Goal: Information Seeking & Learning: Compare options

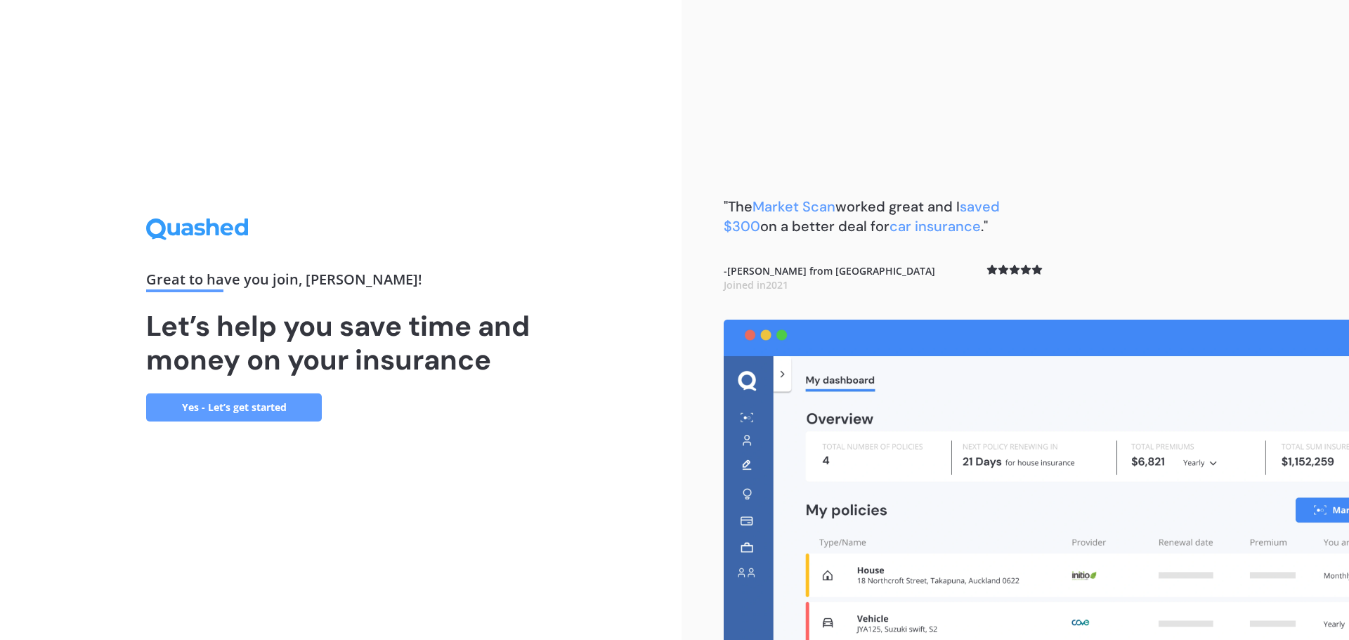
click at [213, 411] on link "Yes - Let’s get started" at bounding box center [234, 407] width 176 height 28
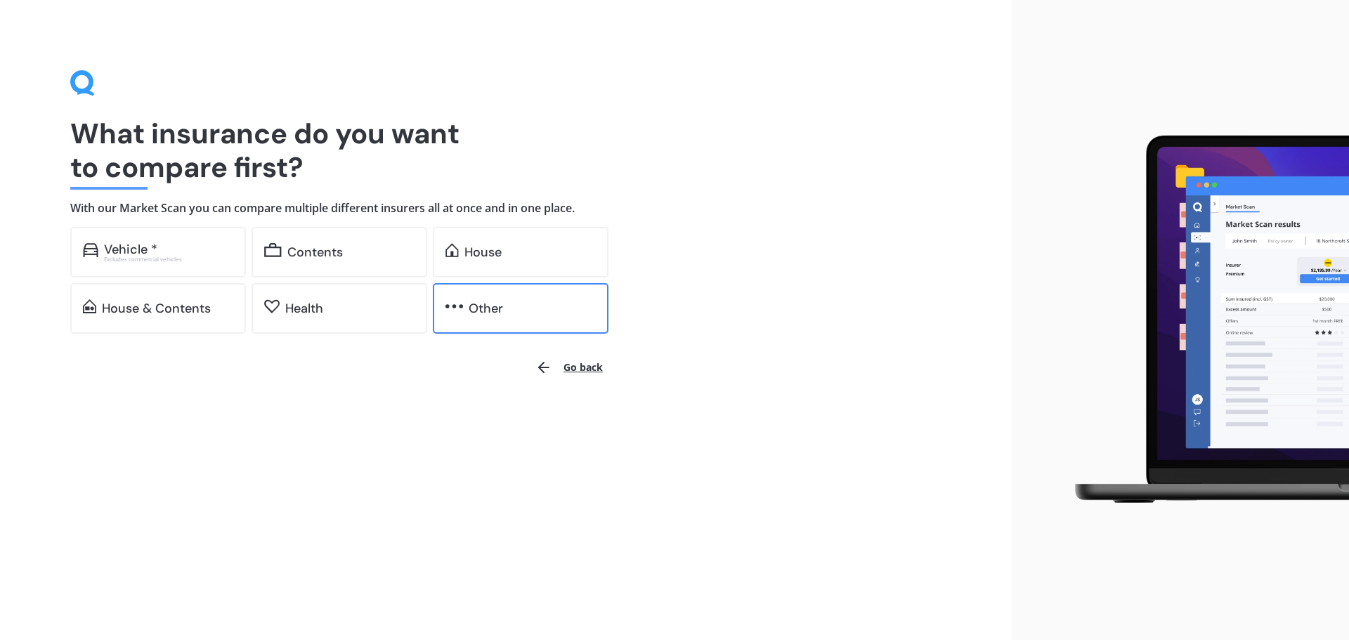
click at [493, 316] on div "Other" at bounding box center [486, 308] width 34 height 14
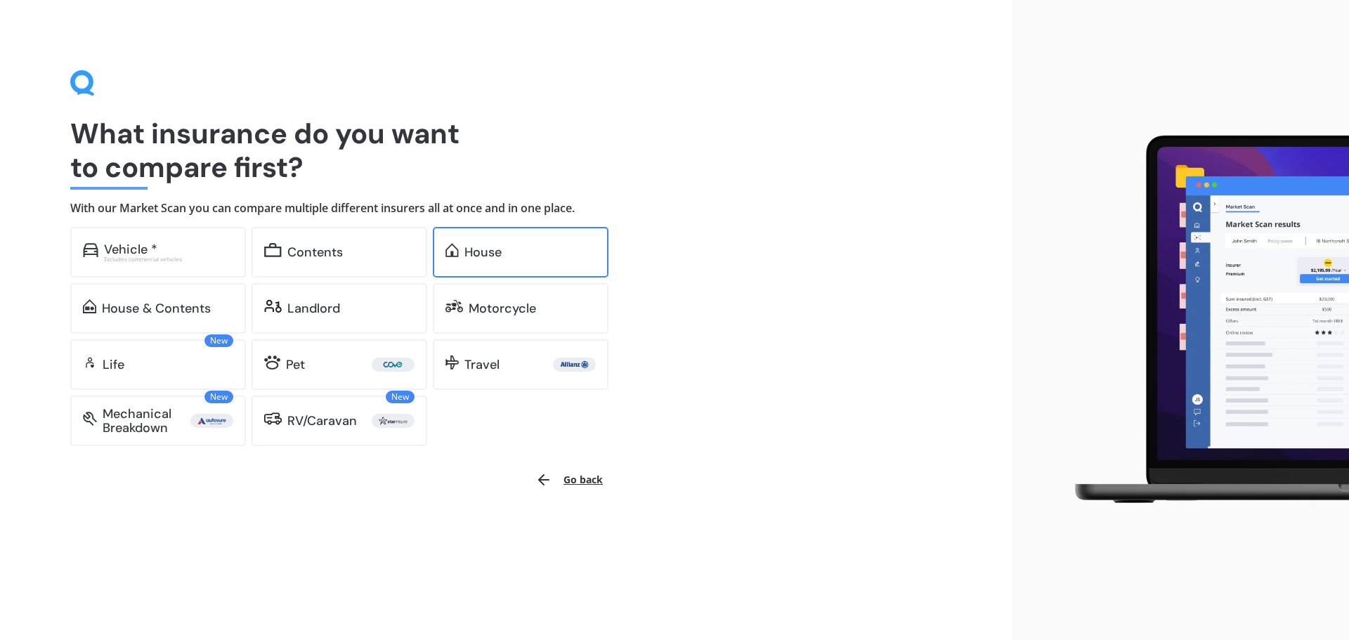
click at [486, 250] on div "House" at bounding box center [482, 252] width 37 height 14
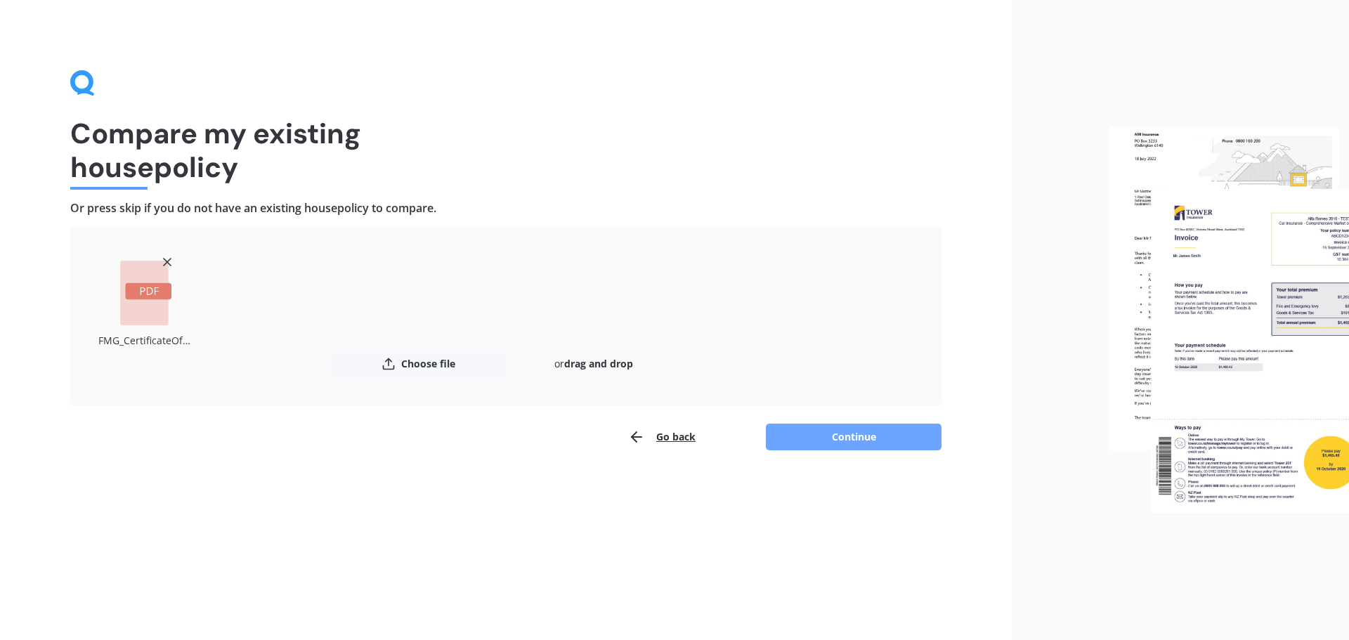
click at [854, 430] on button "Continue" at bounding box center [854, 437] width 176 height 27
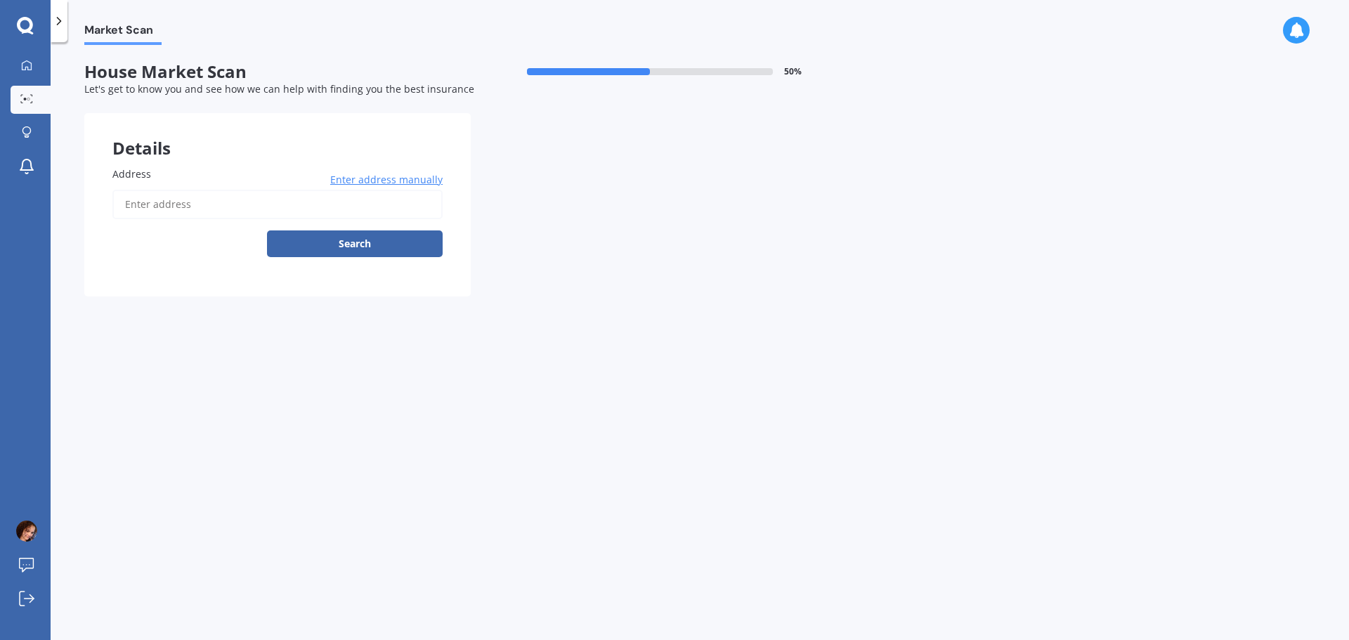
click at [141, 201] on input "Address" at bounding box center [277, 205] width 330 height 30
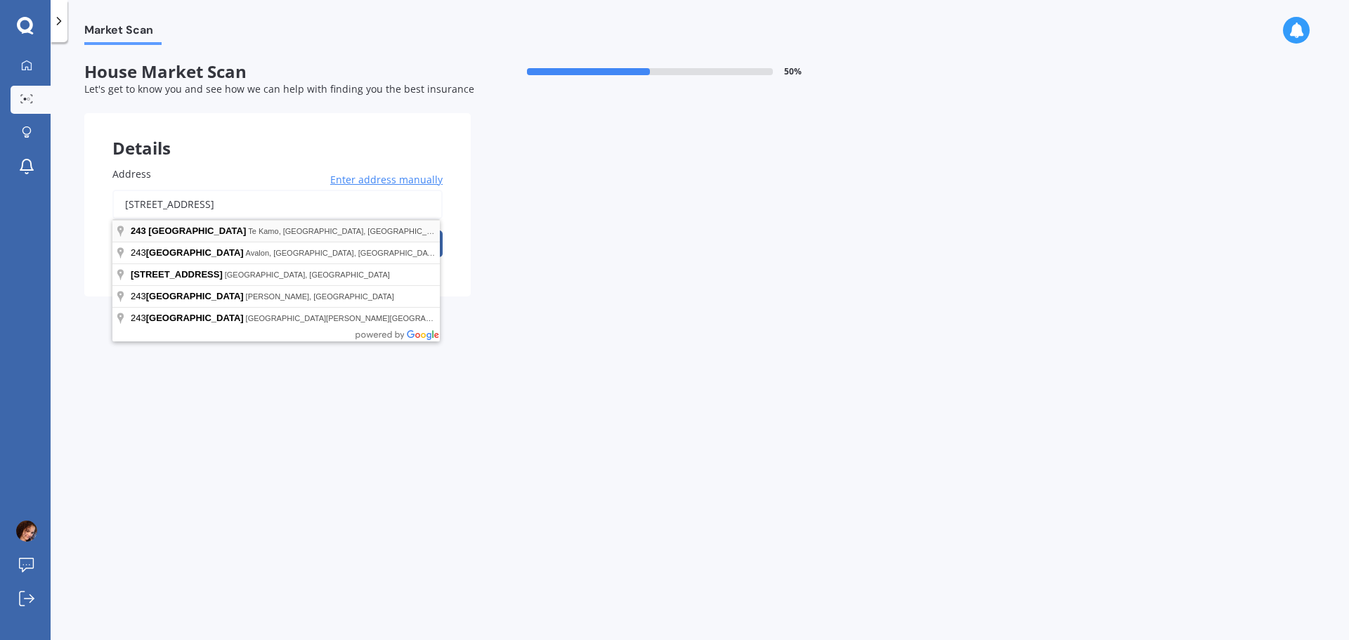
type input "243 Fairway Drive, Te Kamo, Whangārei 0112"
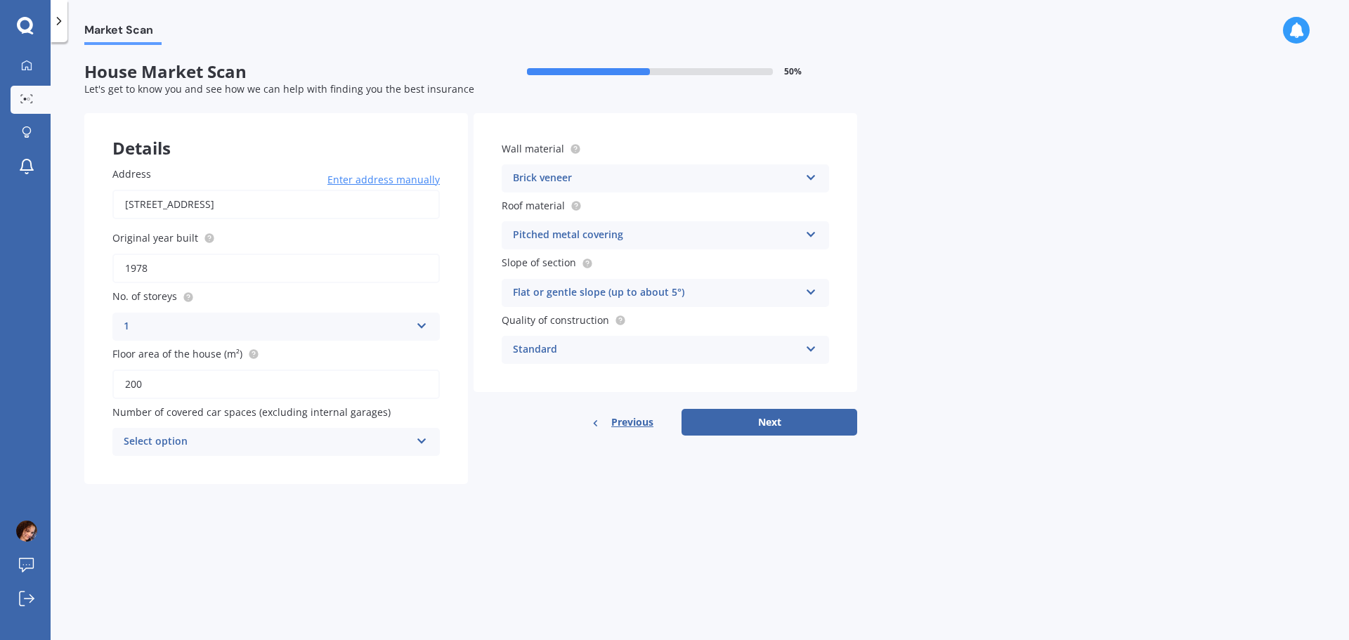
click at [316, 441] on div "Select option" at bounding box center [267, 442] width 287 height 17
click at [124, 469] on span "0" at bounding box center [127, 468] width 6 height 13
click at [767, 422] on button "Next" at bounding box center [770, 422] width 176 height 27
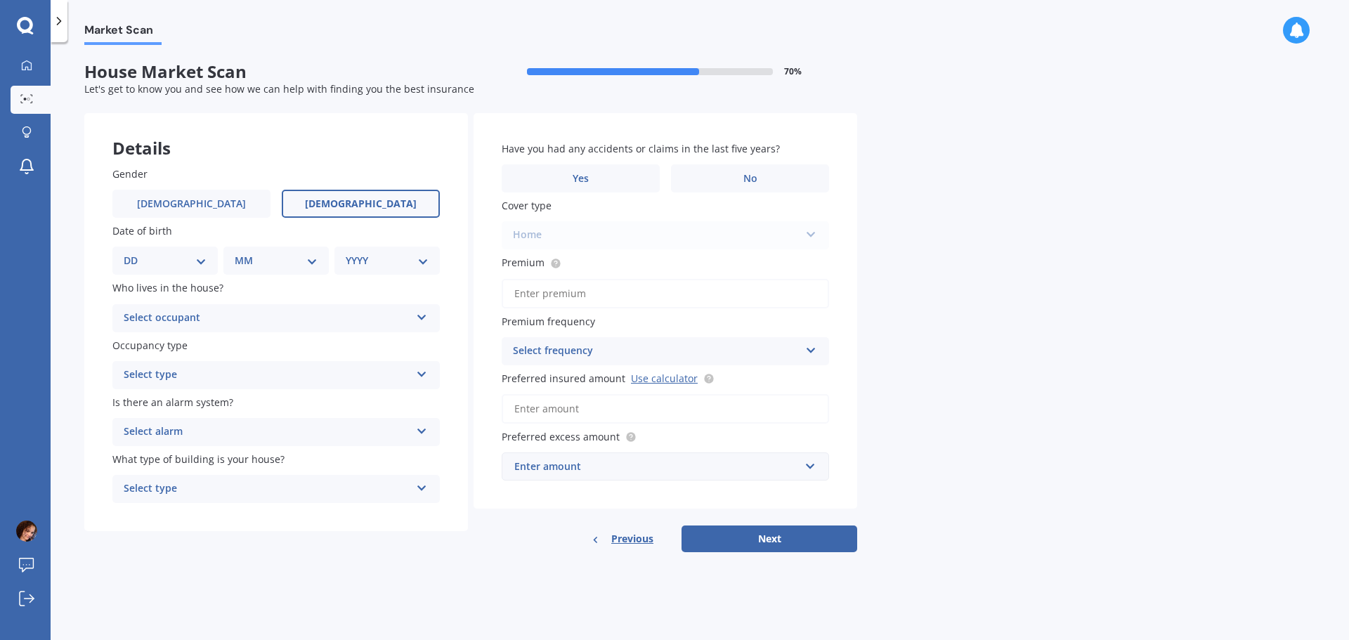
click at [333, 202] on label "Female" at bounding box center [361, 204] width 158 height 28
click at [0, 0] on input "Female" at bounding box center [0, 0] width 0 height 0
click at [200, 264] on select "DD 01 02 03 04 05 06 07 08 09 10 11 12 13 14 15 16 17 18 19 20 21 22 23 24 25 2…" at bounding box center [165, 260] width 83 height 15
select select "05"
click at [135, 253] on select "DD 01 02 03 04 05 06 07 08 09 10 11 12 13 14 15 16 17 18 19 20 21 22 23 24 25 2…" at bounding box center [165, 260] width 83 height 15
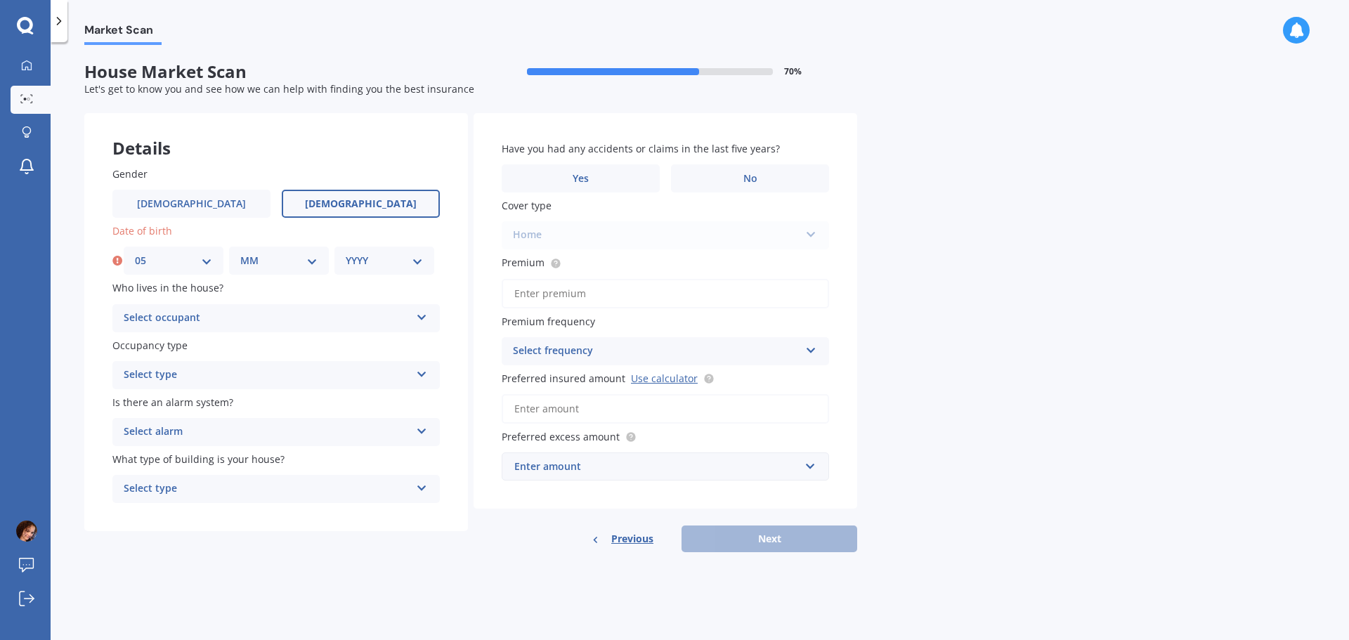
click at [280, 257] on select "MM 01 02 03 04 05 06 07 08 09 10 11 12" at bounding box center [278, 260] width 77 height 15
select select "02"
click at [240, 253] on select "MM 01 02 03 04 05 06 07 08 09 10 11 12" at bounding box center [278, 260] width 77 height 15
click at [370, 256] on select "YYYY 2009 2008 2007 2006 2005 2004 2003 2002 2001 2000 1999 1998 1997 1996 1995…" at bounding box center [384, 260] width 77 height 15
select select "1979"
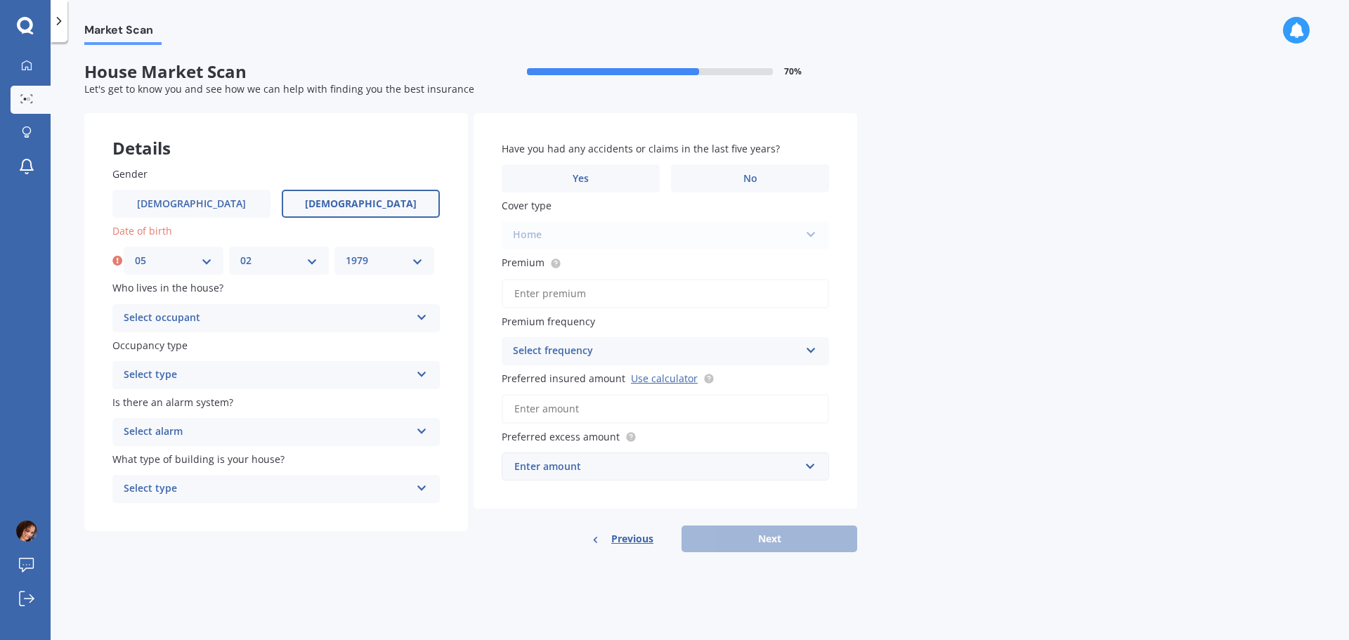
click at [346, 253] on select "YYYY 2009 2008 2007 2006 2005 2004 2003 2002 2001 2000 1999 1998 1997 1996 1995…" at bounding box center [384, 260] width 77 height 15
click at [164, 320] on div "Select occupant" at bounding box center [267, 318] width 287 height 17
click at [146, 344] on span "Owner" at bounding box center [140, 345] width 32 height 13
click at [151, 374] on div "Select type" at bounding box center [267, 375] width 287 height 17
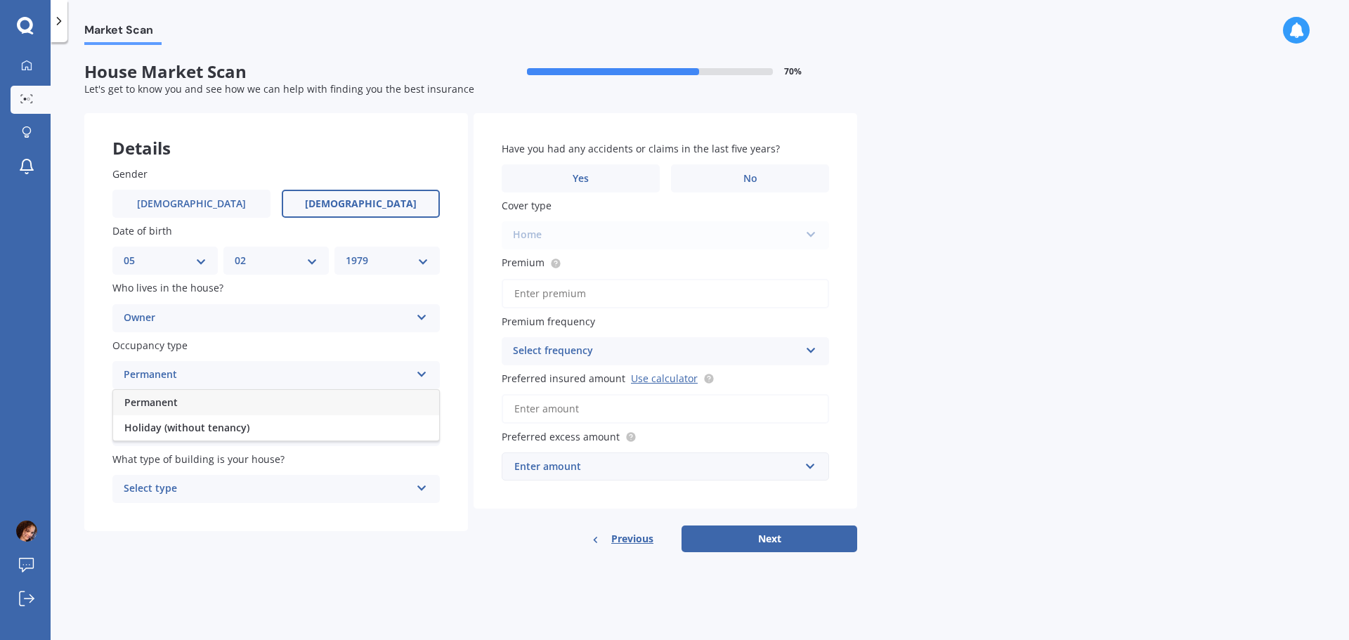
click at [143, 399] on span "Permanent" at bounding box center [150, 402] width 53 height 13
click at [202, 428] on div "Select alarm" at bounding box center [267, 432] width 287 height 17
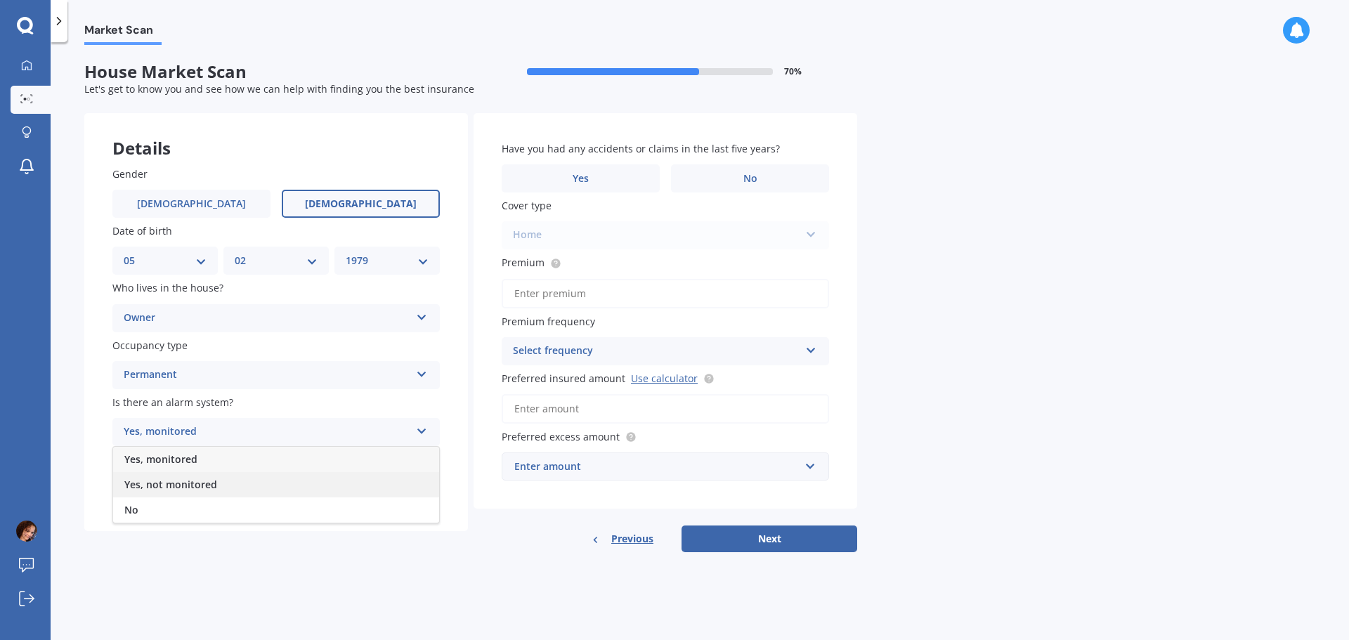
click at [161, 483] on span "Yes, not monitored" at bounding box center [170, 484] width 93 height 13
click at [219, 486] on div "Select type" at bounding box center [267, 489] width 287 height 17
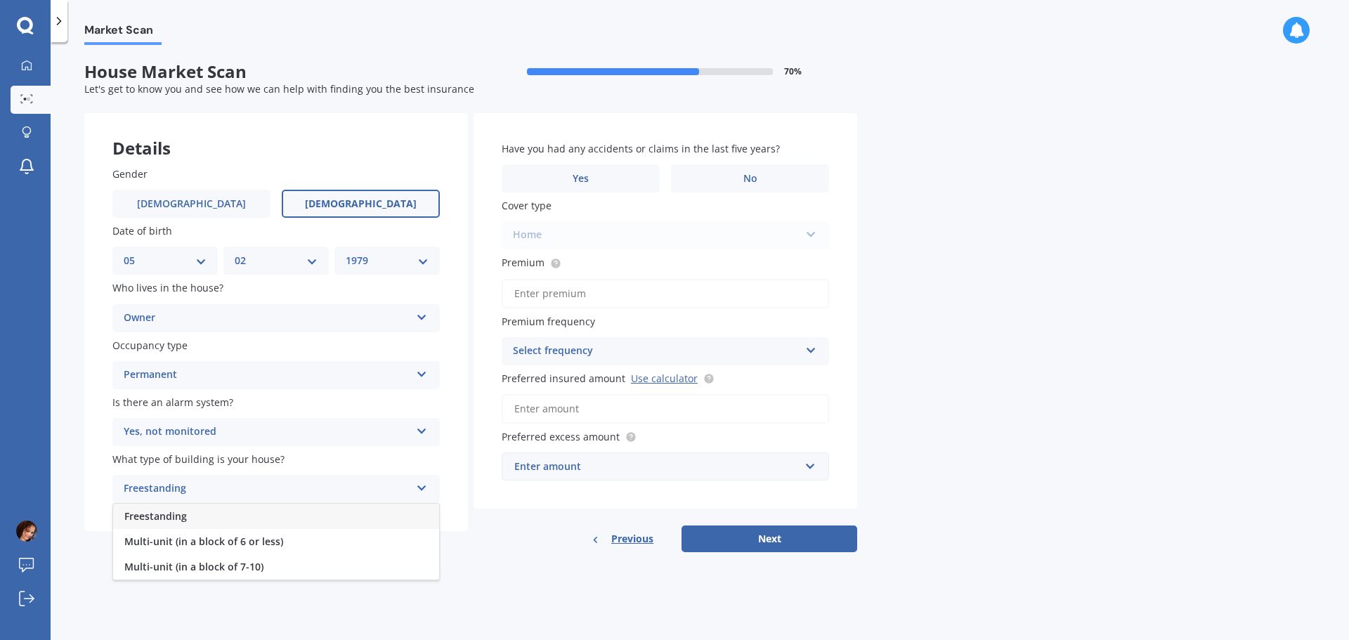
click at [174, 519] on span "Freestanding" at bounding box center [155, 515] width 63 height 13
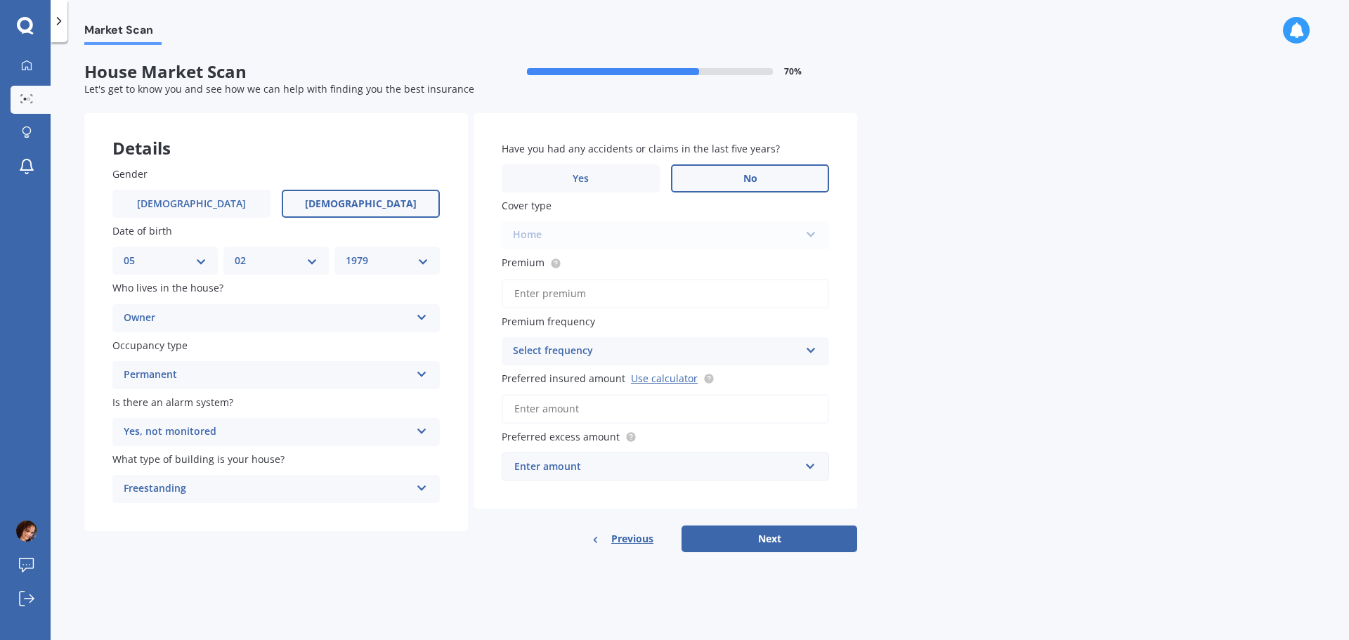
click at [739, 171] on label "No" at bounding box center [750, 178] width 158 height 28
click at [0, 0] on input "No" at bounding box center [0, 0] width 0 height 0
click at [542, 230] on div "Home Home" at bounding box center [665, 235] width 327 height 28
click at [580, 296] on input "Premium" at bounding box center [665, 294] width 327 height 30
click at [537, 353] on div "Select frequency" at bounding box center [656, 351] width 287 height 17
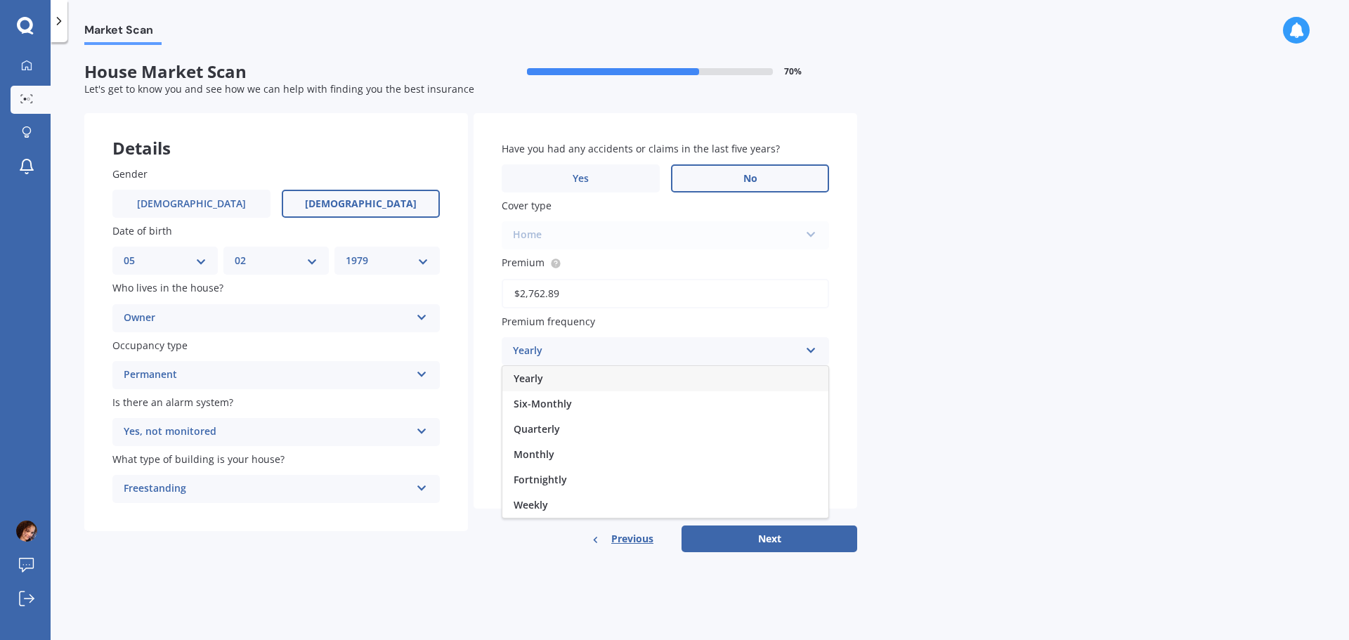
click at [606, 295] on input "$2,762.89" at bounding box center [665, 294] width 327 height 30
drag, startPoint x: 592, startPoint y: 295, endPoint x: 502, endPoint y: 296, distance: 90.6
click at [502, 296] on input "$2,762.89" at bounding box center [665, 294] width 327 height 30
type input "$230.24"
click at [560, 351] on div "Yearly" at bounding box center [656, 351] width 287 height 17
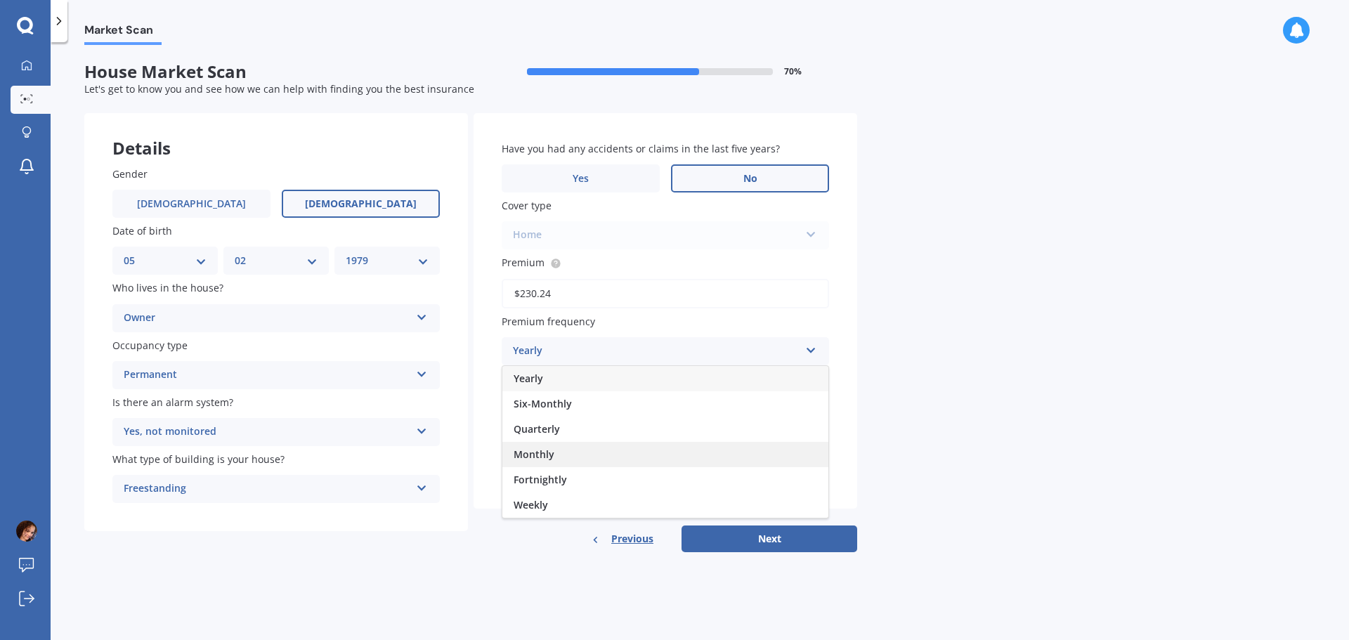
click at [549, 449] on span "Monthly" at bounding box center [534, 454] width 41 height 13
click at [544, 478] on input "text" at bounding box center [660, 466] width 315 height 27
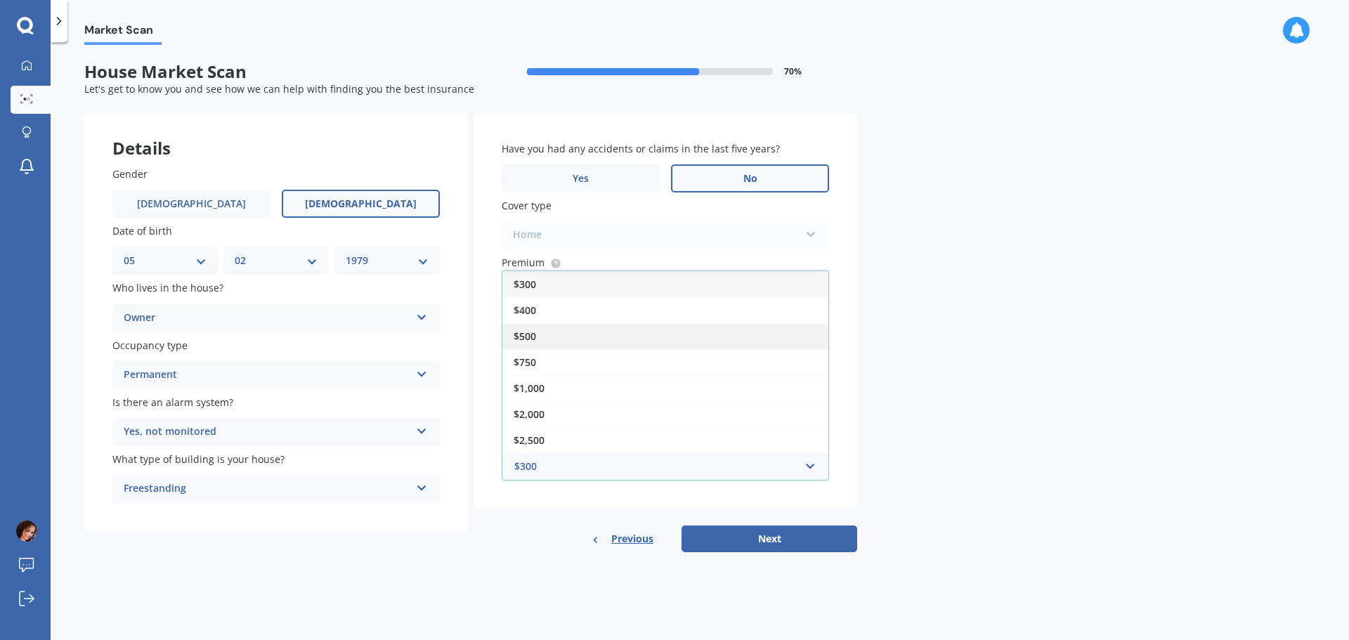
click at [534, 339] on span "$500" at bounding box center [525, 336] width 22 height 13
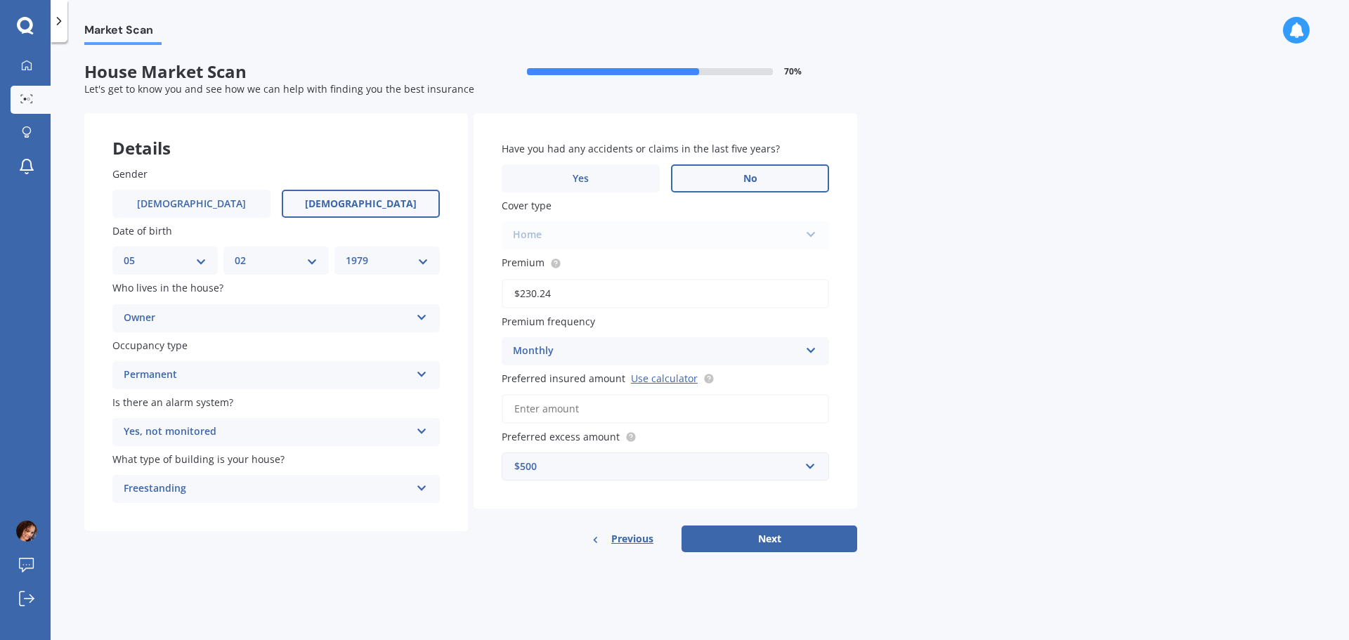
click at [524, 408] on input "Preferred insured amount Use calculator" at bounding box center [665, 409] width 327 height 30
click at [663, 376] on link "Use calculator" at bounding box center [664, 378] width 67 height 13
click at [521, 407] on input "Preferred insured amount Use calculator" at bounding box center [665, 409] width 327 height 30
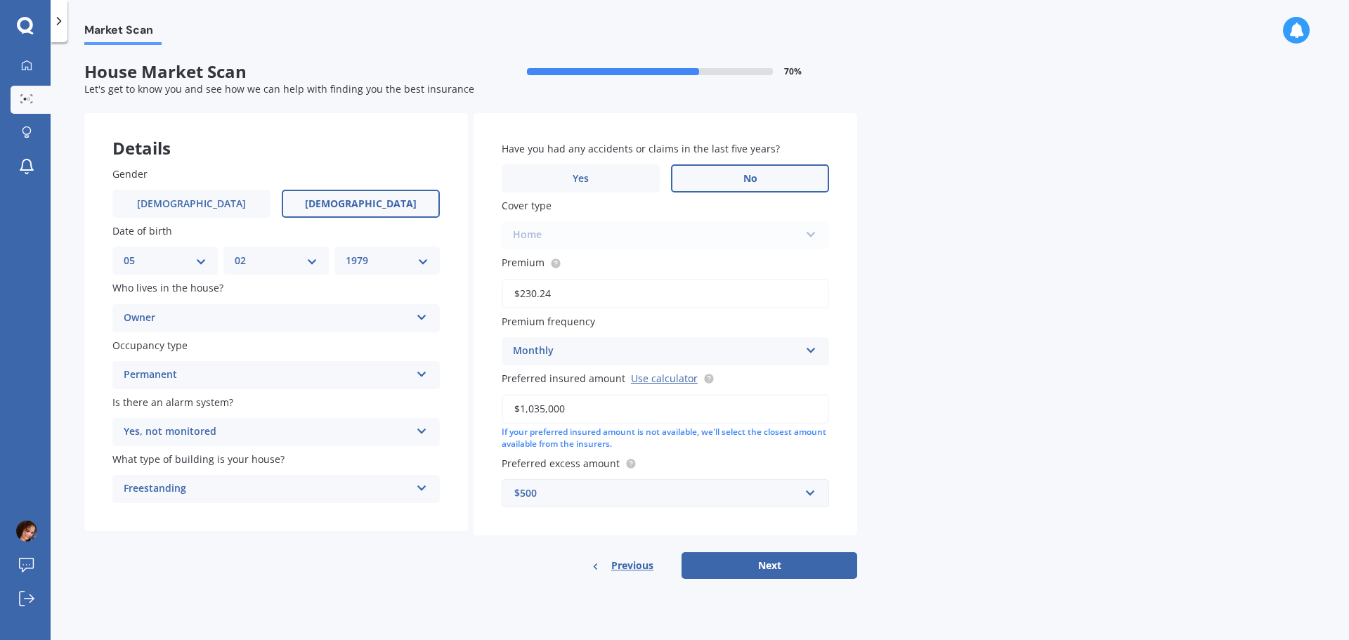
type input "$1,035,000"
click at [697, 462] on label "Preferred excess amount" at bounding box center [663, 463] width 322 height 15
click at [564, 490] on div "$500" at bounding box center [656, 493] width 285 height 15
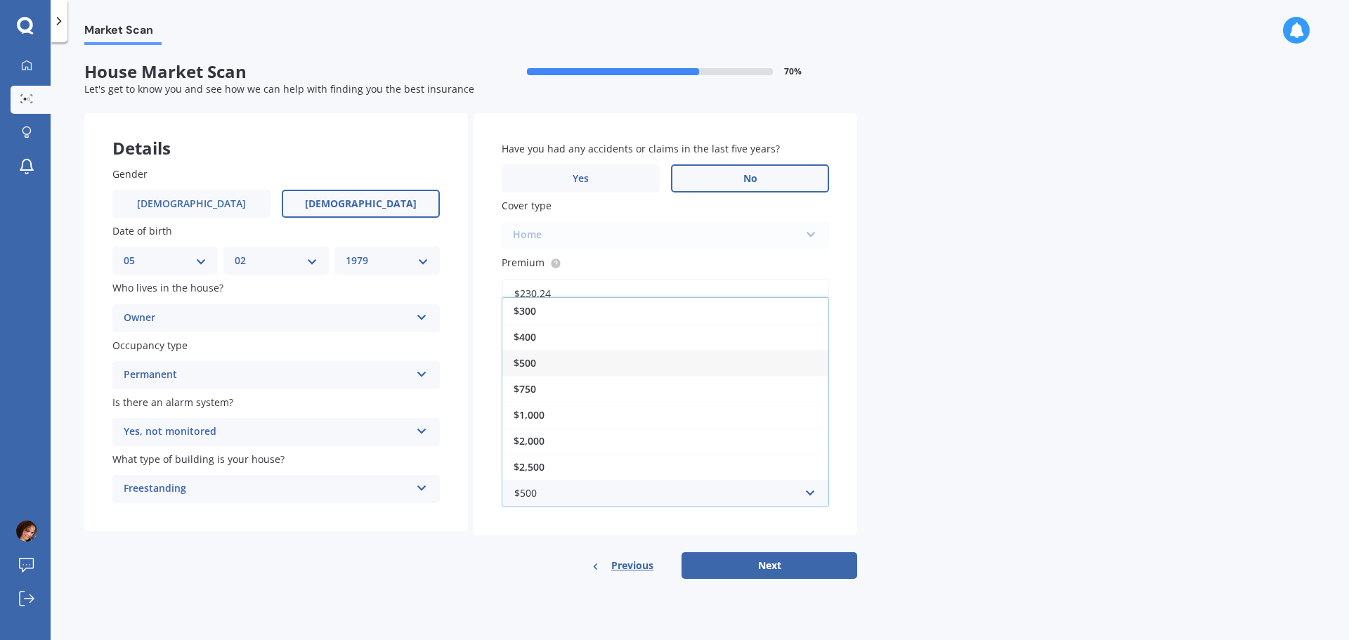
click at [531, 356] on span "$500" at bounding box center [525, 362] width 22 height 13
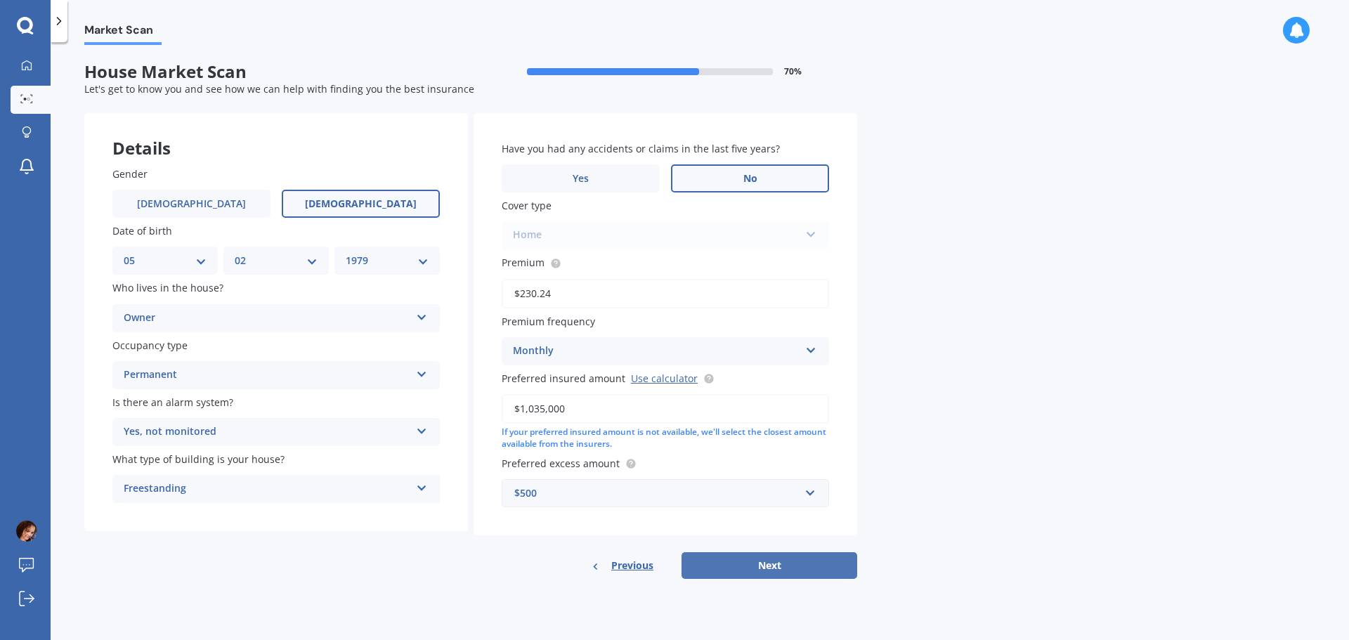
click at [765, 559] on button "Next" at bounding box center [770, 565] width 176 height 27
select select "05"
select select "02"
select select "1979"
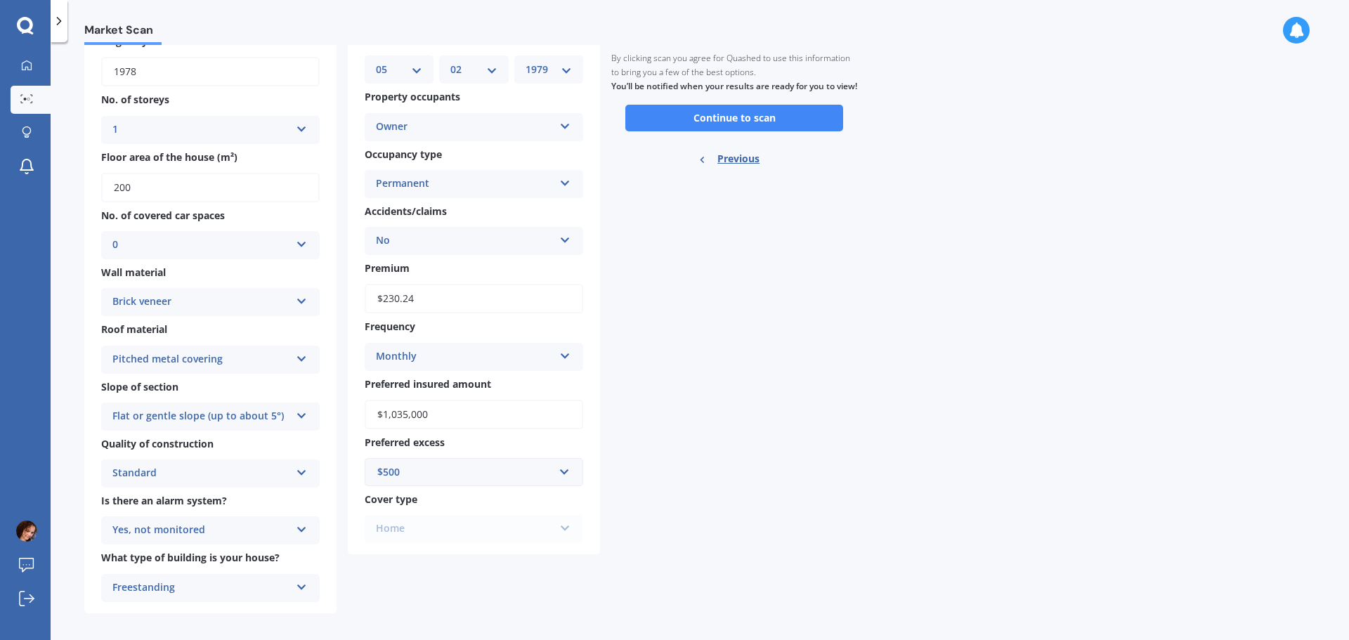
scroll to position [159, 0]
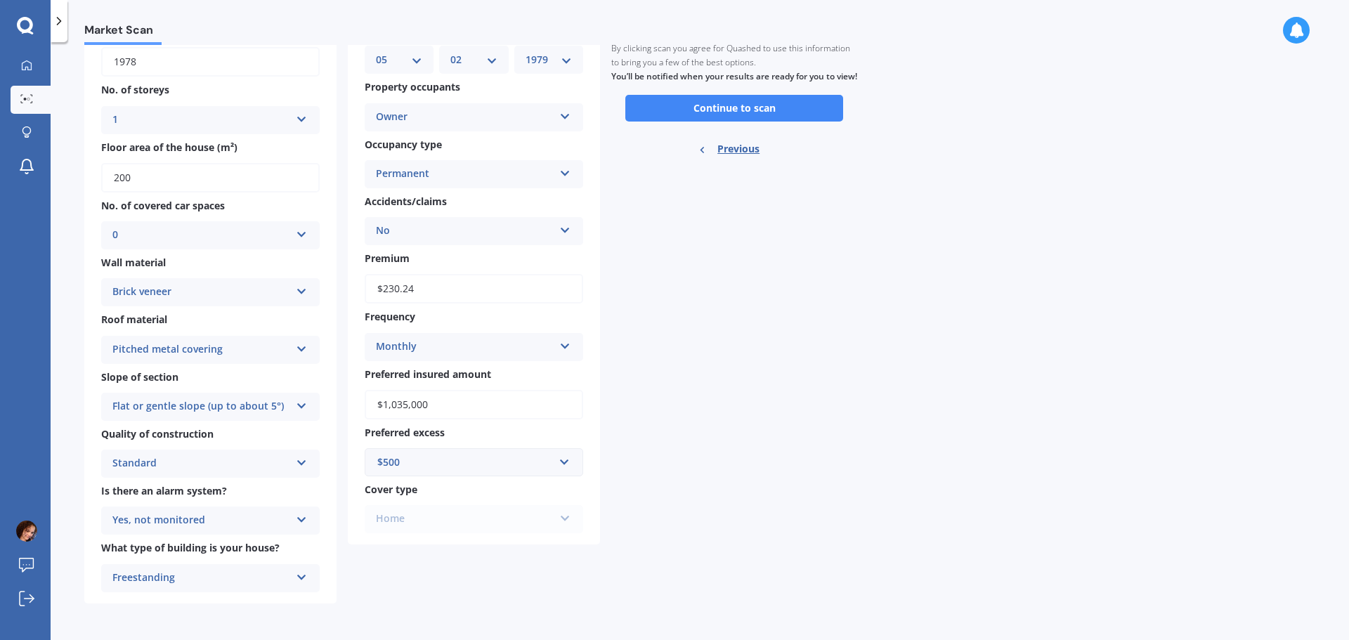
click at [446, 400] on input "$1,035,000" at bounding box center [474, 405] width 219 height 30
drag, startPoint x: 439, startPoint y: 403, endPoint x: 361, endPoint y: 398, distance: 78.1
click at [361, 398] on div "Gender Female Male Female Date of birth DD 01 02 03 04 05 06 07 08 09 10 11 12 …" at bounding box center [474, 249] width 252 height 591
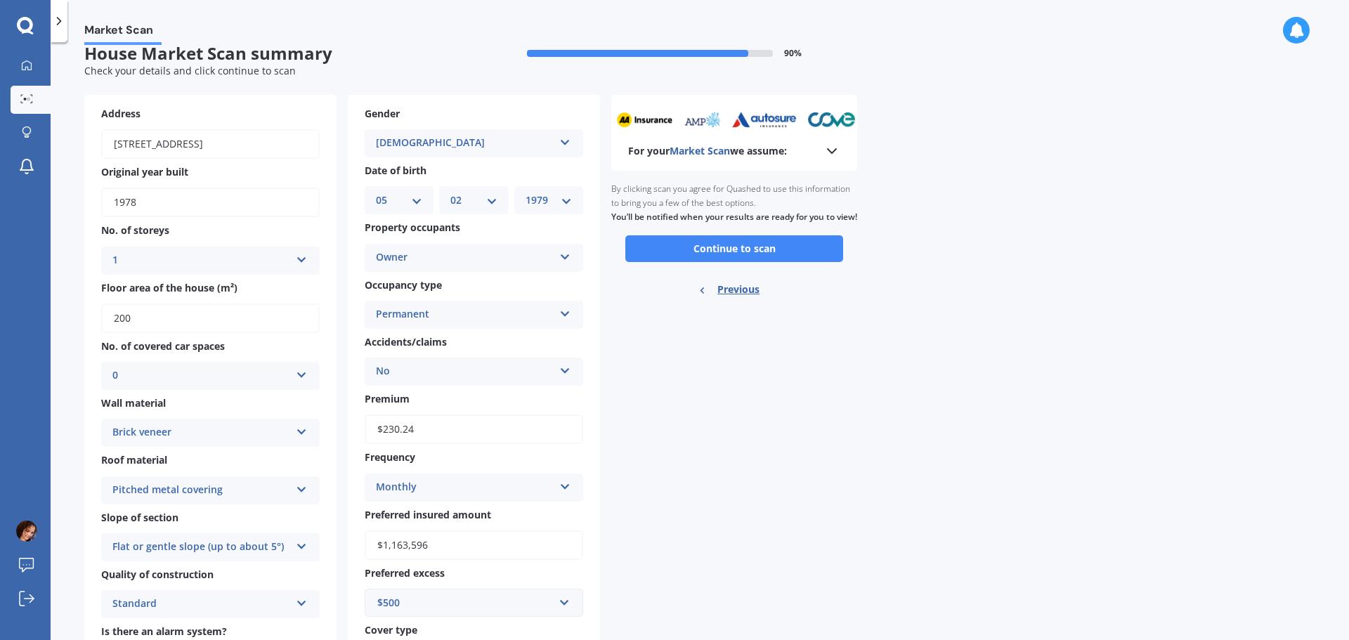
type input "$1,163,596"
click at [416, 471] on div "$500" at bounding box center [473, 473] width 217 height 26
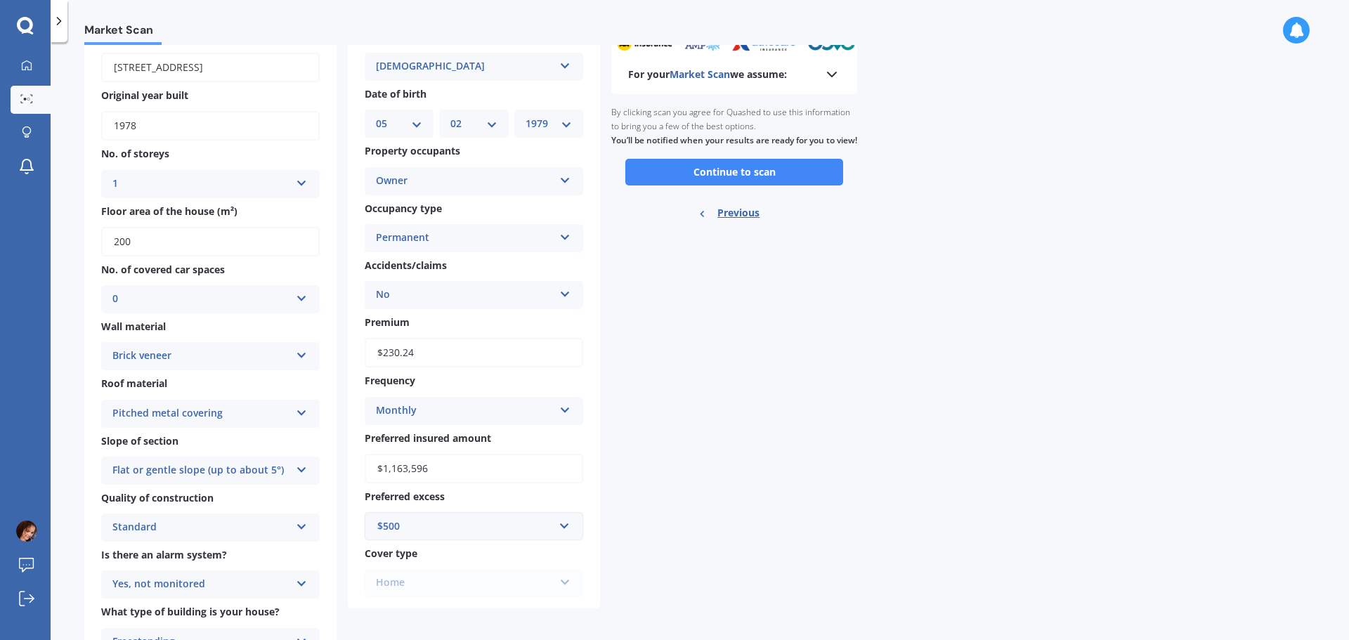
scroll to position [159, 0]
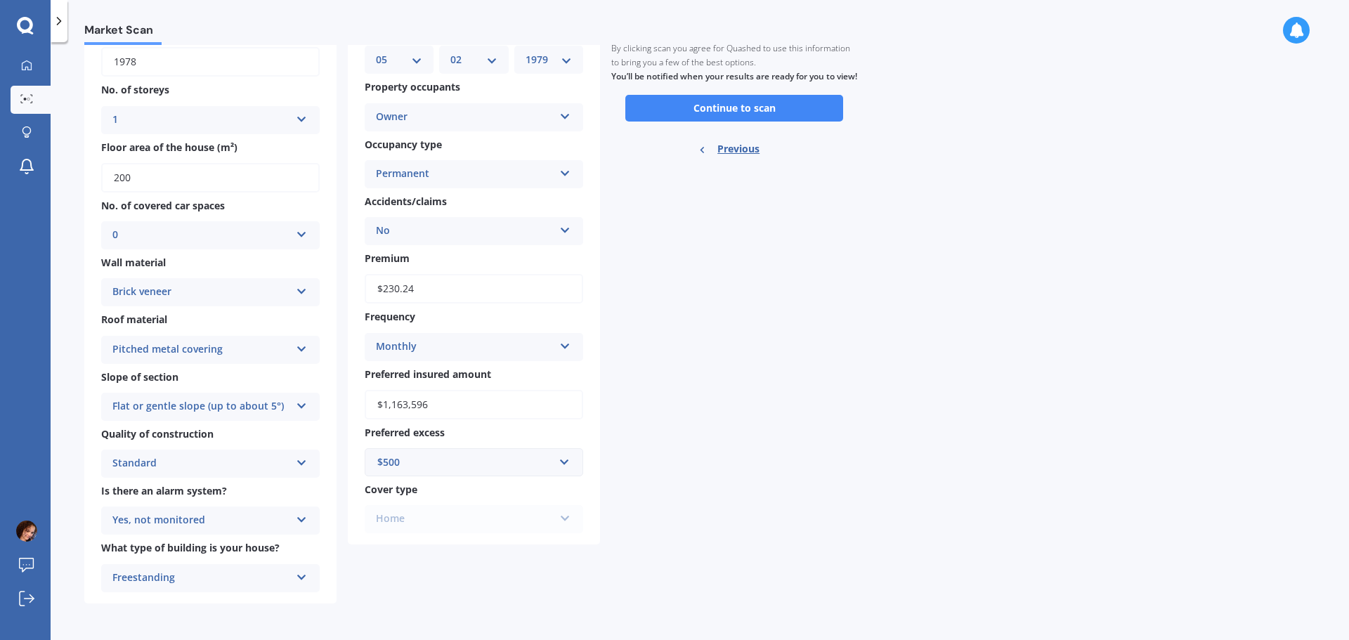
click at [427, 516] on div "Home Home" at bounding box center [474, 519] width 219 height 28
click at [424, 555] on div "Address 243 Fairway Drive, Te Kamo, Whangārei 0112 Original year built 1978 No.…" at bounding box center [342, 278] width 516 height 649
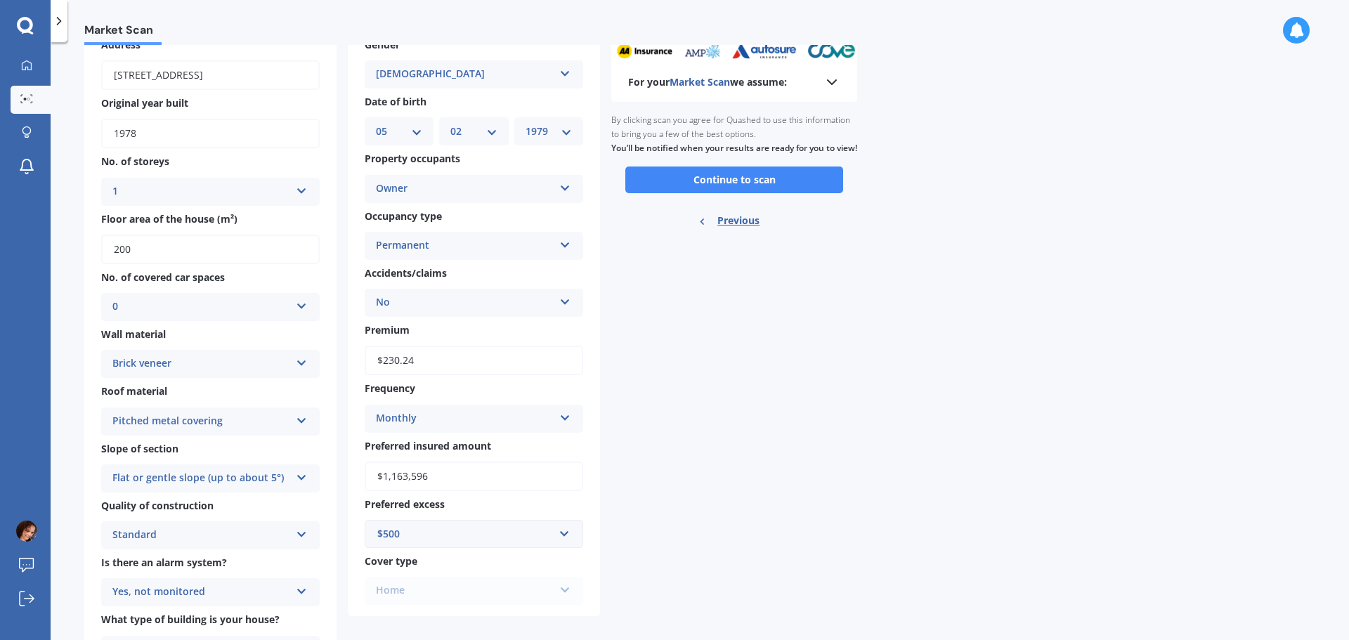
scroll to position [18, 0]
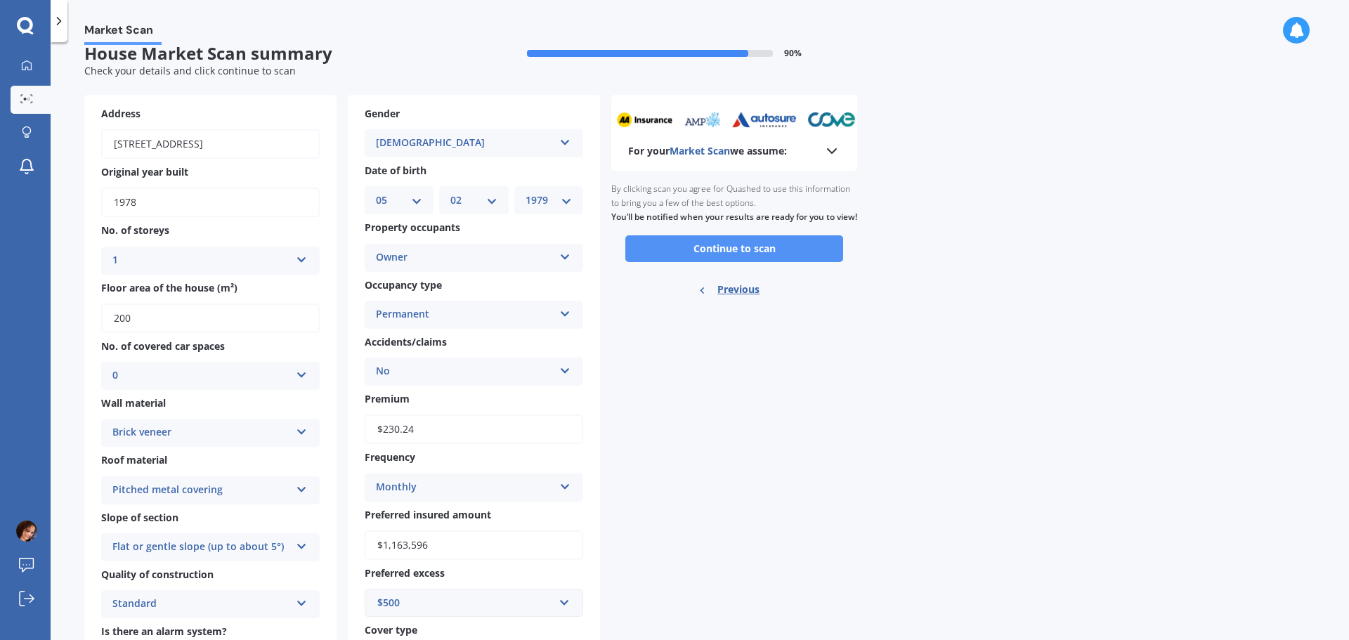
click at [711, 259] on button "Continue to scan" at bounding box center [734, 248] width 218 height 27
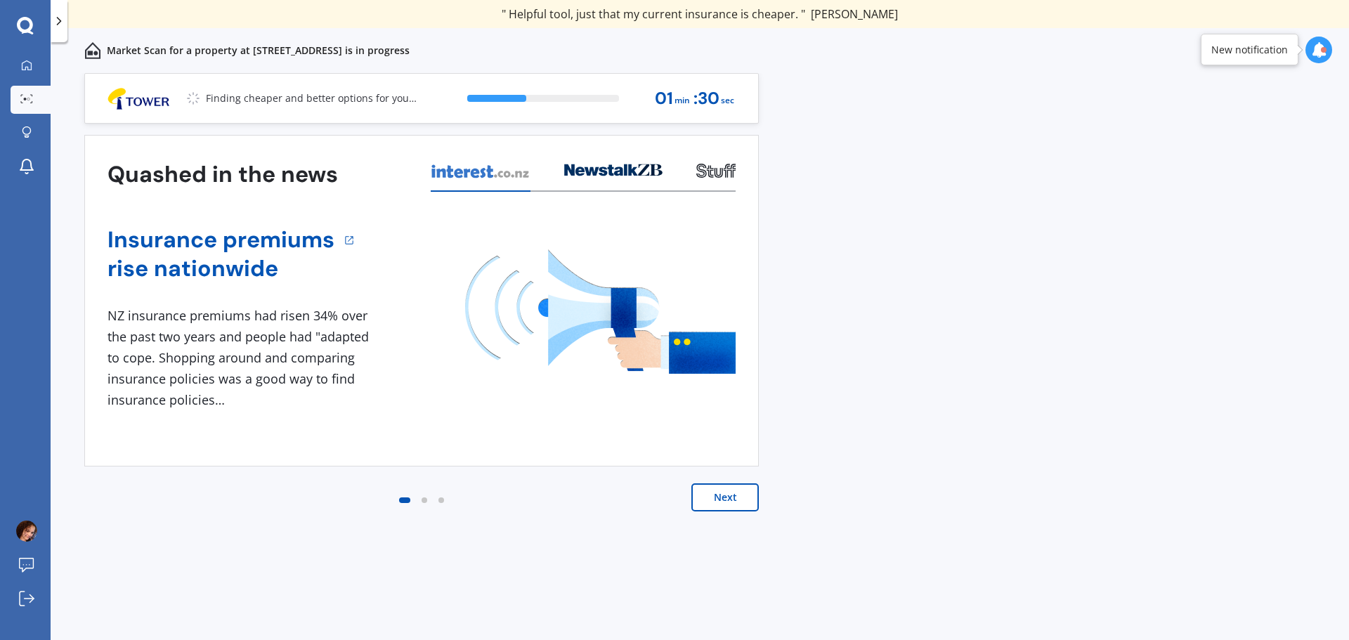
click at [732, 492] on button "Next" at bounding box center [724, 497] width 67 height 28
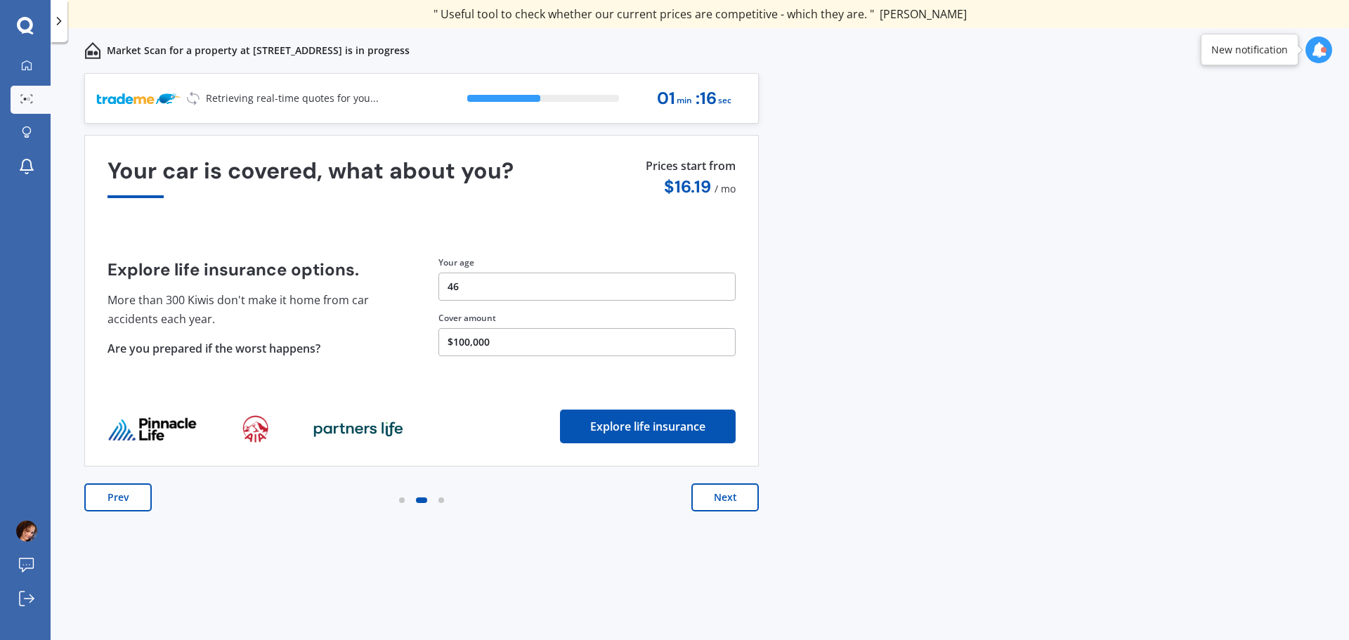
click at [733, 500] on button "Next" at bounding box center [724, 497] width 67 height 28
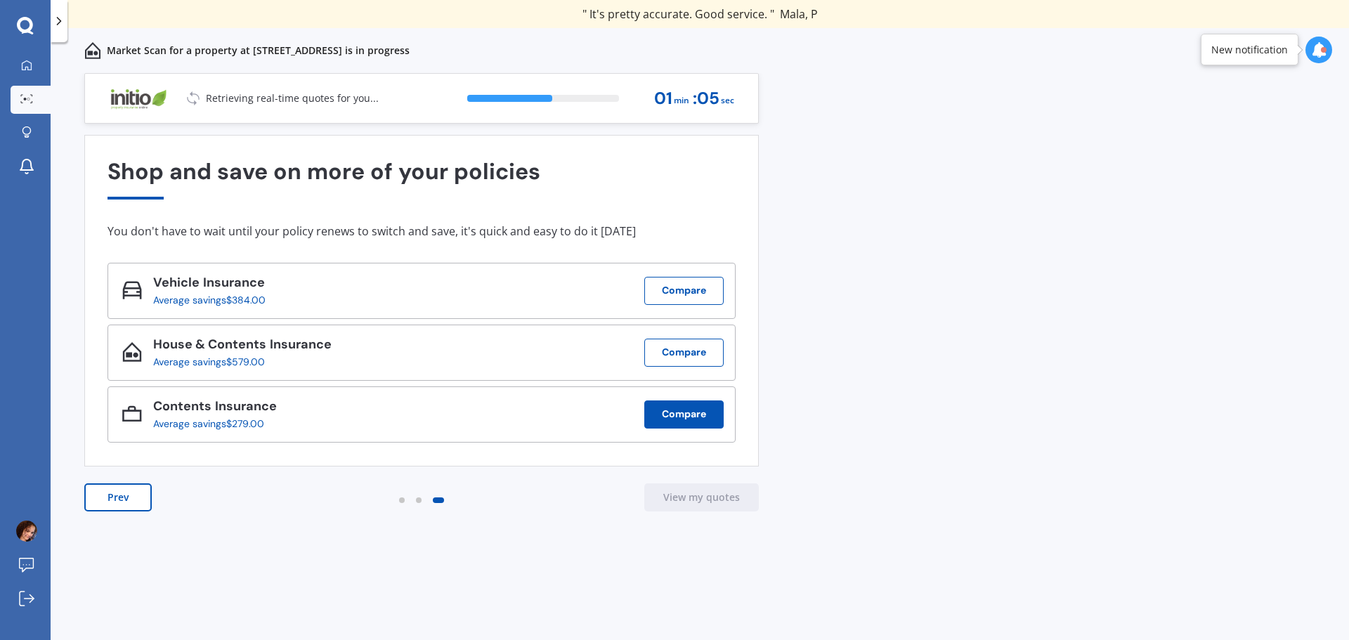
click at [664, 418] on button "Compare" at bounding box center [683, 415] width 79 height 28
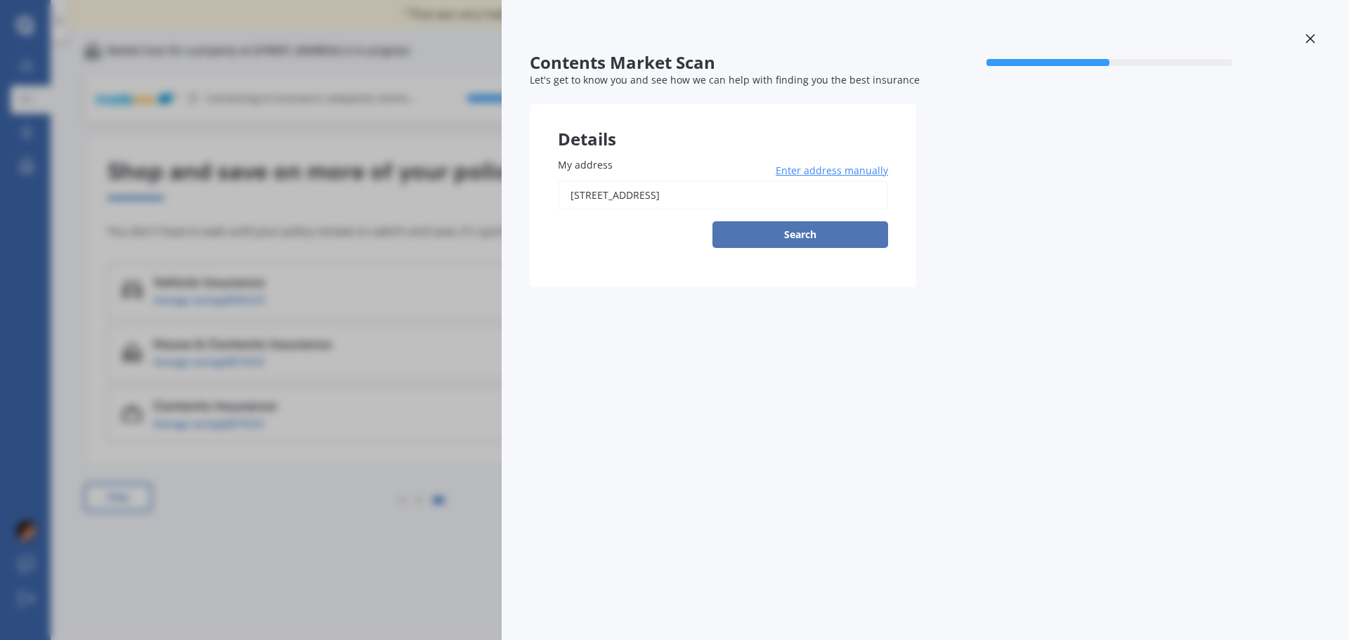
click at [800, 235] on button "Search" at bounding box center [801, 234] width 176 height 27
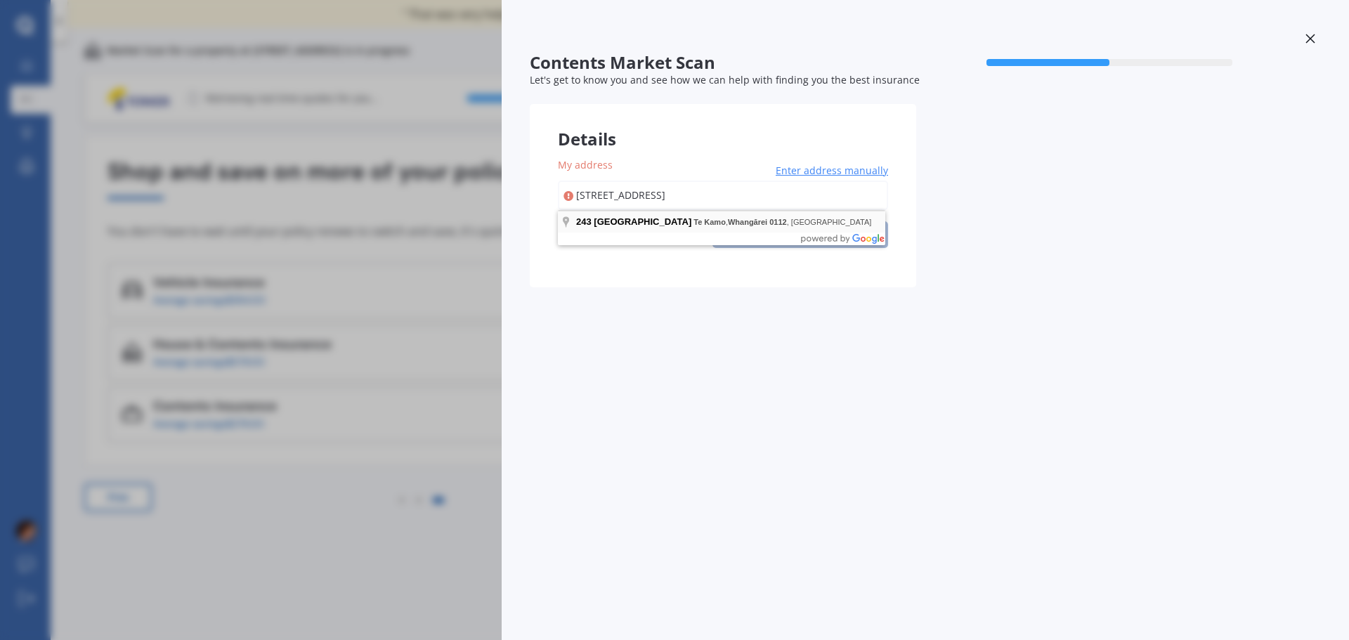
type input "243 Fairway Drive, Te Kamo, Whangārei 0112"
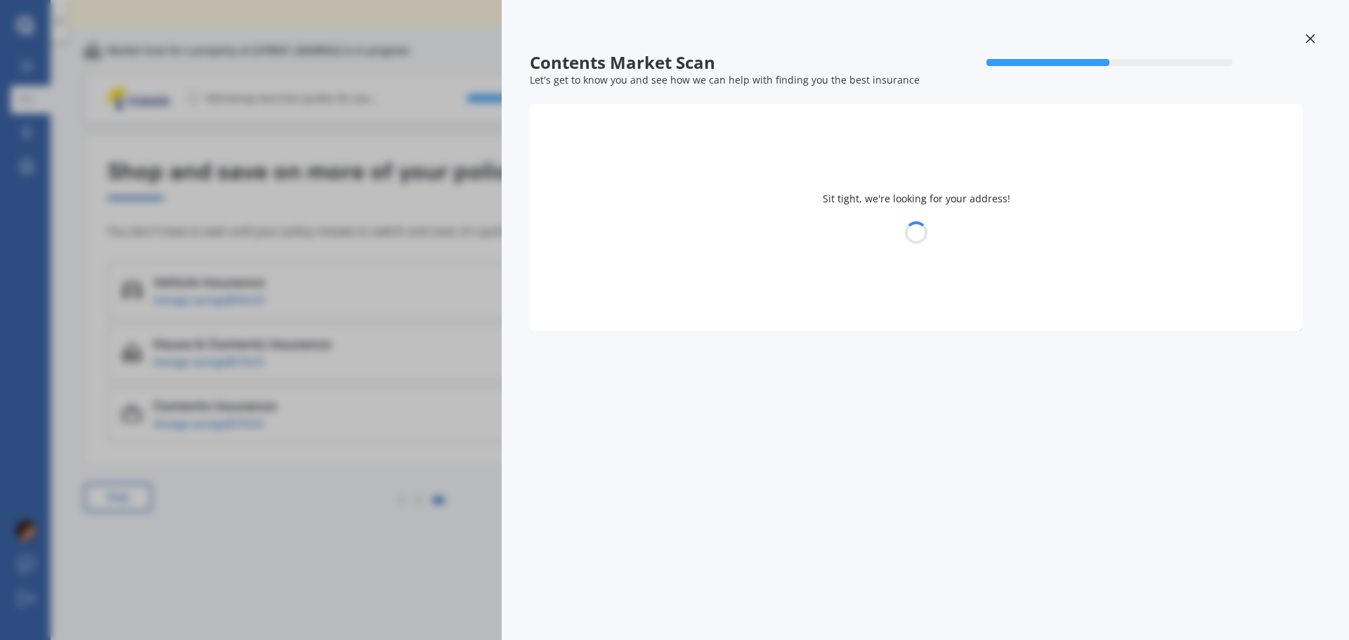
select select "05"
select select "02"
select select "1979"
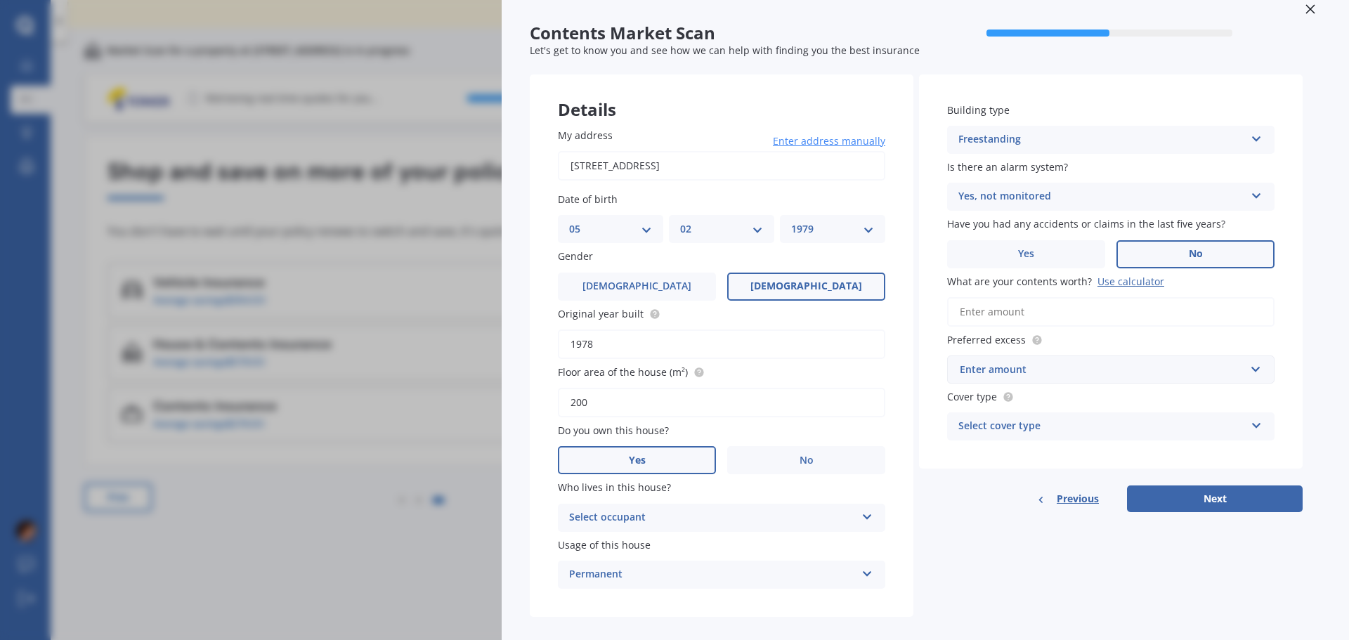
scroll to position [46, 0]
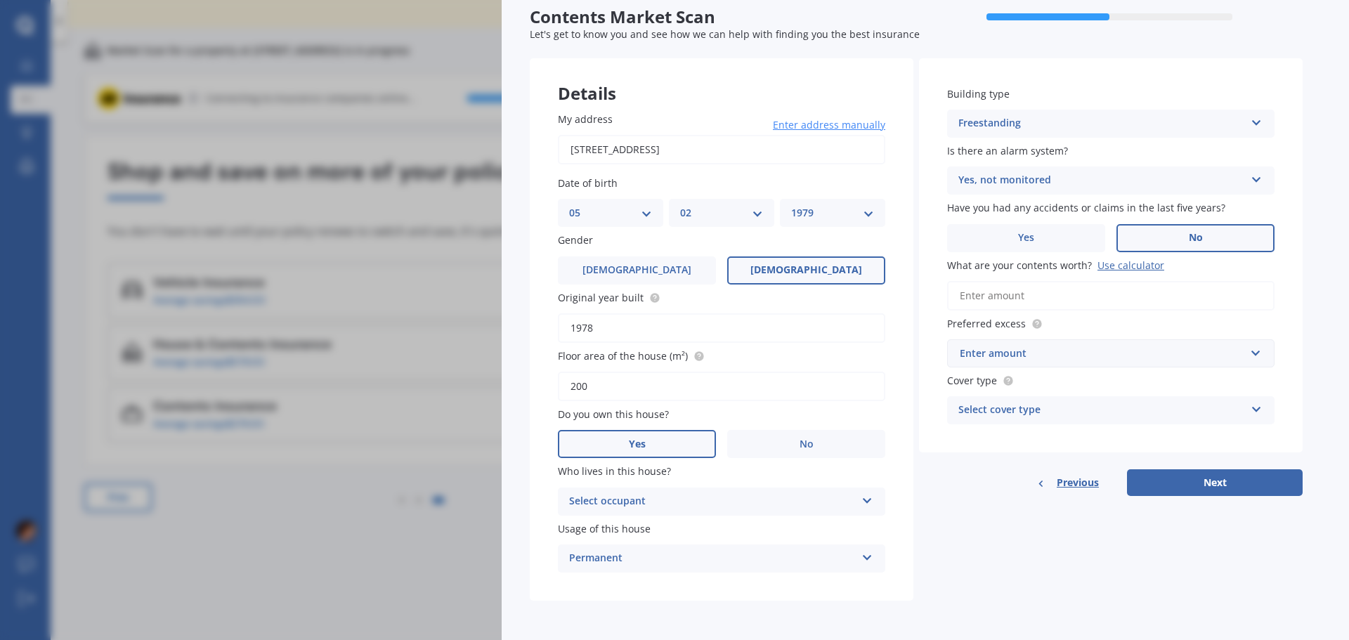
click at [647, 499] on div "Select occupant" at bounding box center [712, 501] width 287 height 17
click at [626, 523] on div "Owner" at bounding box center [722, 528] width 326 height 25
click at [646, 559] on div "Permanent" at bounding box center [712, 558] width 287 height 17
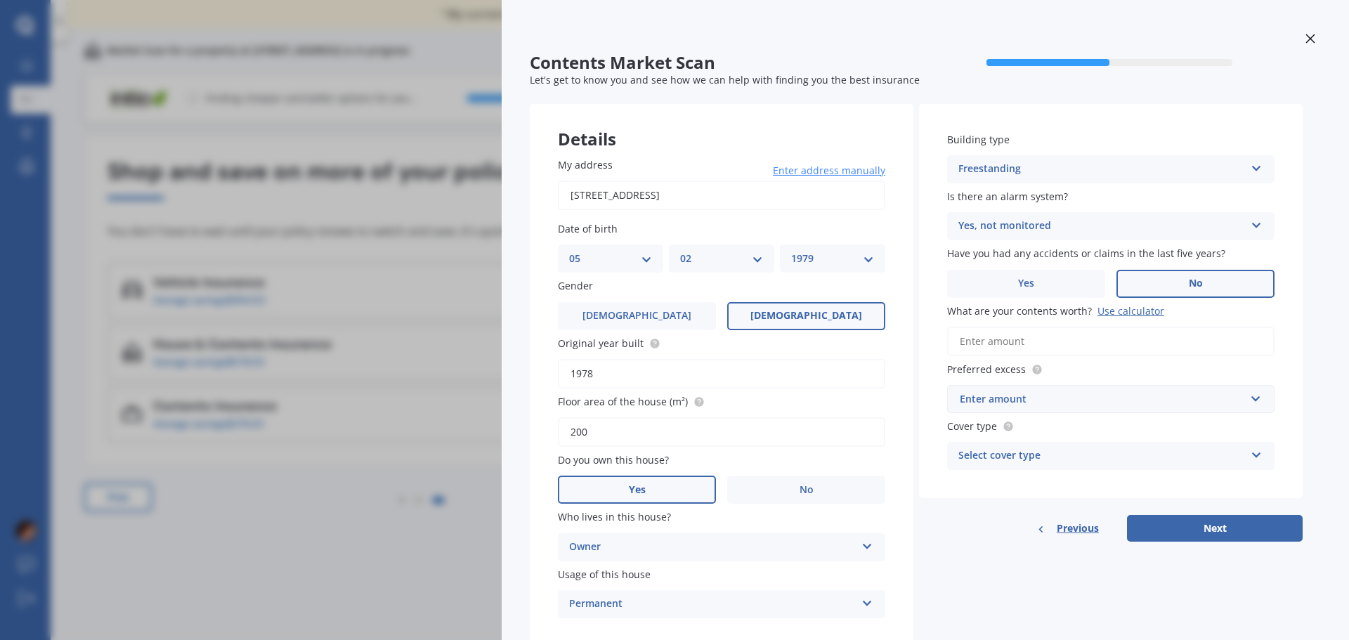
click at [1015, 394] on div "Enter amount" at bounding box center [1102, 398] width 285 height 15
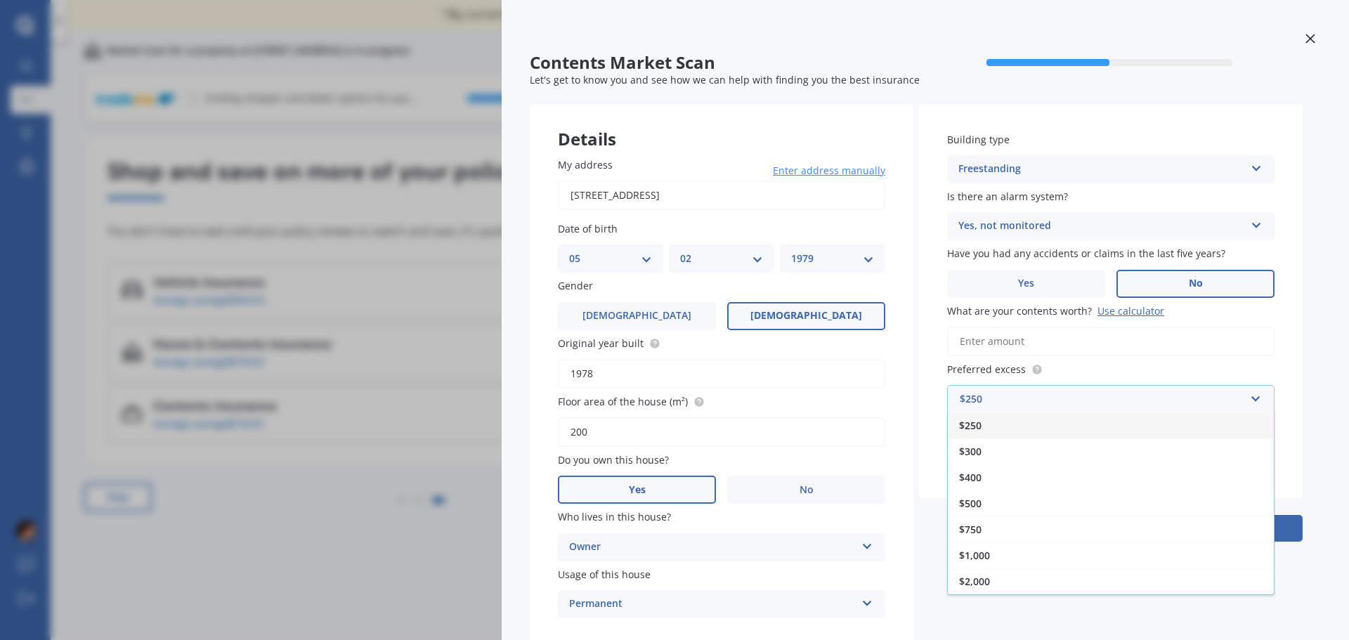
click at [976, 429] on span "$250" at bounding box center [970, 425] width 22 height 13
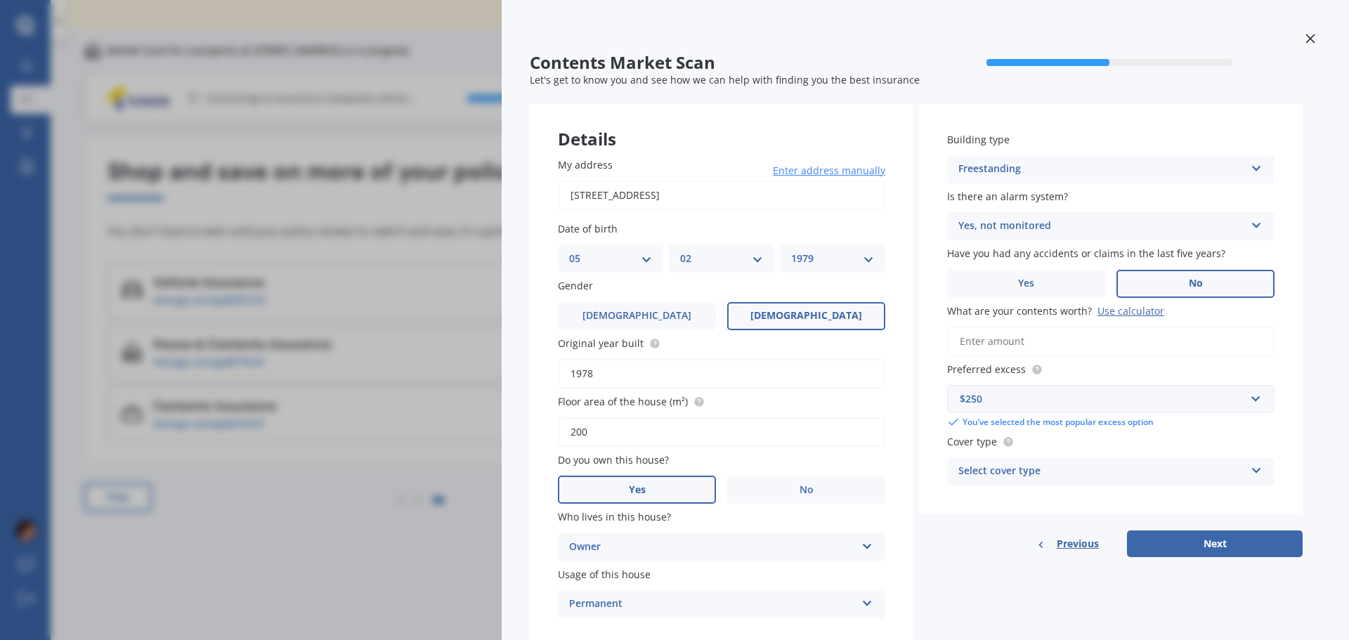
click at [1007, 471] on div "Select cover type" at bounding box center [1101, 471] width 287 height 17
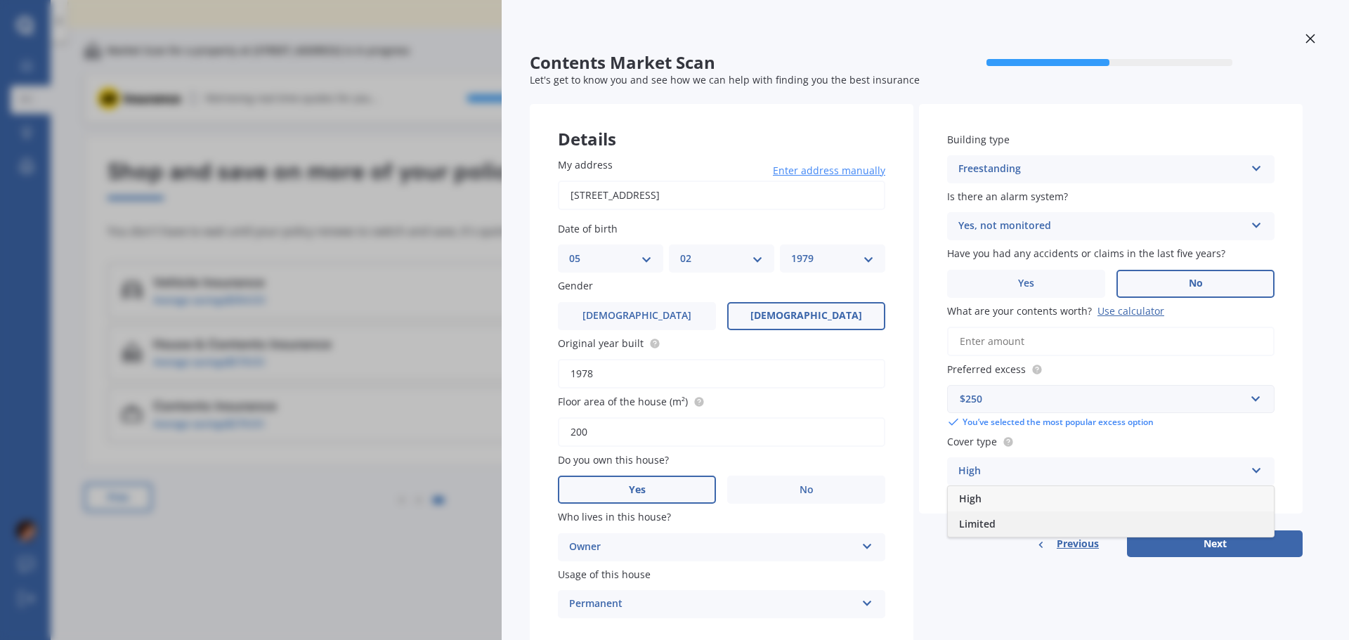
click at [982, 521] on span "Limited" at bounding box center [977, 523] width 37 height 13
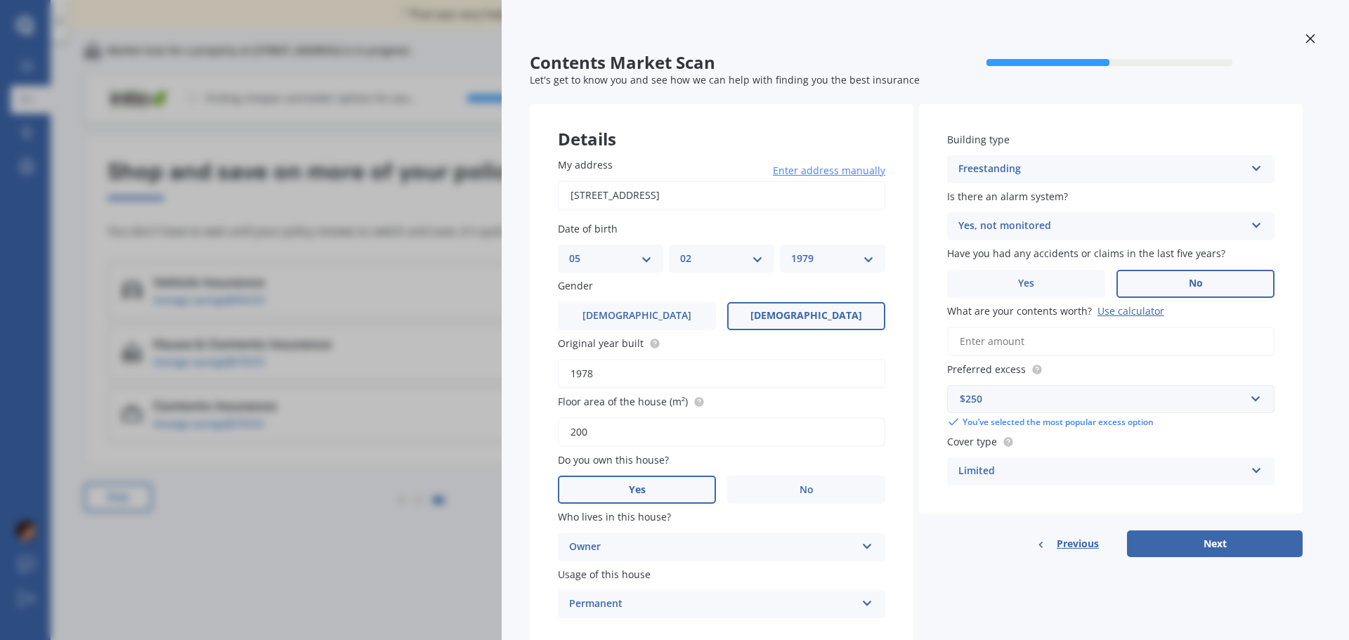
click at [999, 472] on div "Limited" at bounding box center [1101, 471] width 287 height 17
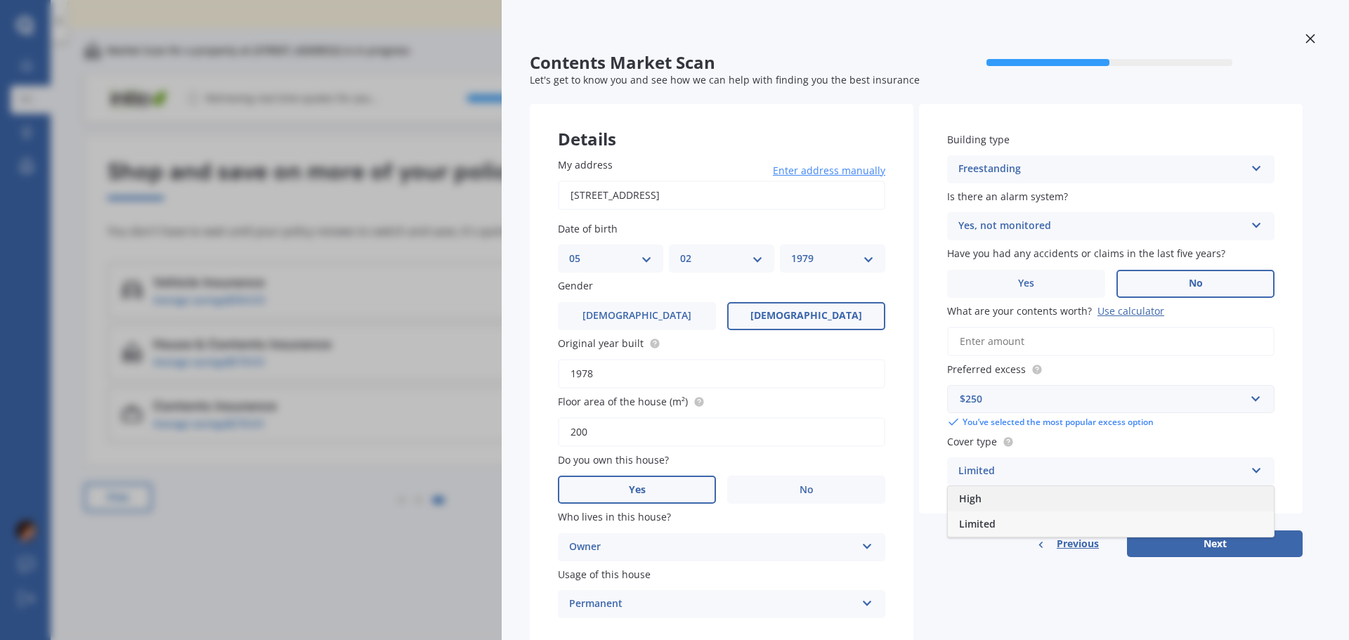
click at [987, 500] on div "High" at bounding box center [1111, 498] width 326 height 25
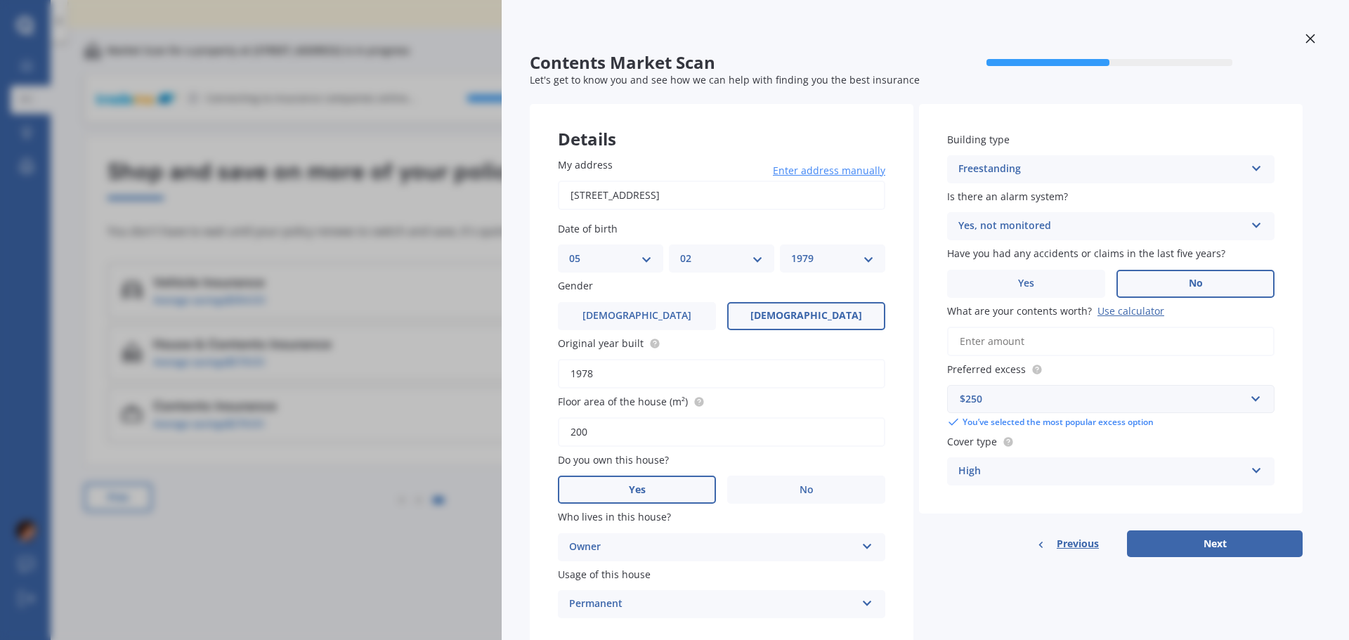
click at [975, 344] on input "What are your contents worth? Use calculator" at bounding box center [1110, 342] width 327 height 30
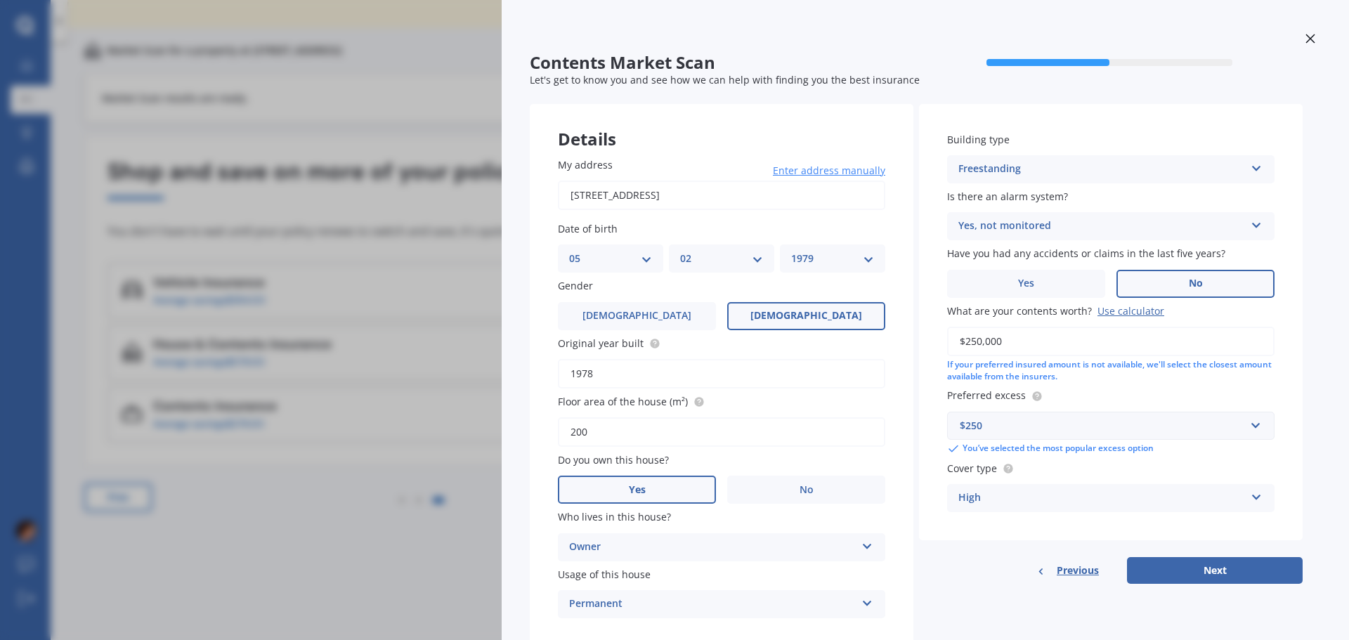
type input "$250,000"
click at [1214, 378] on div "If your preferred insured amount is not available, we'll select the closest amo…" at bounding box center [1110, 371] width 327 height 24
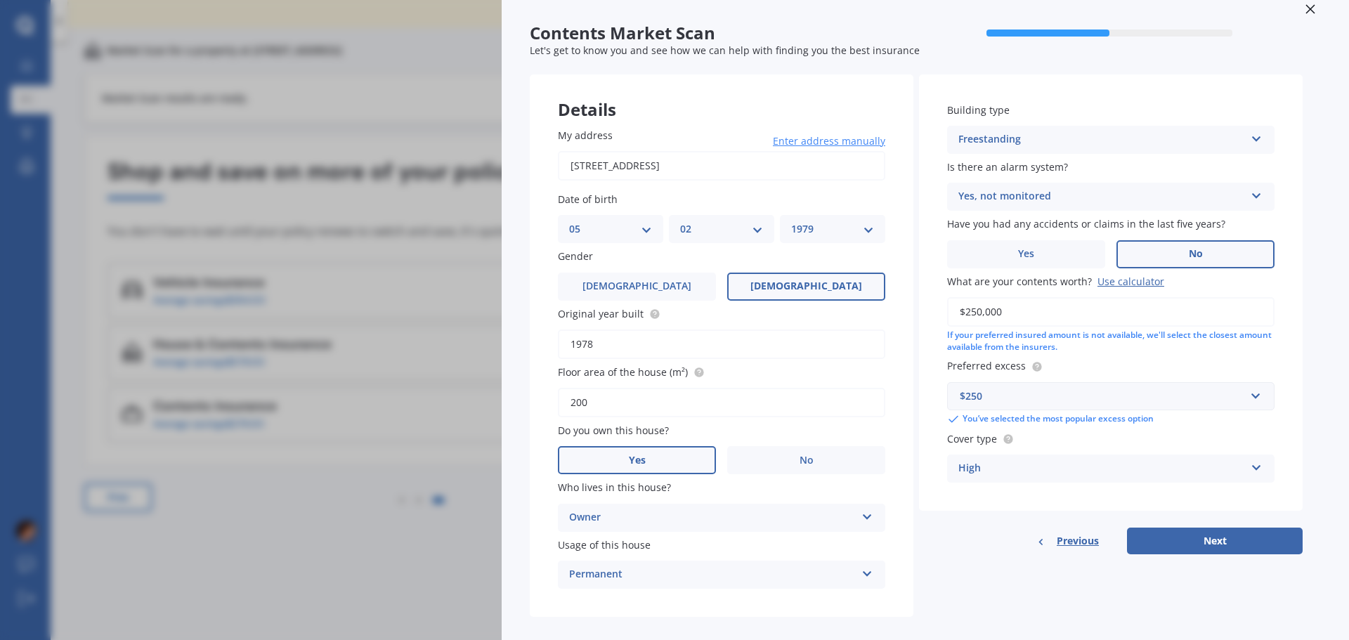
scroll to position [46, 0]
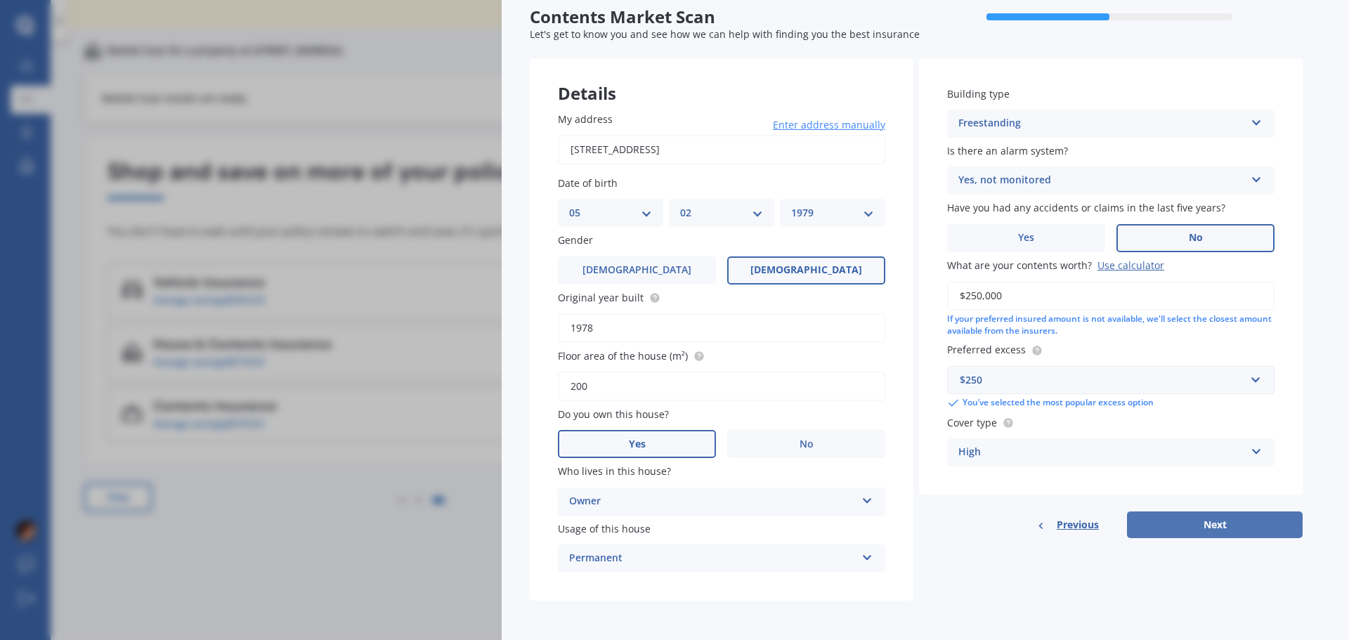
click at [1171, 523] on button "Next" at bounding box center [1215, 525] width 176 height 27
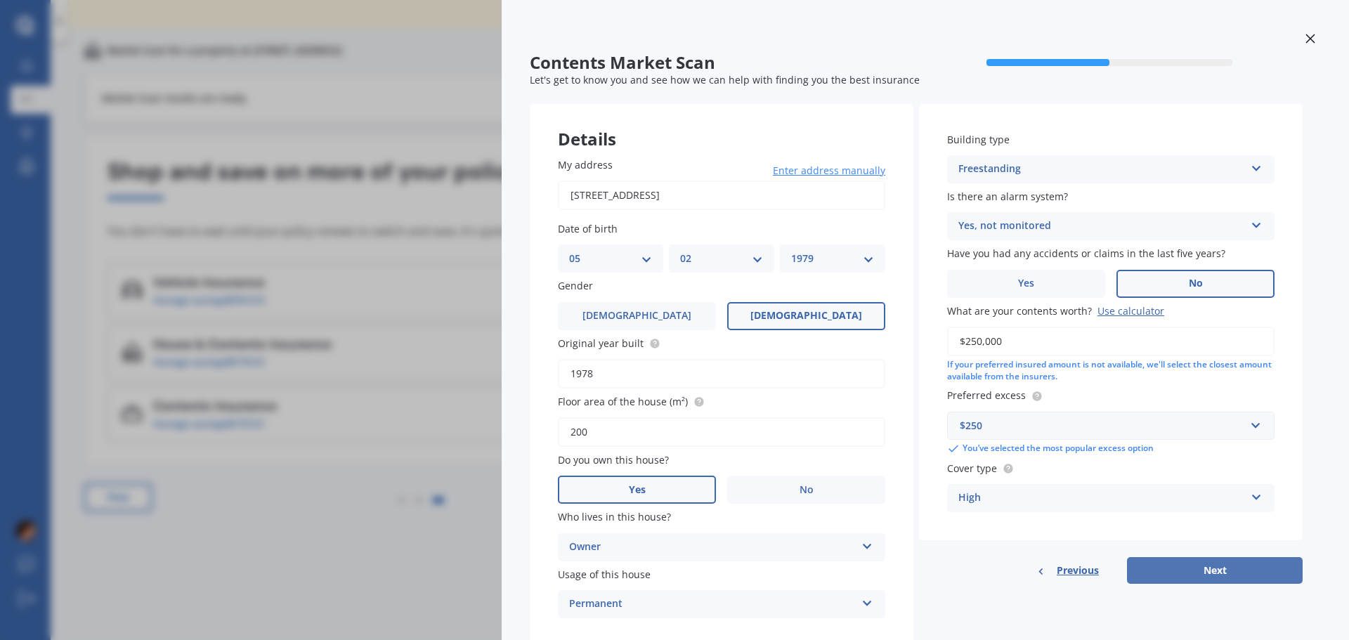
select select "05"
select select "02"
select select "1979"
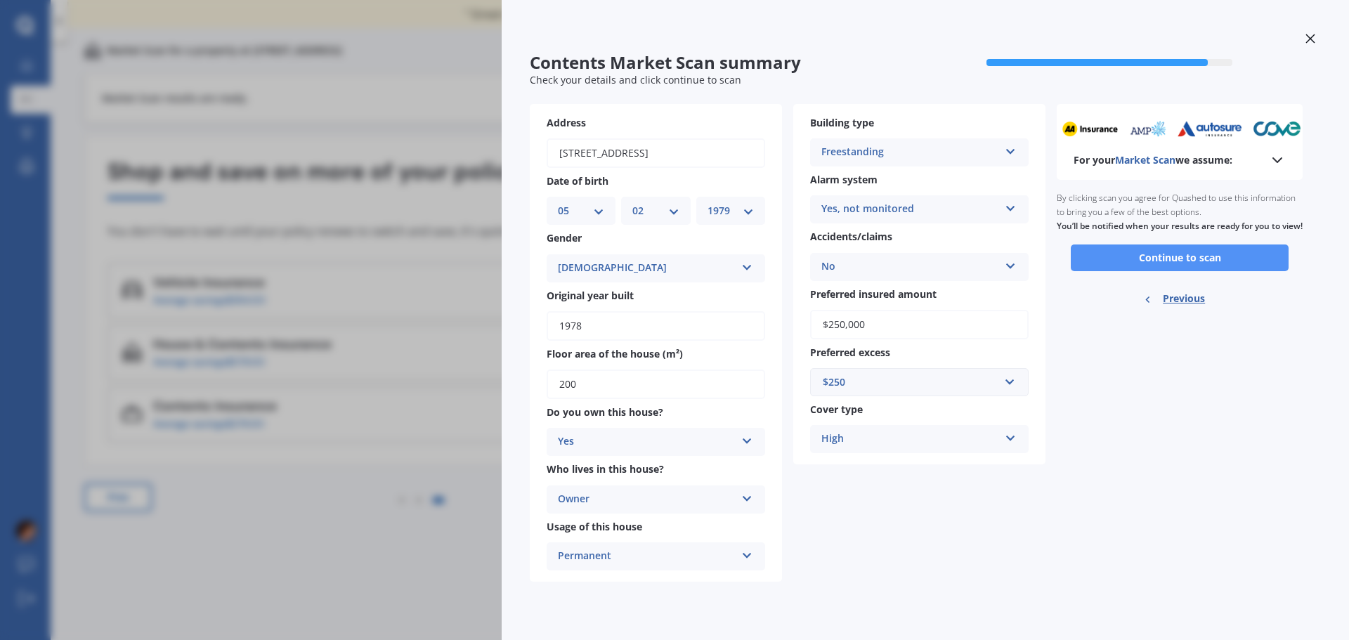
click at [1183, 271] on button "Continue to scan" at bounding box center [1180, 258] width 218 height 27
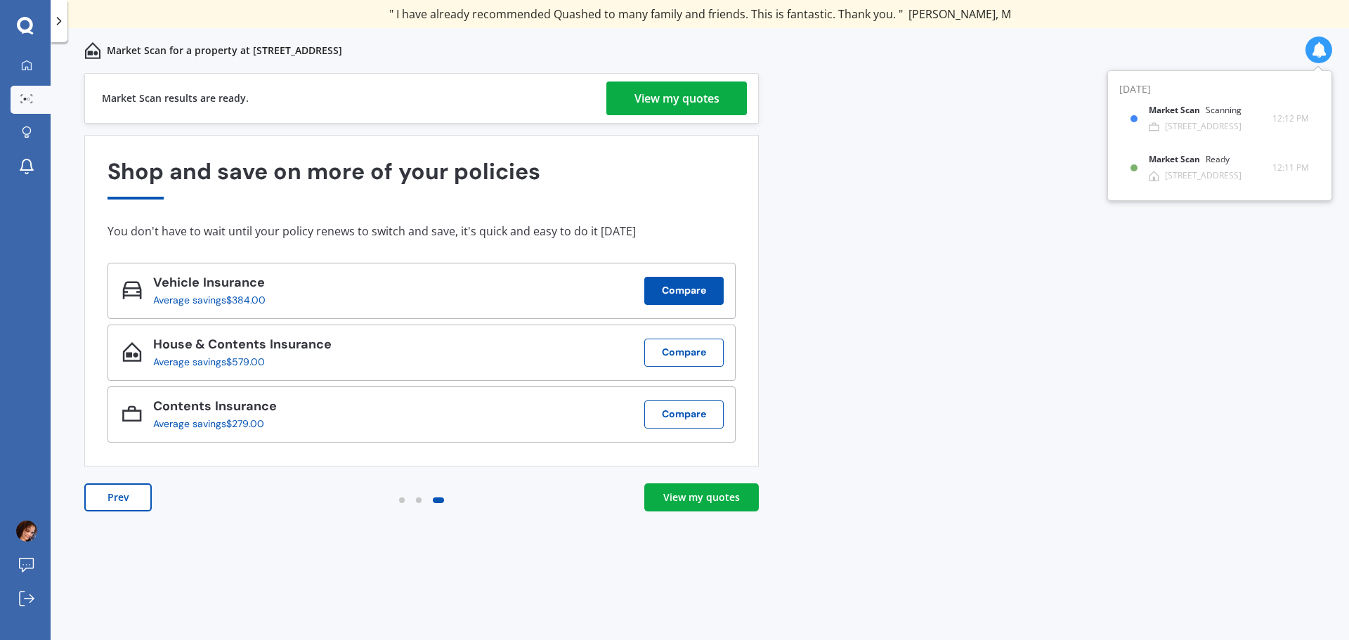
click at [689, 294] on button "Compare" at bounding box center [683, 291] width 79 height 28
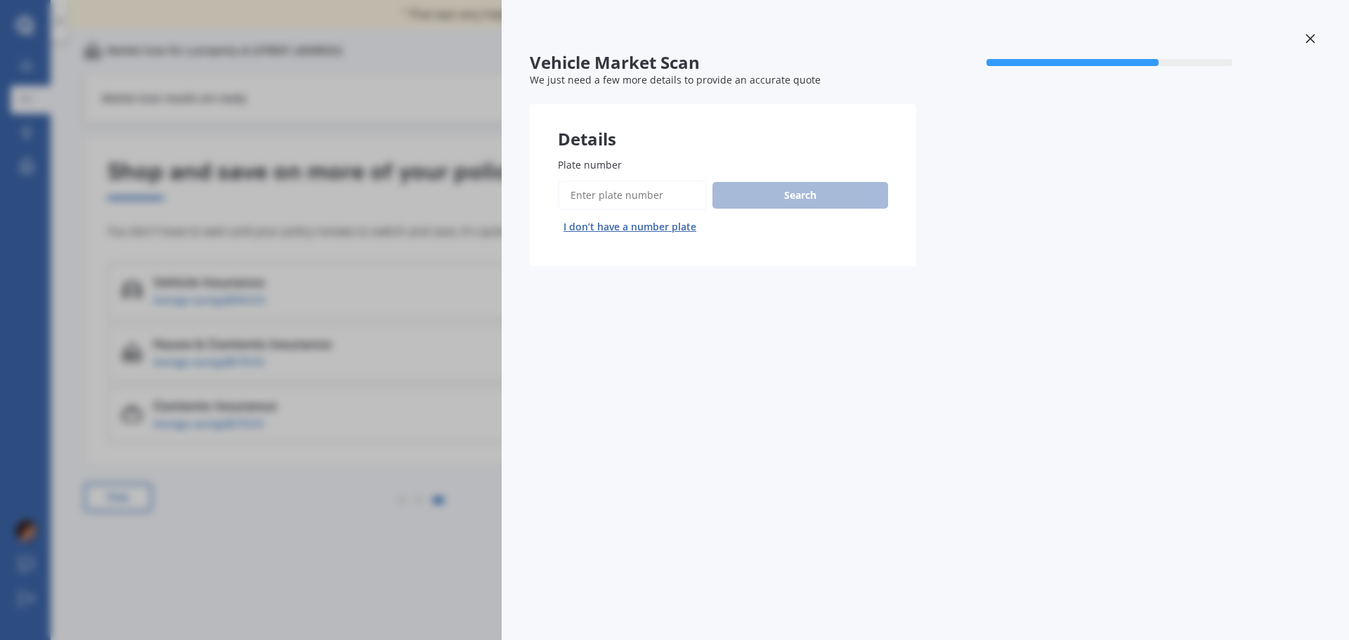
click at [590, 193] on input "Plate number" at bounding box center [632, 196] width 149 height 30
type input "M"
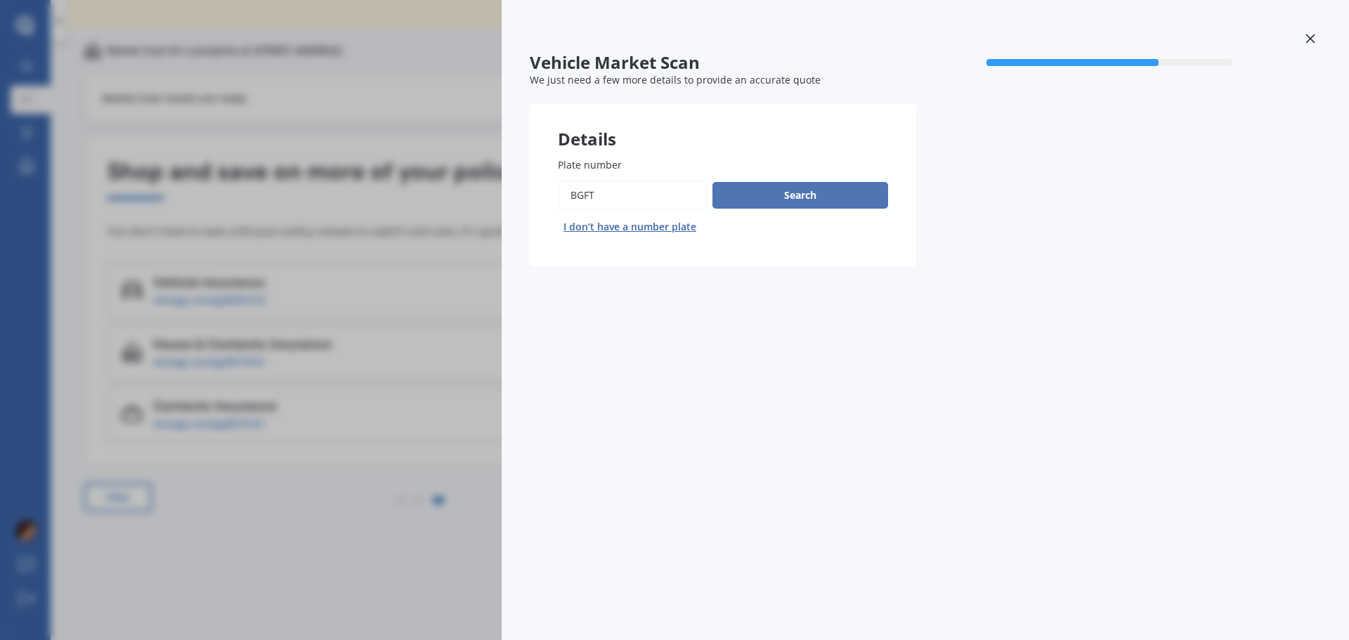
type input "BGFT"
click at [802, 194] on button "Search" at bounding box center [801, 195] width 176 height 27
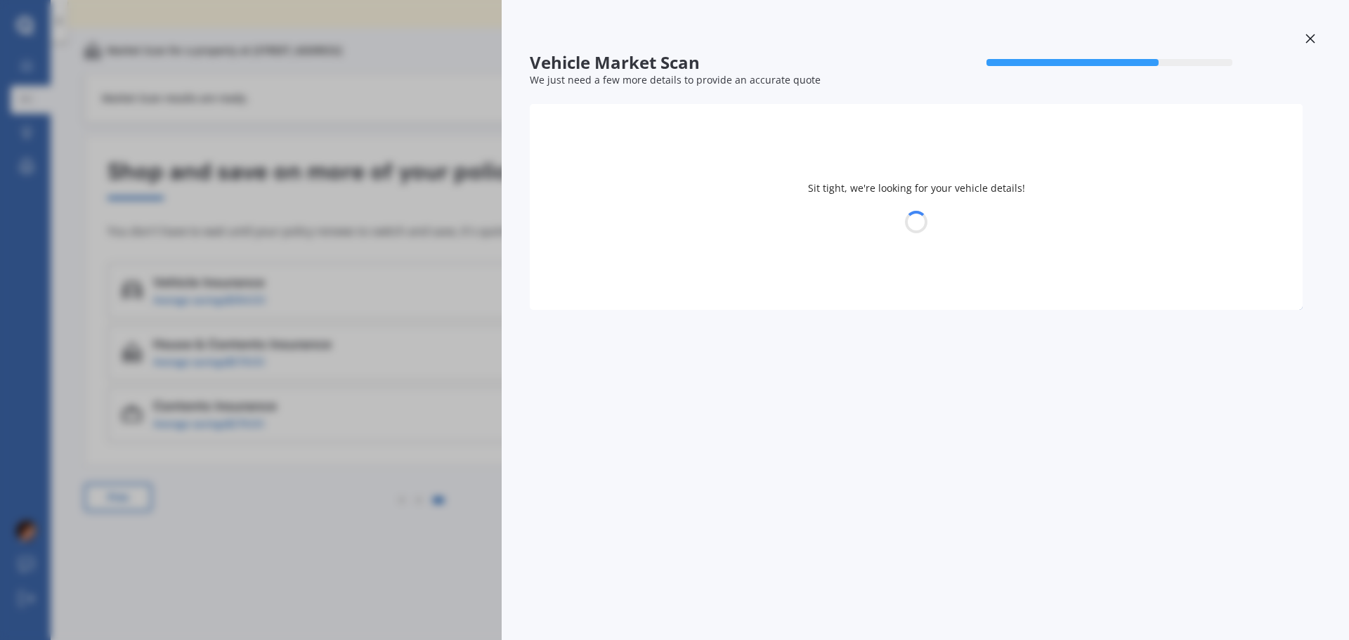
select select "NISSAN"
select select "PATROL"
select select "05"
select select "02"
select select "1979"
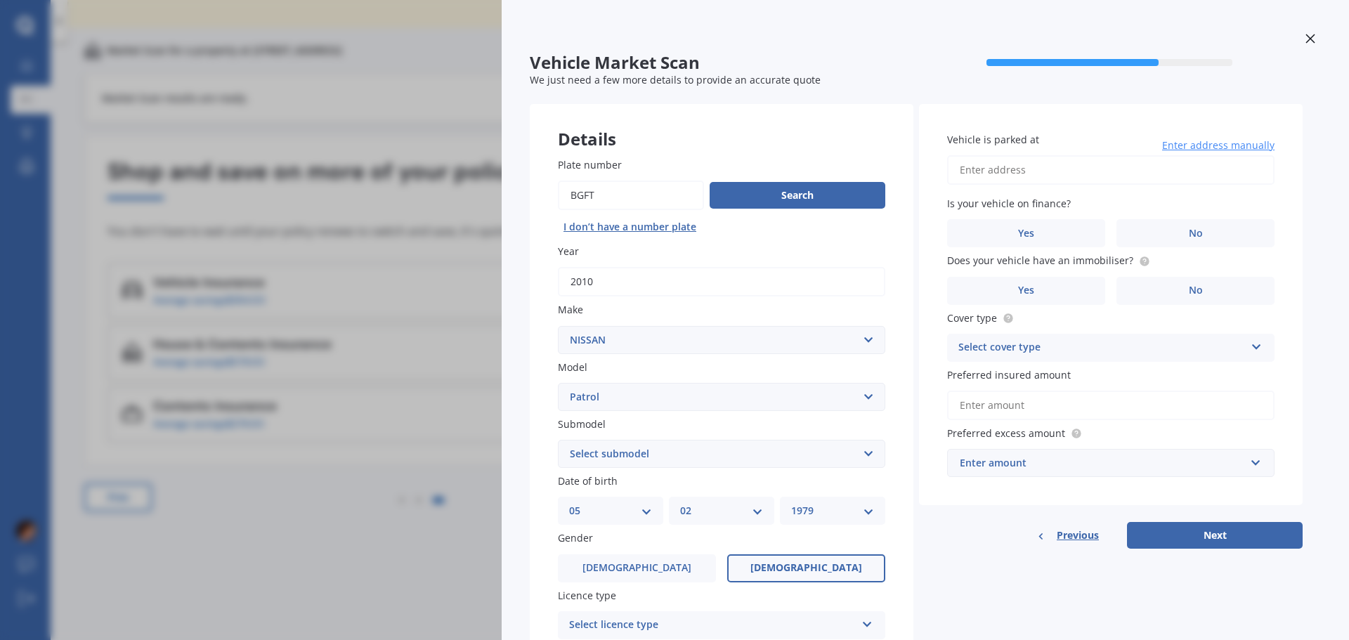
click at [621, 457] on select "Select submodel (All other) 4WD Diesel 4WD Diesel Turbo 4WD Petrol 4WD Petrol T…" at bounding box center [721, 454] width 327 height 28
click at [650, 510] on select "DD 01 02 03 04 05 06 07 08 09 10 11 12 13 14 15 16 17 18 19 20 21 22 23 24 25 2…" at bounding box center [610, 510] width 83 height 15
select select "30"
click at [580, 503] on select "DD 01 02 03 04 05 06 07 08 09 10 11 12 13 14 15 16 17 18 19 20 21 22 23 24 25 2…" at bounding box center [610, 510] width 83 height 15
click at [760, 511] on select "MM 01 02 03 04 05 06 07 08 09 10 11 12" at bounding box center [724, 510] width 77 height 15
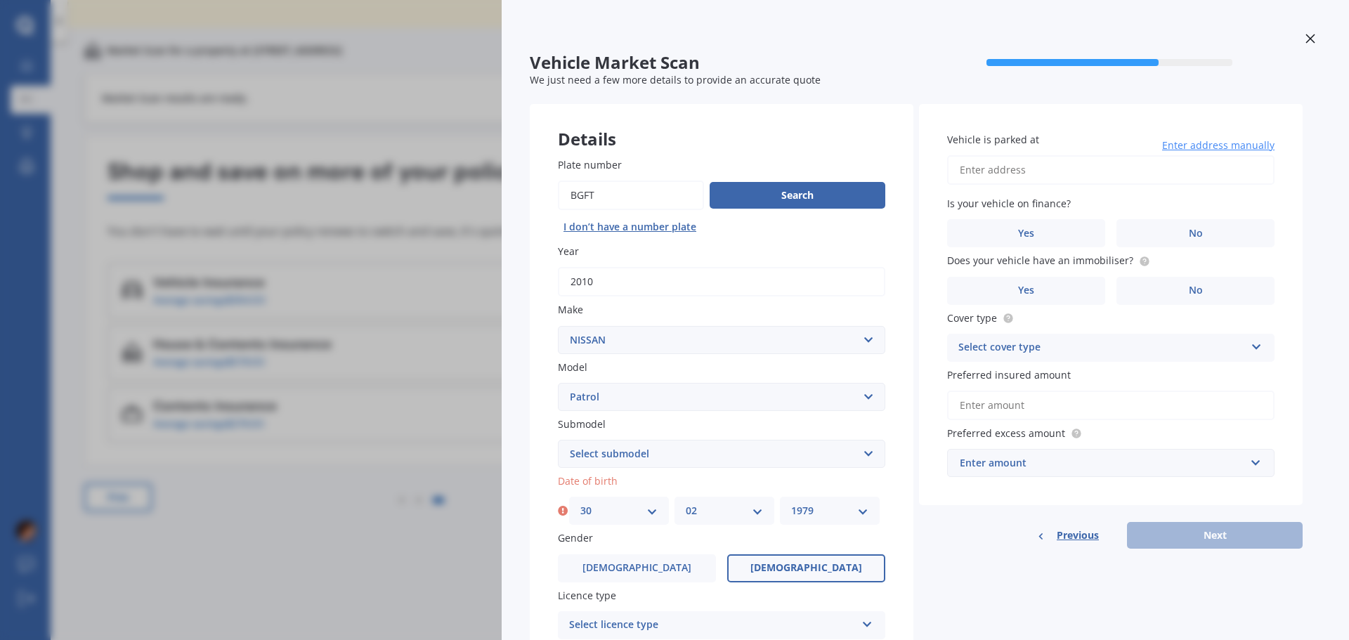
select select "06"
click at [686, 503] on select "MM 01 02 03 04 05 06 07 08 09 10 11 12" at bounding box center [724, 510] width 77 height 15
click at [872, 509] on select "YYYY 2025 2024 2023 2022 2021 2020 2019 2018 2017 2016 2015 2014 2013 2012 2011…" at bounding box center [832, 510] width 83 height 15
click at [837, 509] on select "YYYY 2025 2024 2023 2022 2021 2020 2019 2018 2017 2016 2015 2014 2013 2012 2011…" at bounding box center [832, 510] width 83 height 15
click at [866, 509] on select "YYYY 2025 2024 2023 2022 2021 2020 2019 2018 2017 2016 2015 2014 2013 2012 2011…" at bounding box center [832, 510] width 83 height 15
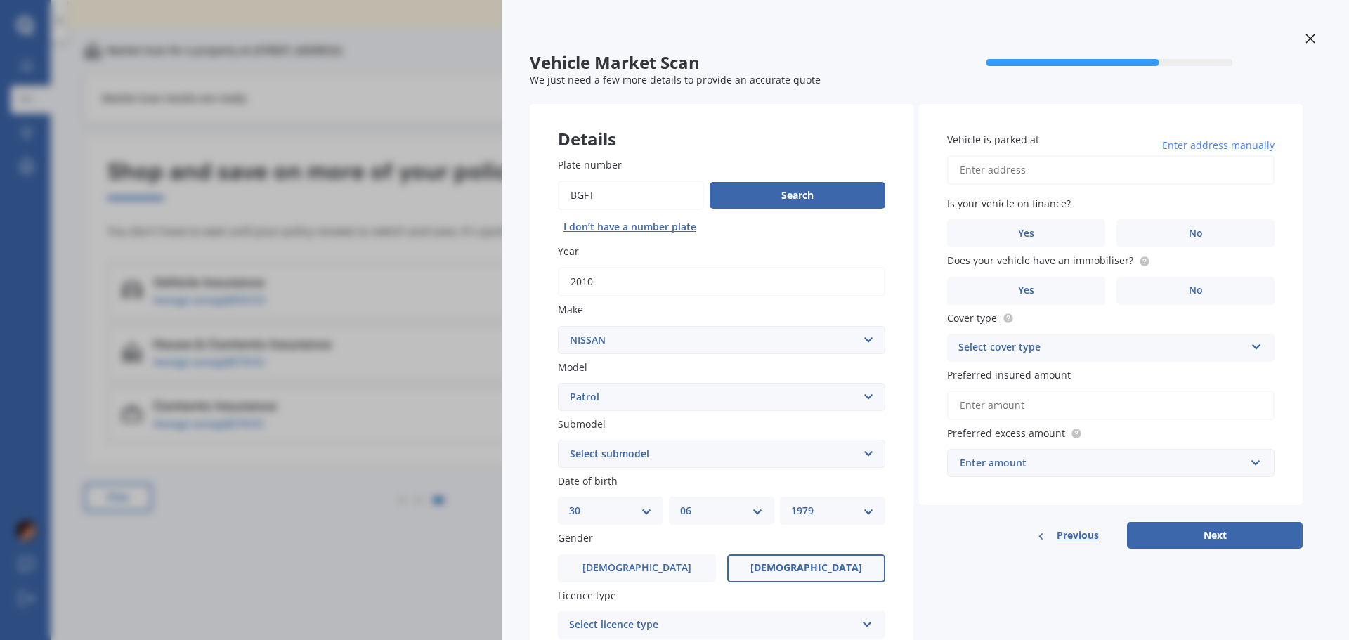
select select "1976"
click at [791, 503] on select "YYYY 2025 2024 2023 2022 2021 2020 2019 2018 2017 2016 2015 2014 2013 2012 2011…" at bounding box center [832, 510] width 83 height 15
click at [637, 566] on span "Male" at bounding box center [637, 568] width 112 height 12
click at [0, 0] on input "Male" at bounding box center [0, 0] width 0 height 0
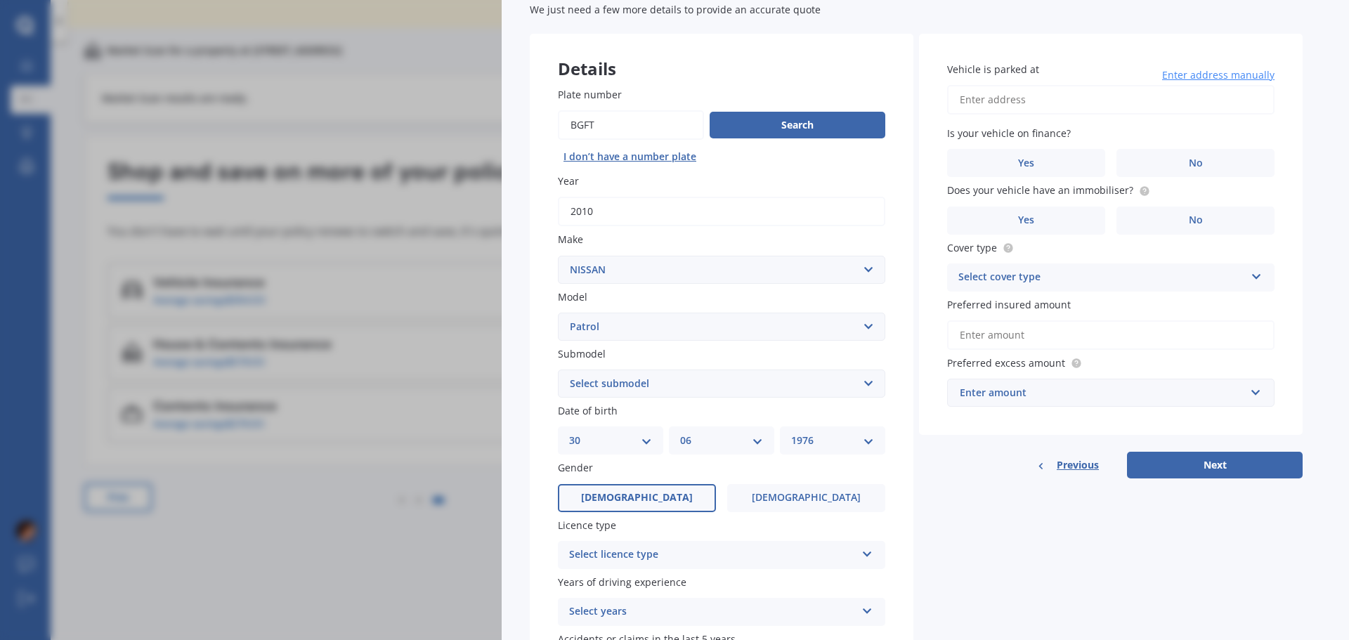
click at [618, 561] on div "Select licence type" at bounding box center [712, 555] width 287 height 17
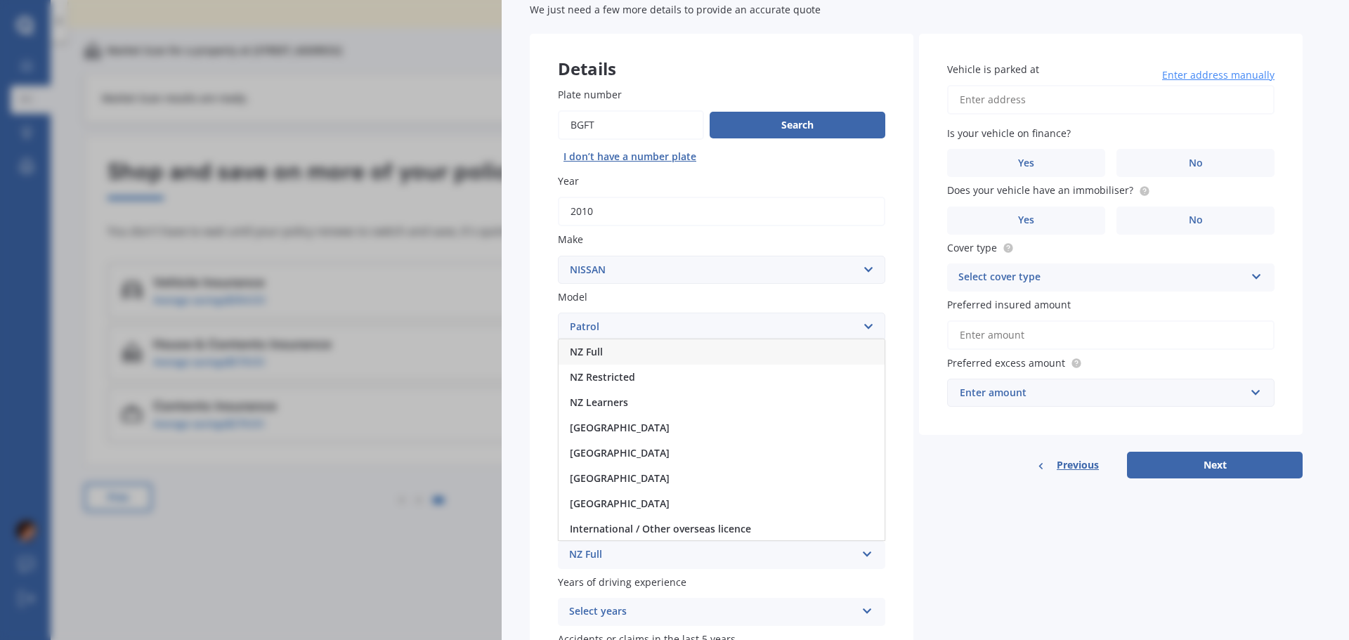
click at [592, 349] on span "NZ Full" at bounding box center [586, 351] width 33 height 13
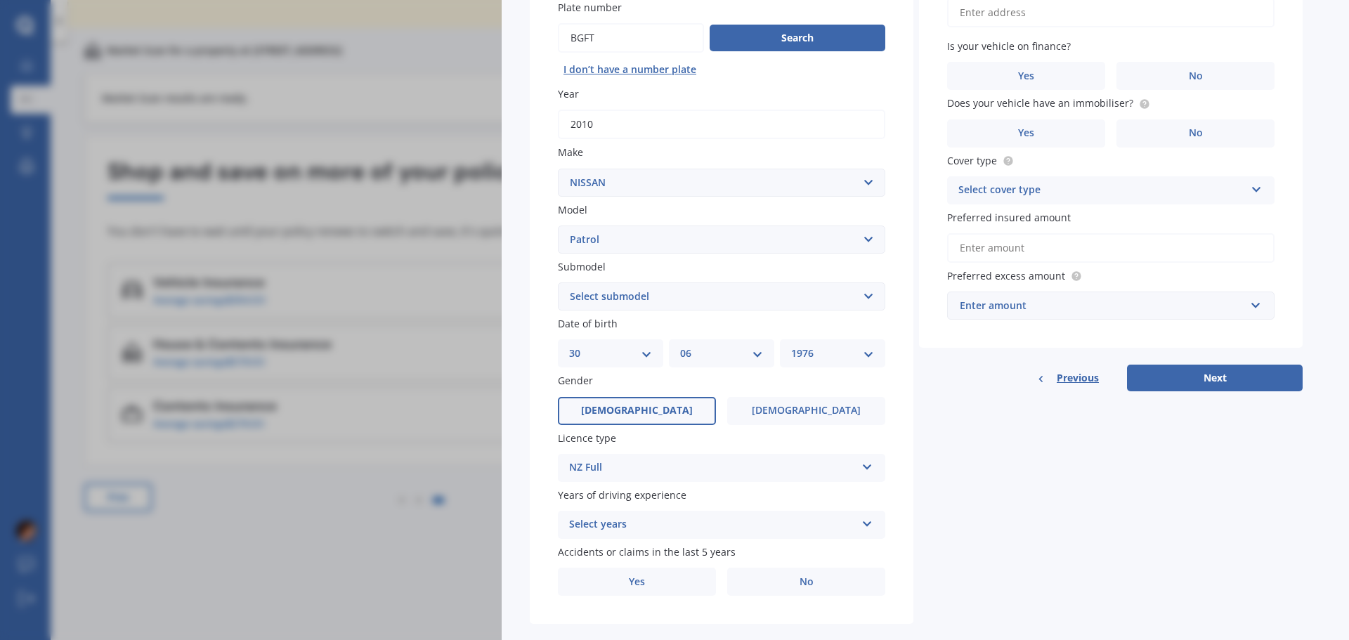
scroll to position [181, 0]
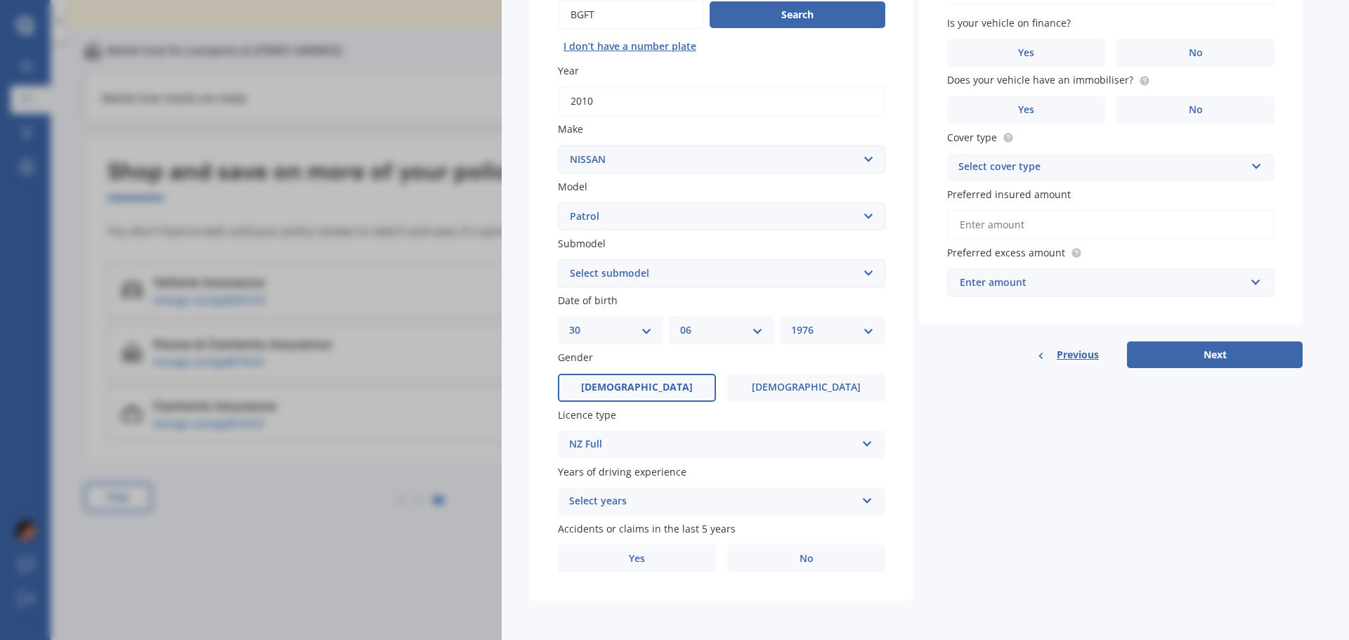
click at [665, 499] on div "Select years" at bounding box center [712, 501] width 287 height 17
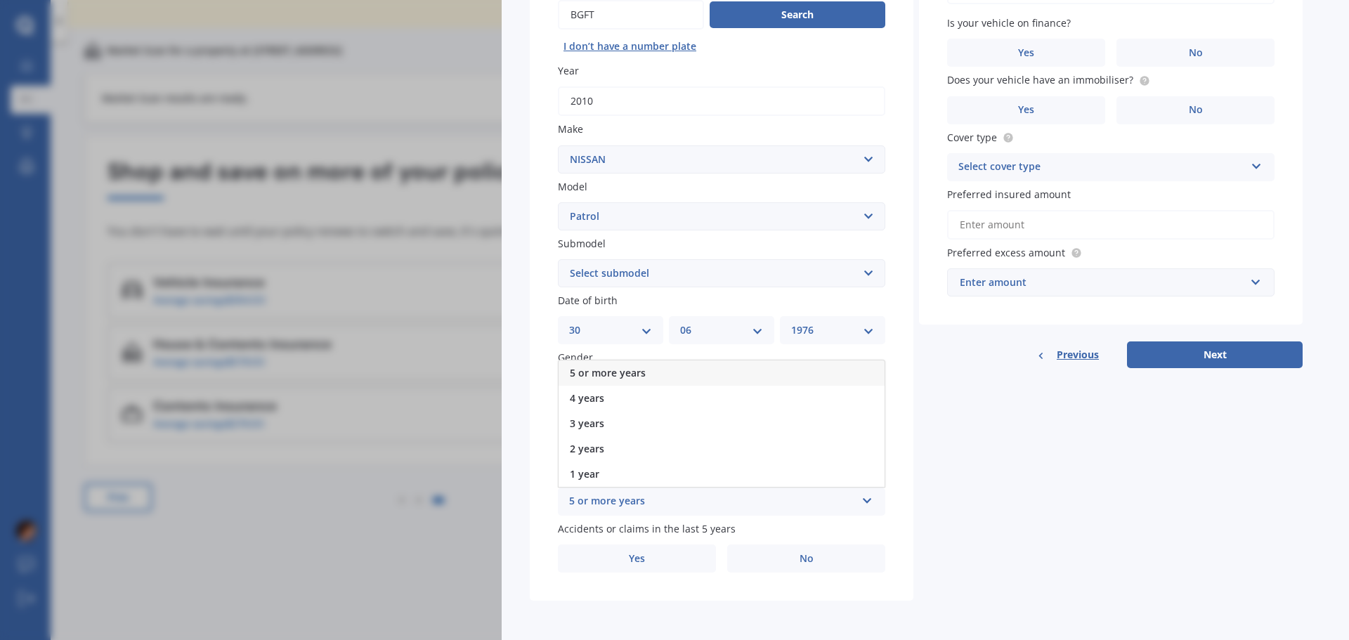
click at [582, 370] on span "5 or more years" at bounding box center [608, 372] width 76 height 13
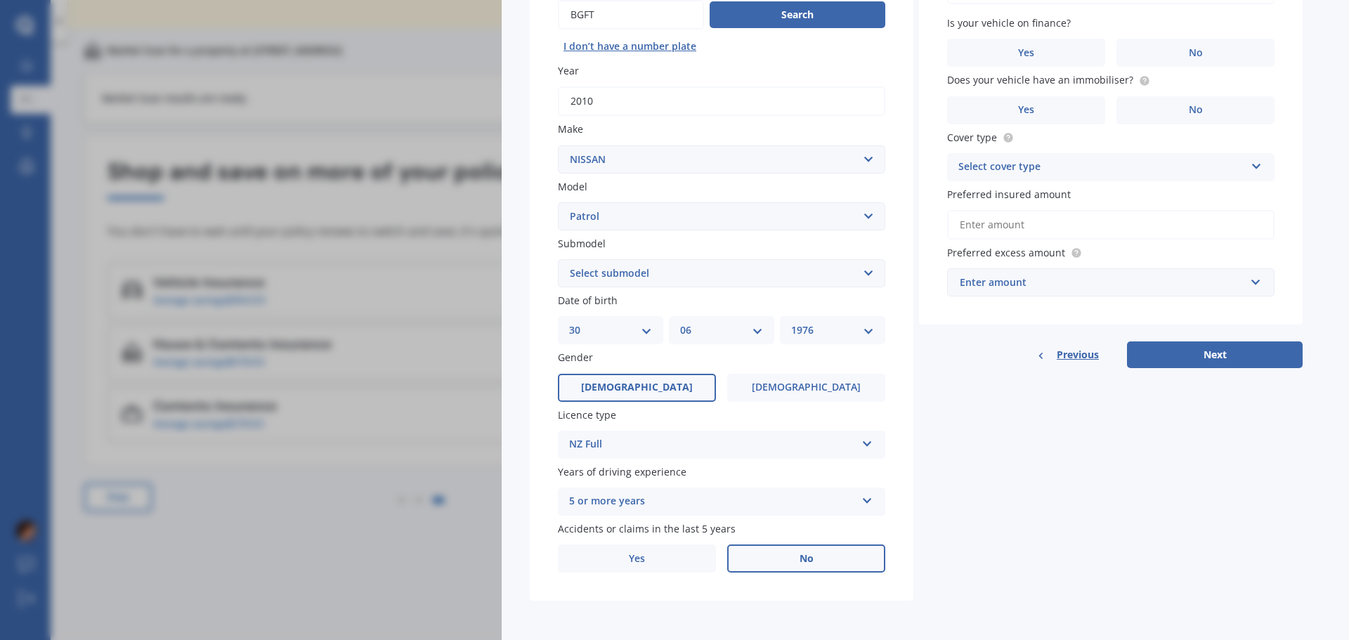
click at [786, 557] on label "No" at bounding box center [806, 559] width 158 height 28
click at [0, 0] on input "No" at bounding box center [0, 0] width 0 height 0
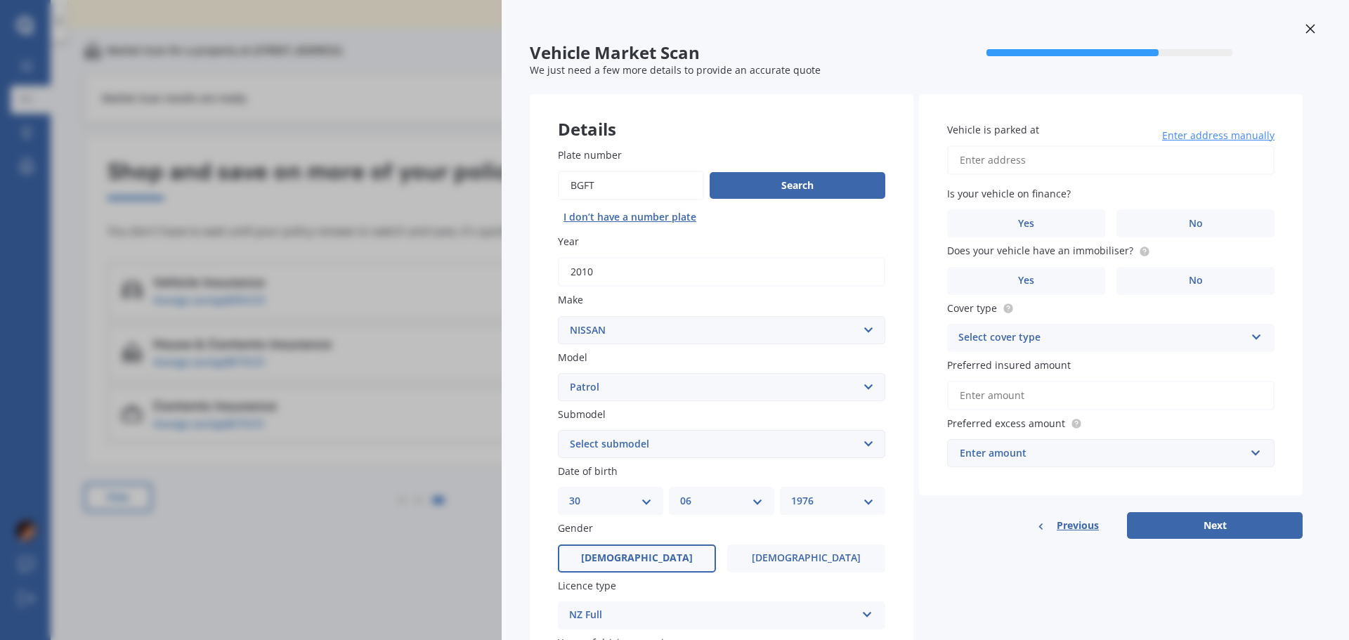
scroll to position [0, 0]
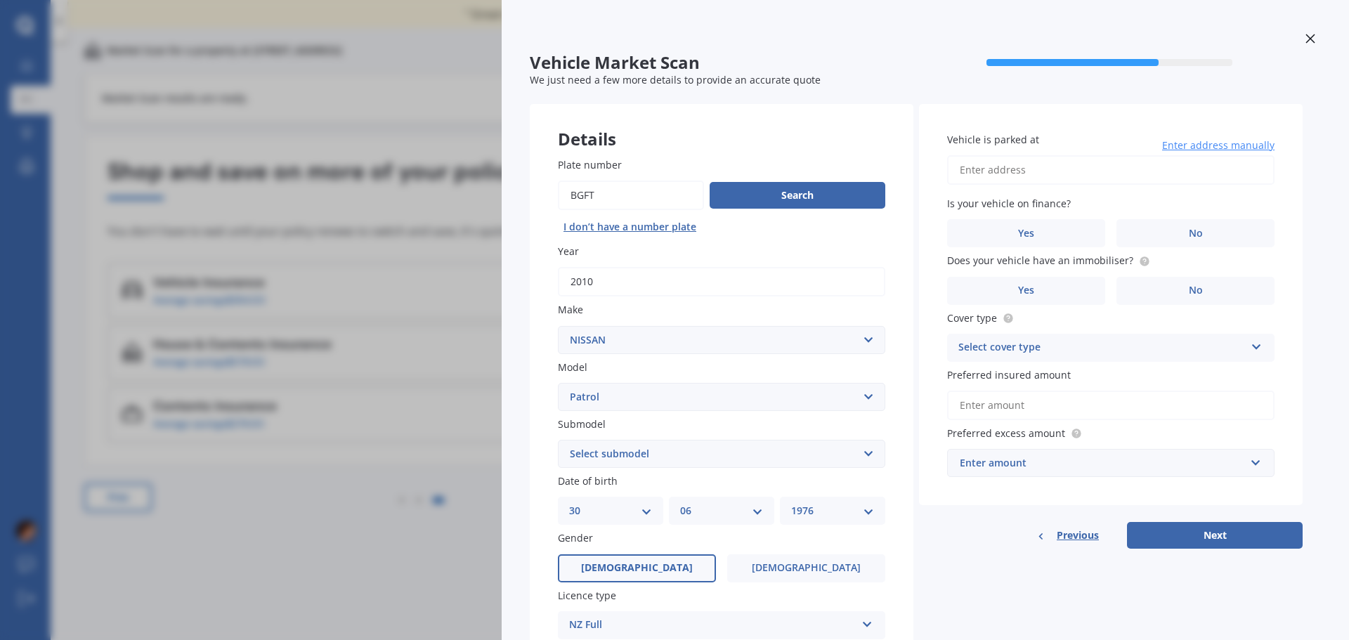
click at [976, 169] on input "Vehicle is parked at" at bounding box center [1110, 170] width 327 height 30
type input "243 Fairway Drive, Te Kamo, Whangārei 0112"
click at [1190, 236] on span "No" at bounding box center [1196, 234] width 14 height 12
click at [0, 0] on input "No" at bounding box center [0, 0] width 0 height 0
click at [1009, 288] on label "Yes" at bounding box center [1026, 291] width 158 height 28
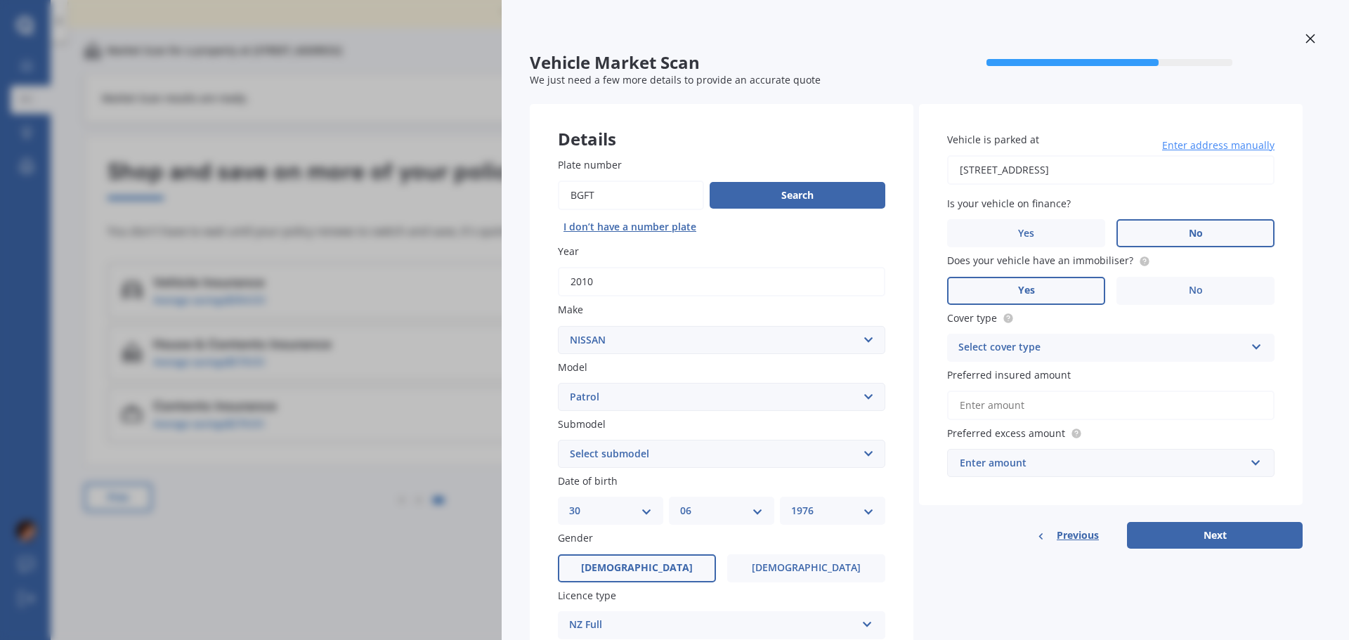
click at [0, 0] on input "Yes" at bounding box center [0, 0] width 0 height 0
click at [1037, 346] on div "Select cover type" at bounding box center [1101, 347] width 287 height 17
click at [1015, 378] on span "Comprehensive" at bounding box center [996, 374] width 74 height 13
click at [971, 403] on input "Preferred insured amount" at bounding box center [1110, 406] width 327 height 30
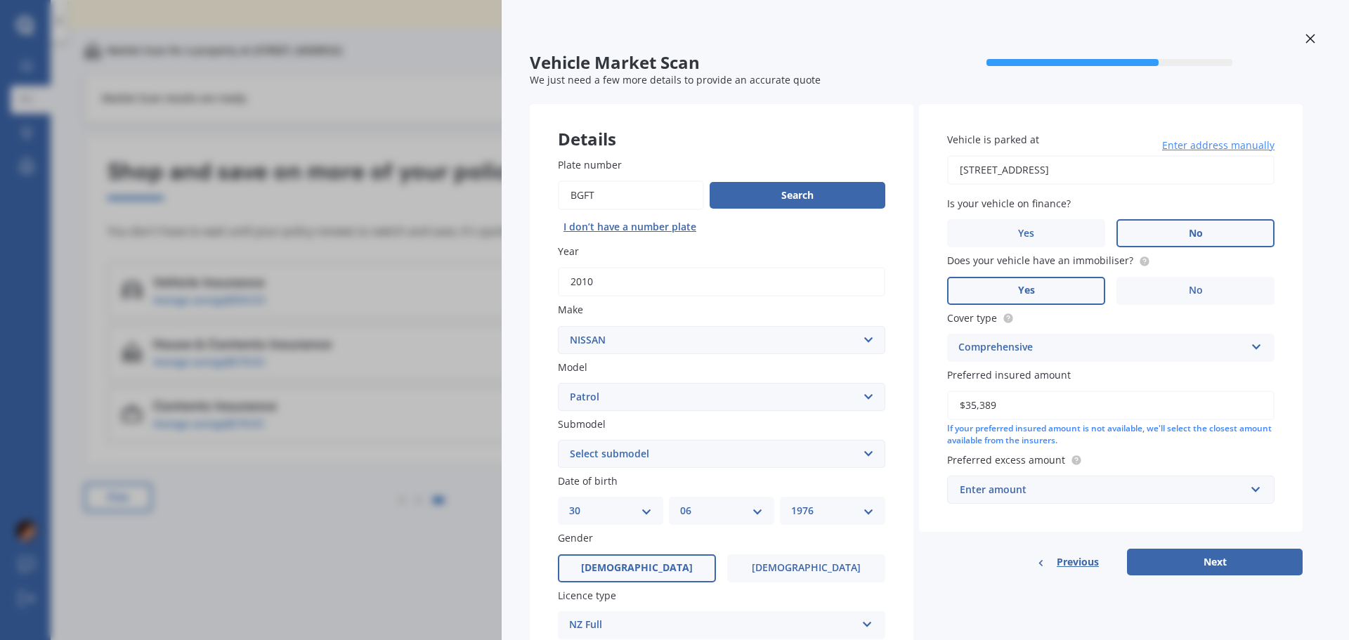
type input "$35,389"
click at [978, 492] on div "Enter amount" at bounding box center [1102, 489] width 285 height 15
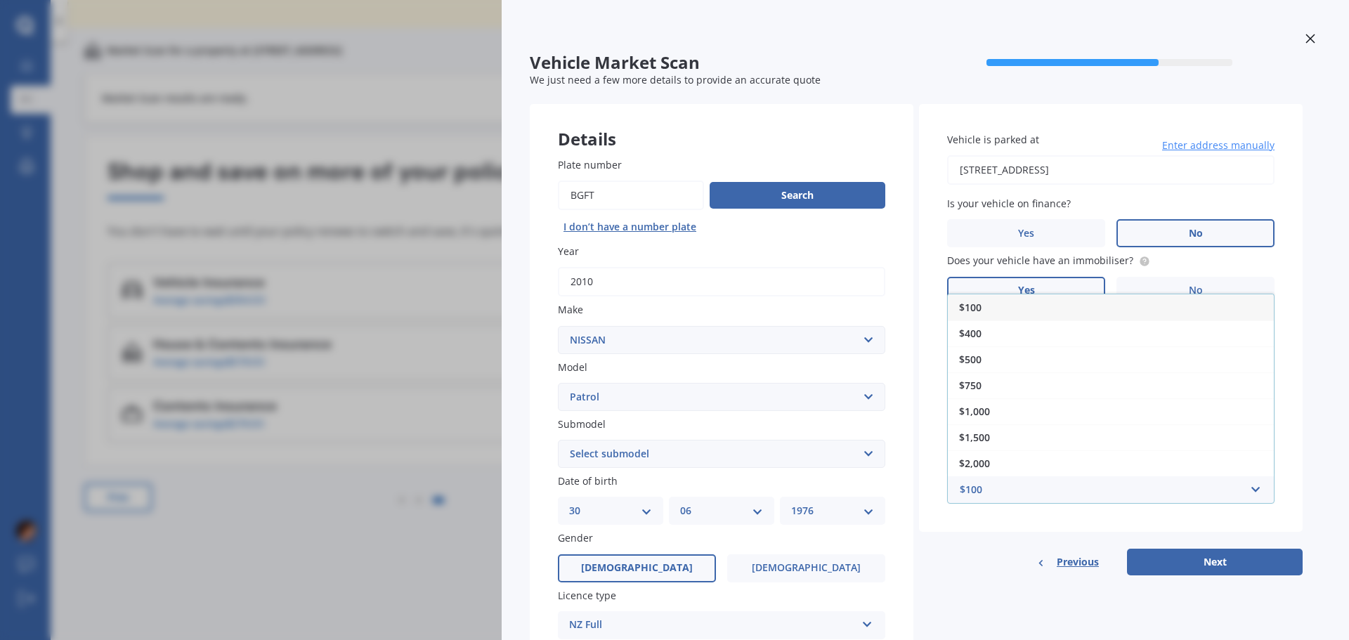
click at [969, 308] on span "$100" at bounding box center [970, 307] width 22 height 13
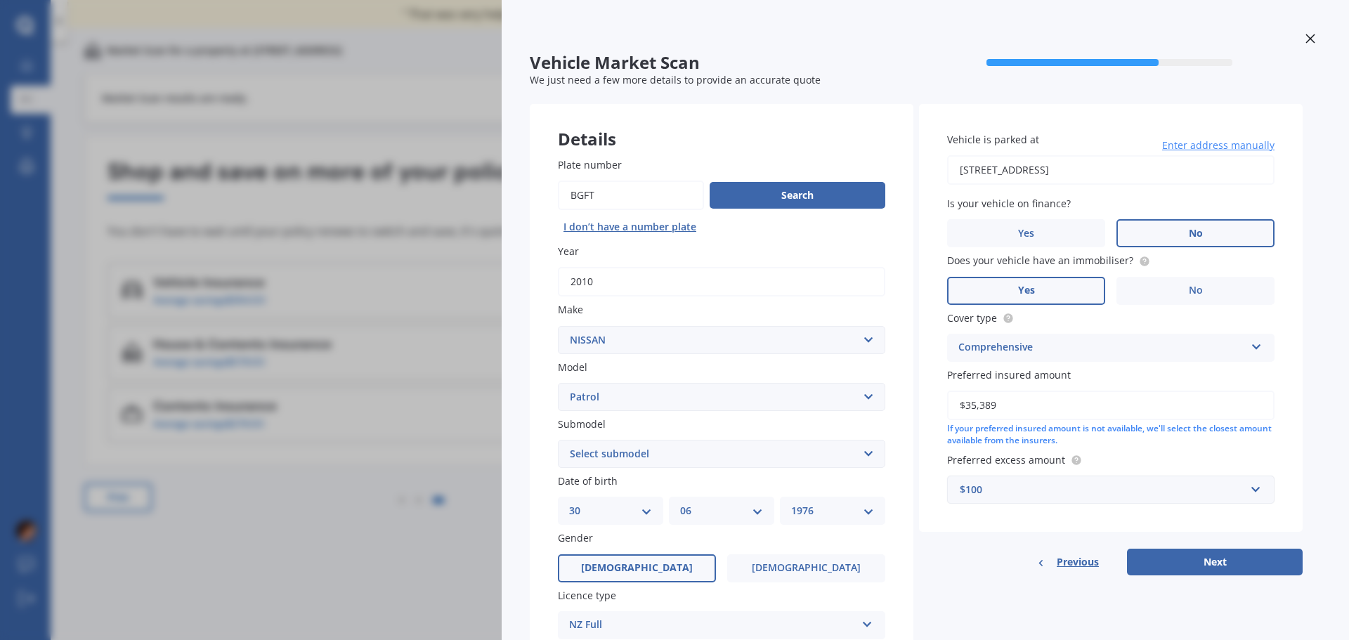
click at [991, 493] on div "$100" at bounding box center [1102, 489] width 285 height 15
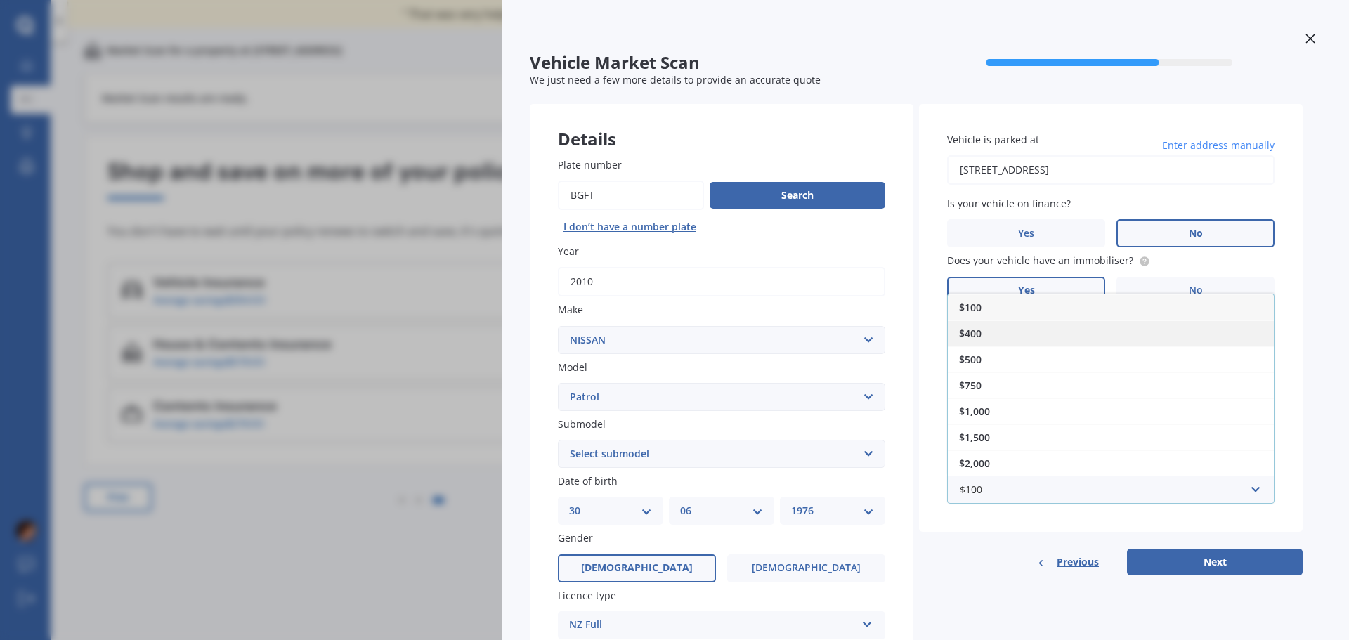
click at [974, 334] on span "$400" at bounding box center [970, 333] width 22 height 13
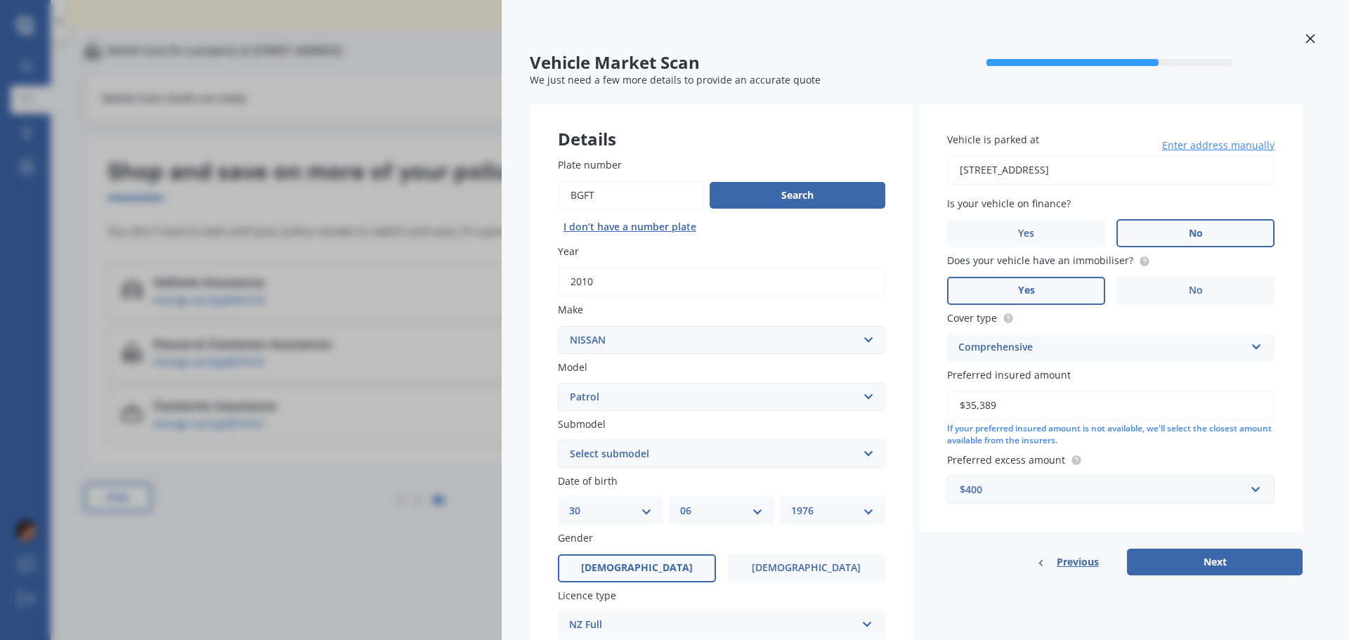
click at [991, 485] on div "$400" at bounding box center [1102, 489] width 285 height 15
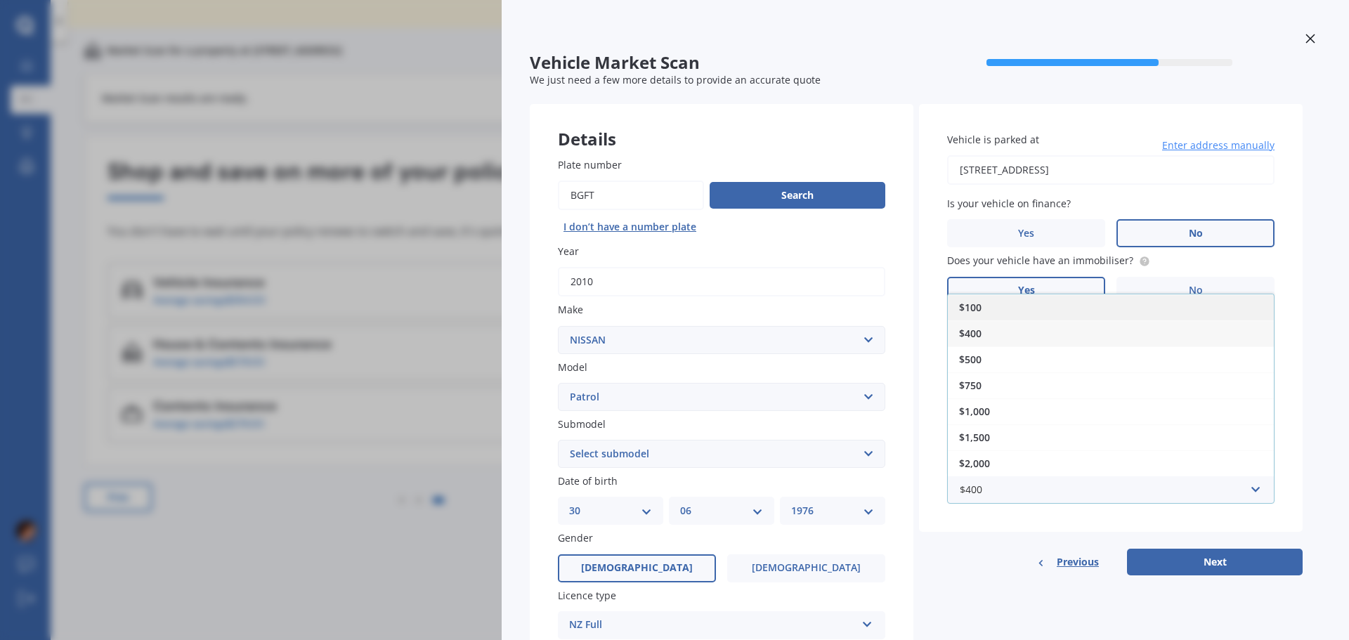
click at [976, 309] on span "$100" at bounding box center [970, 307] width 22 height 13
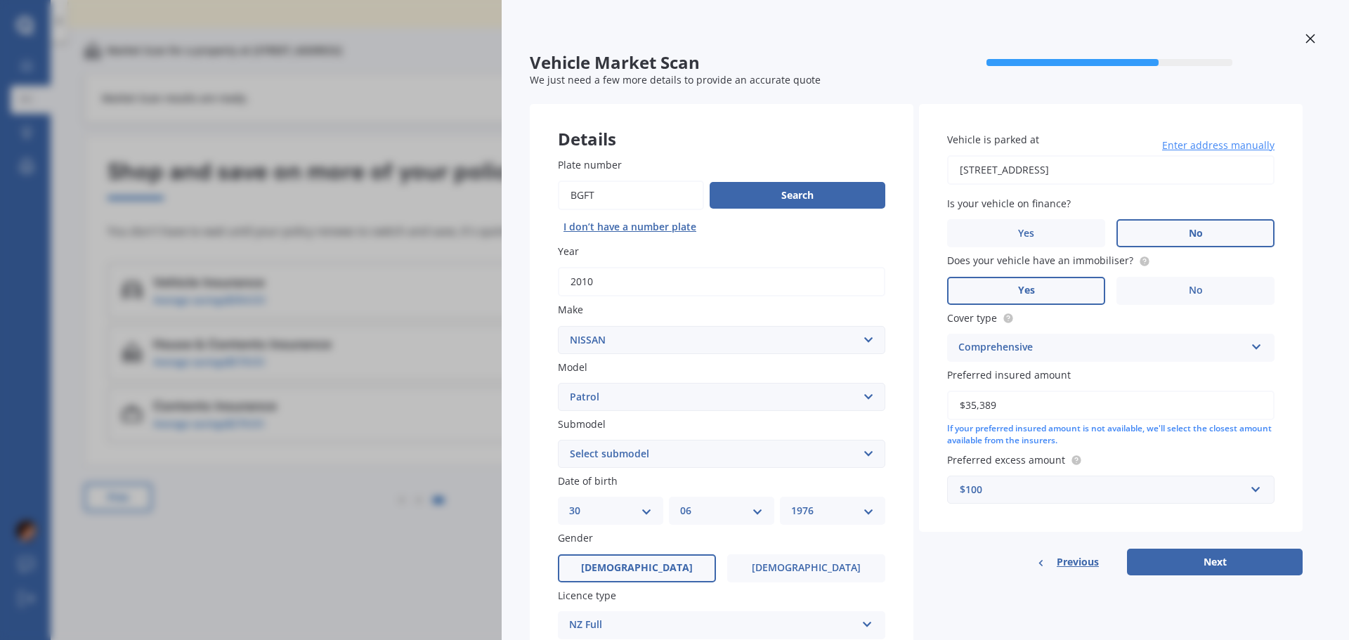
click at [976, 545] on div "Vehicle is parked at 243 Fairway Drive, Te Kamo, Whangārei 0112 Enter address m…" at bounding box center [1111, 339] width 384 height 471
click at [1191, 567] on button "Next" at bounding box center [1215, 562] width 176 height 27
click at [639, 450] on select "Select submodel (All other) 4WD Diesel 4WD Diesel Turbo 4WD Petrol 4WD Petrol T…" at bounding box center [721, 454] width 327 height 28
click at [613, 453] on select "Select submodel (All other) 4WD Diesel 4WD Diesel Turbo 4WD Petrol 4WD Petrol T…" at bounding box center [721, 454] width 327 height 28
select select "4WD ST-L"
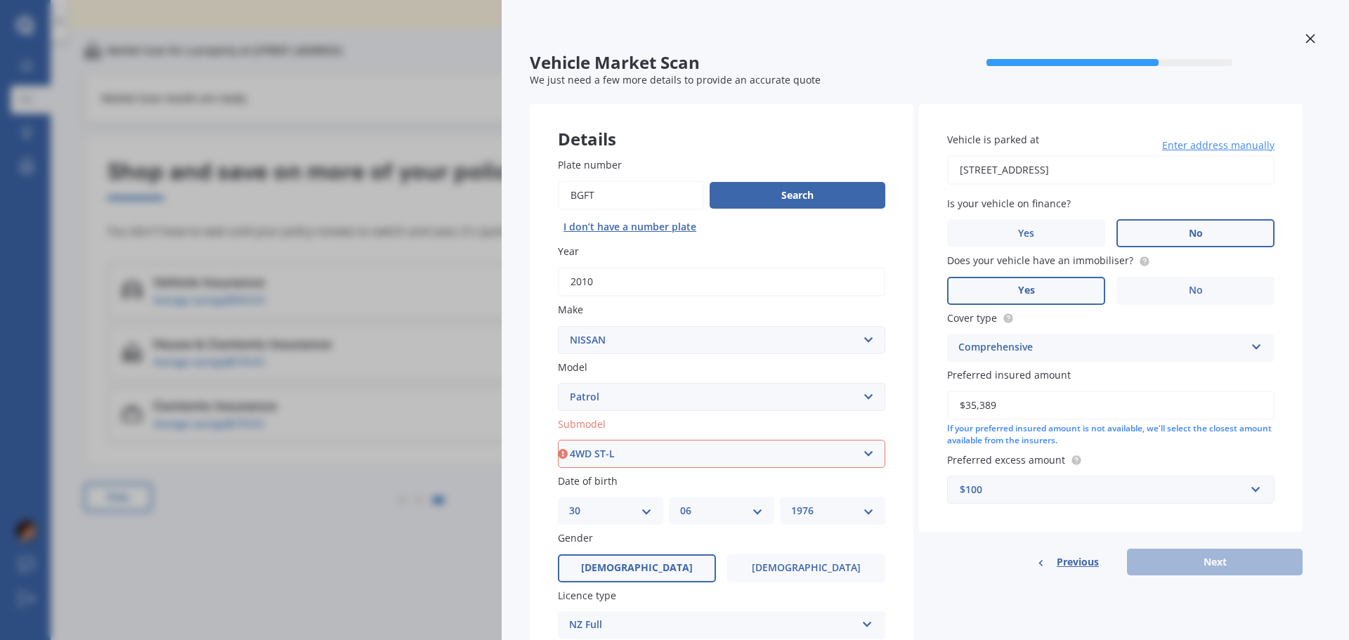
click at [558, 440] on select "Select submodel (All other) 4WD Diesel 4WD Diesel Turbo 4WD Petrol 4WD Petrol T…" at bounding box center [721, 454] width 327 height 28
click at [1232, 560] on button "Next" at bounding box center [1215, 562] width 176 height 27
select select "30"
select select "06"
select select "1976"
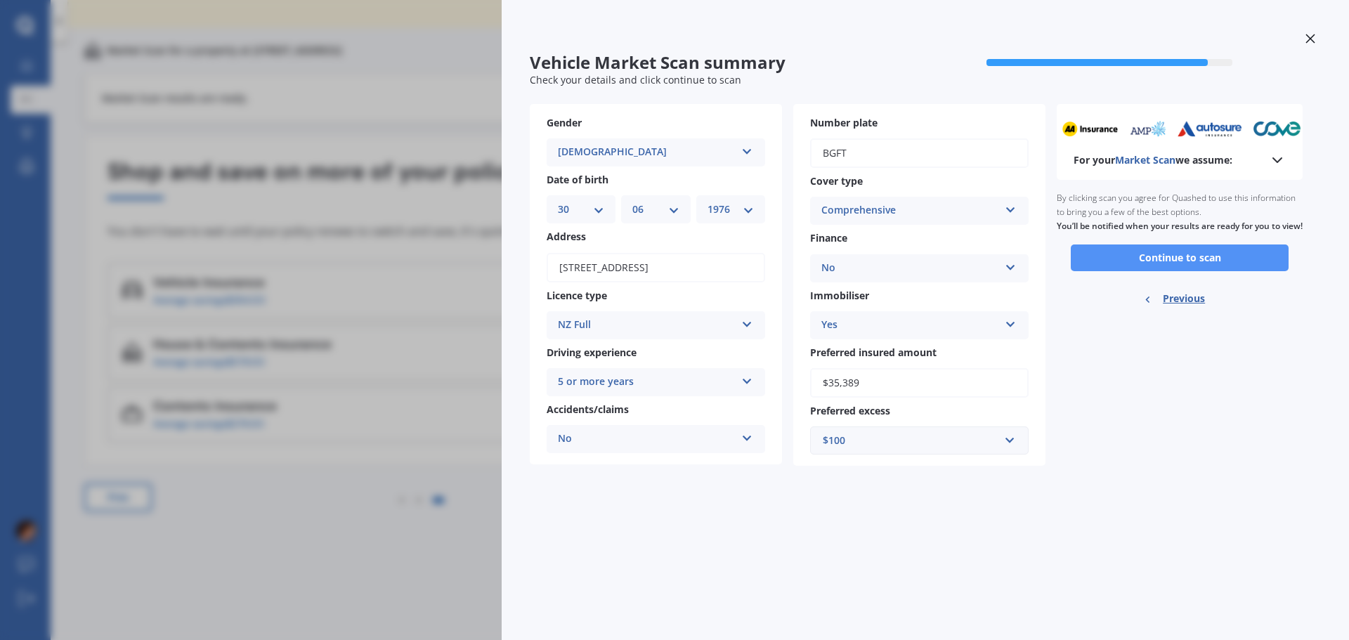
click at [1173, 265] on button "Continue to scan" at bounding box center [1180, 258] width 218 height 27
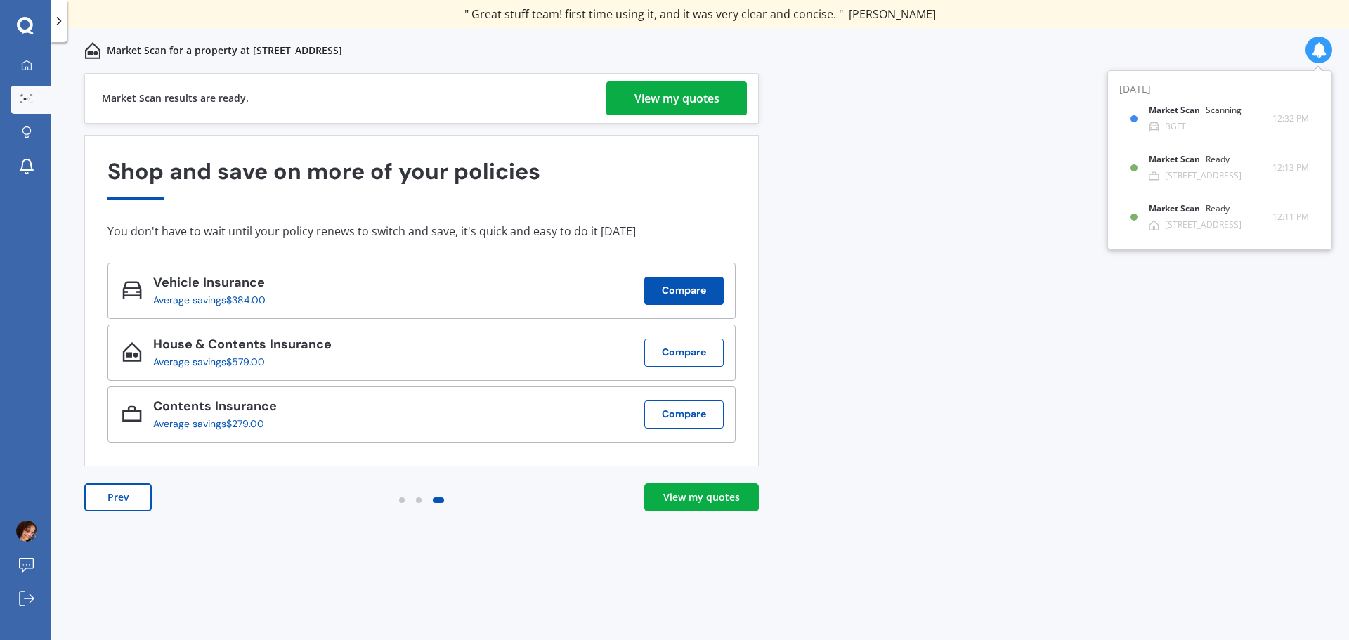
click at [682, 291] on button "Compare" at bounding box center [683, 291] width 79 height 28
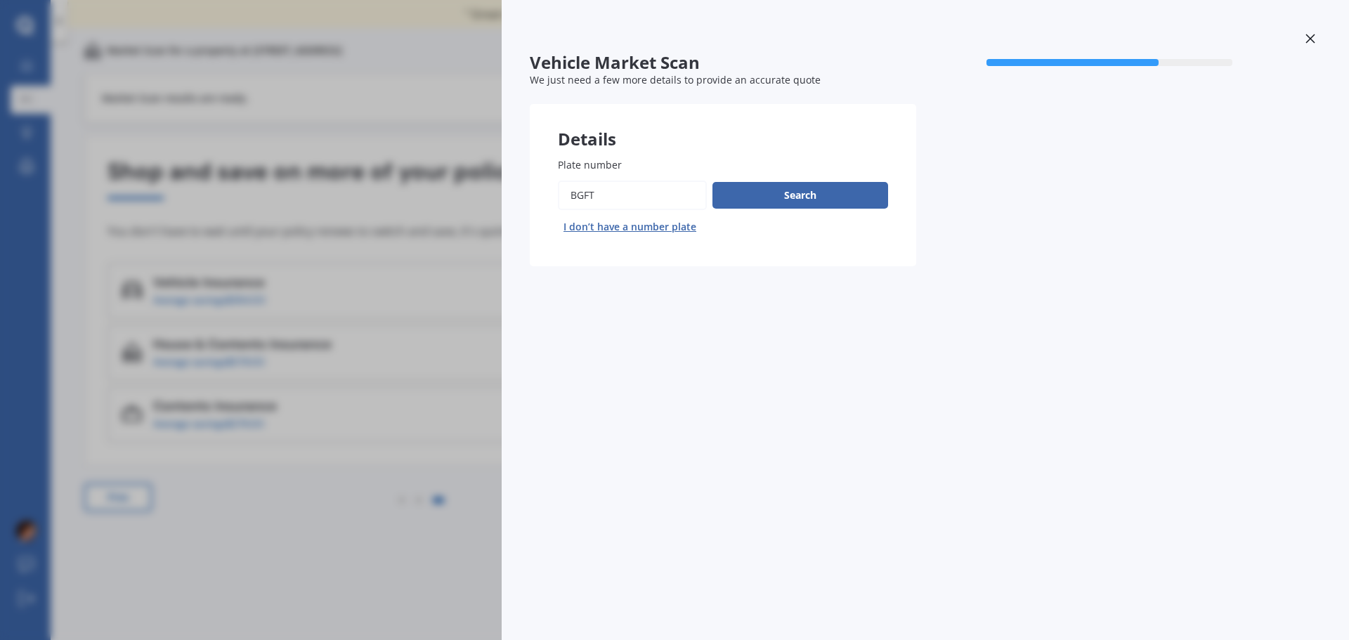
drag, startPoint x: 618, startPoint y: 197, endPoint x: 531, endPoint y: 195, distance: 87.2
click at [531, 195] on div "Plate number Search I don’t have a number plate" at bounding box center [723, 197] width 386 height 137
type input "B2GO"
click at [802, 195] on button "Search" at bounding box center [801, 195] width 176 height 27
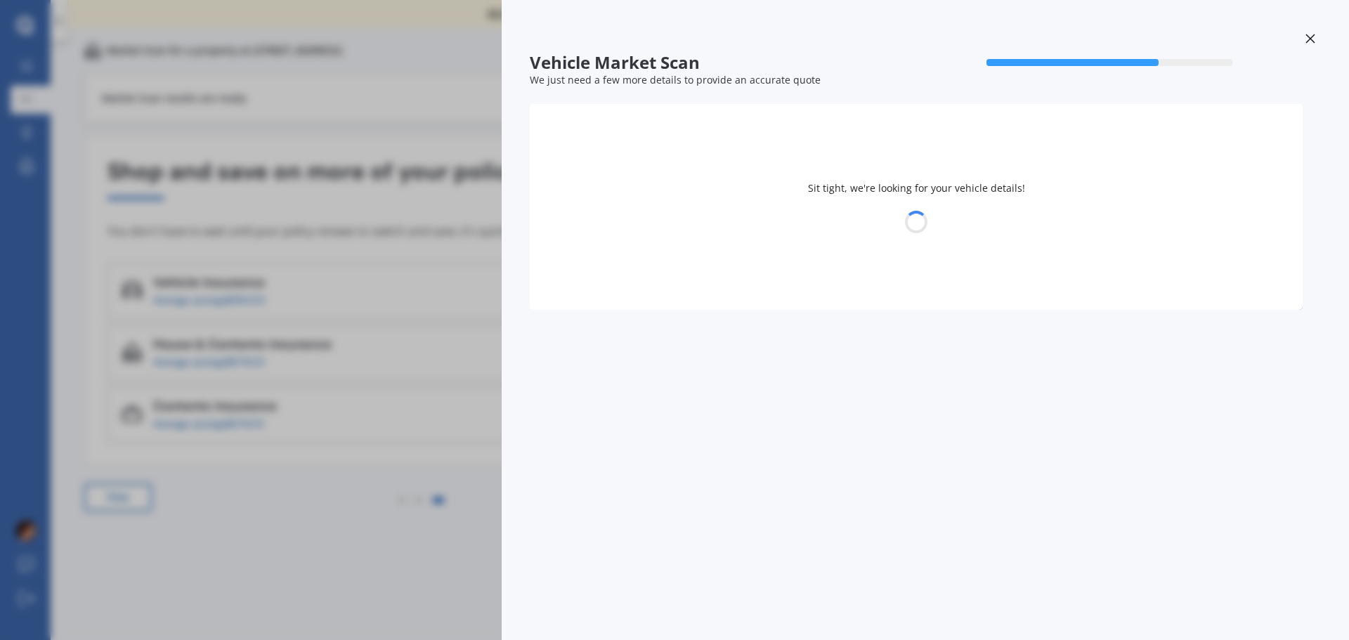
select select "SUZUKI"
select select "05"
select select "02"
select select "1979"
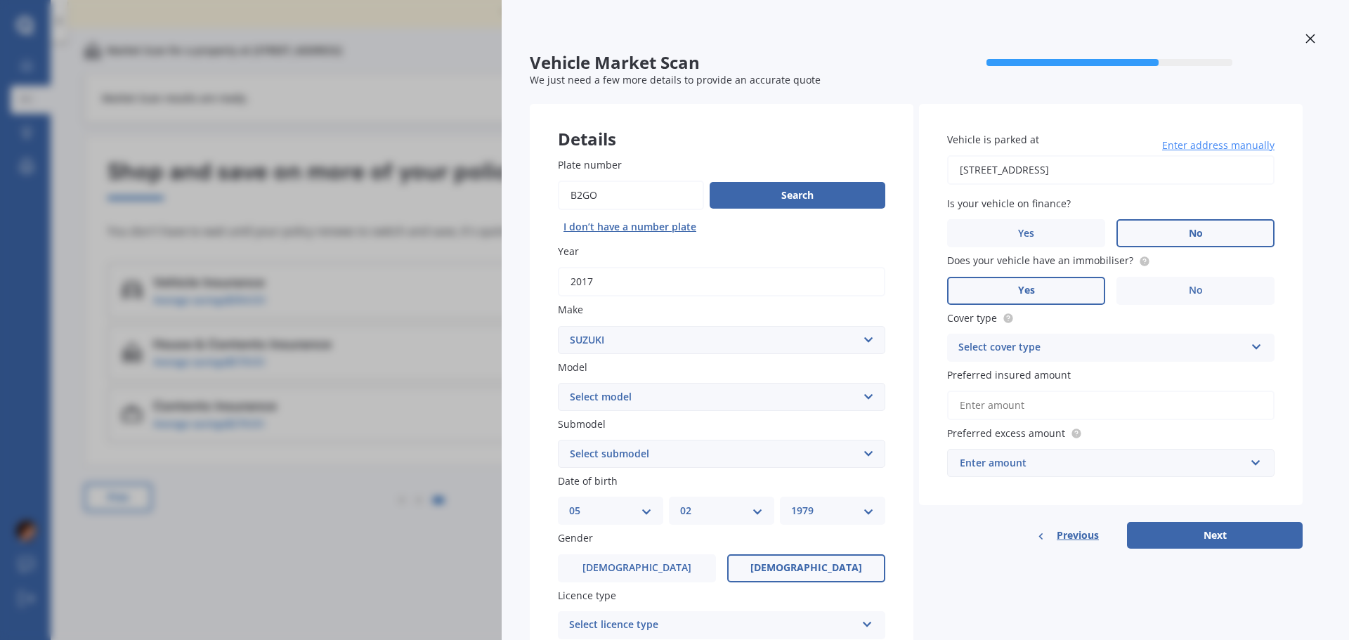
click at [619, 393] on select "Select model Aerio Alto APV Van Baleno Cappuccino Carry Truck Carry van Celerio…" at bounding box center [721, 397] width 327 height 28
select select "JIMNY 4WD"
click at [558, 383] on select "Select model Aerio Alto APV Van Baleno Cappuccino Carry Truck Carry van Celerio…" at bounding box center [721, 397] width 327 height 28
click at [611, 450] on select "Select submodel (All Others) JX 1.3 Sierra 1.3 Sierra 1.5" at bounding box center [721, 454] width 327 height 28
select select "SIERRA 1.3"
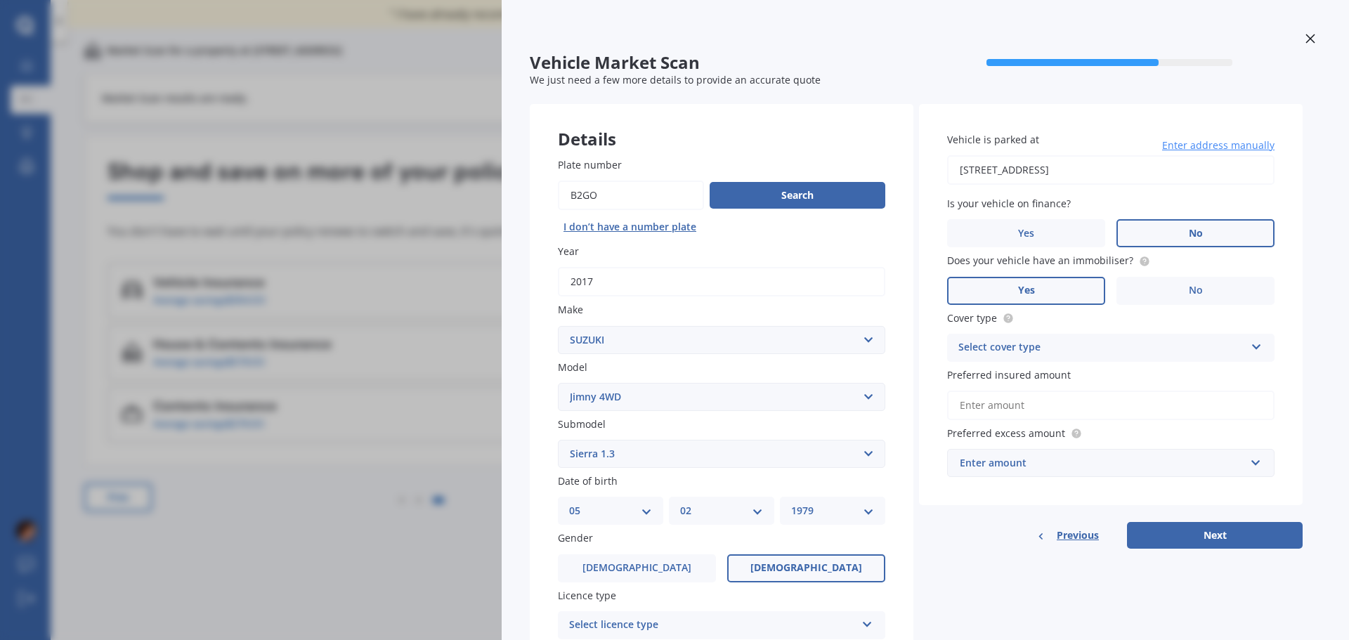
click at [558, 440] on select "Select submodel (All Others) JX 1.3 Sierra 1.3 Sierra 1.5" at bounding box center [721, 454] width 327 height 28
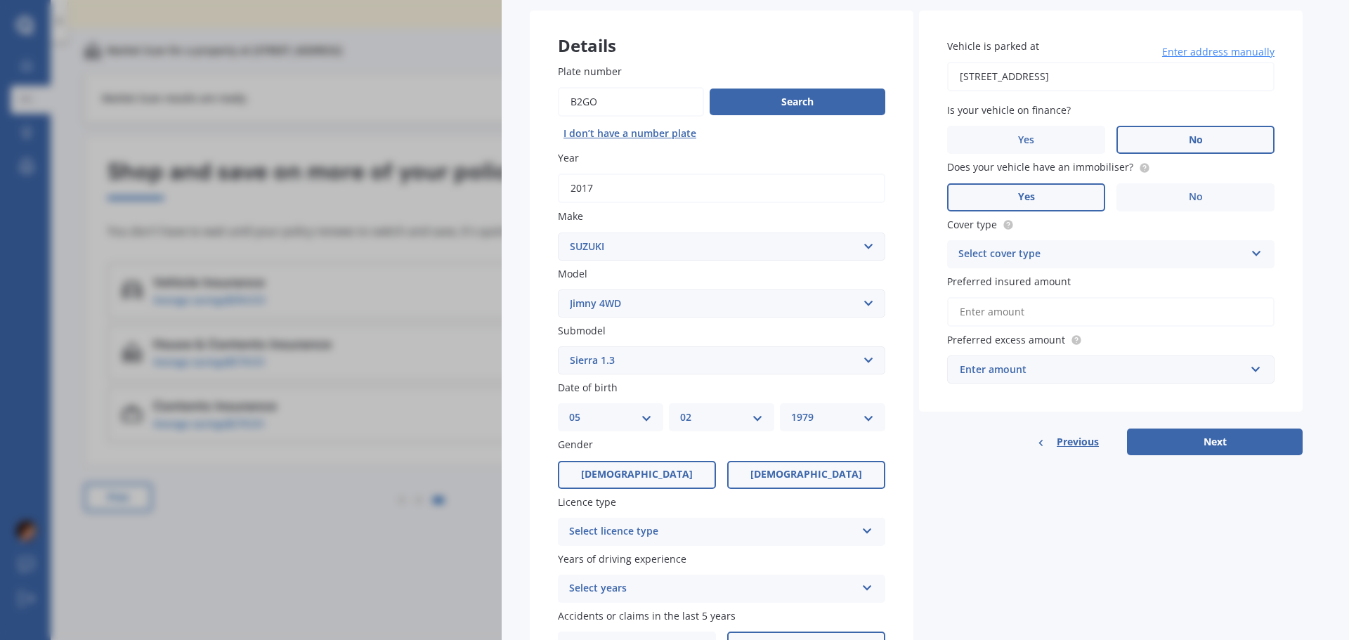
scroll to position [141, 0]
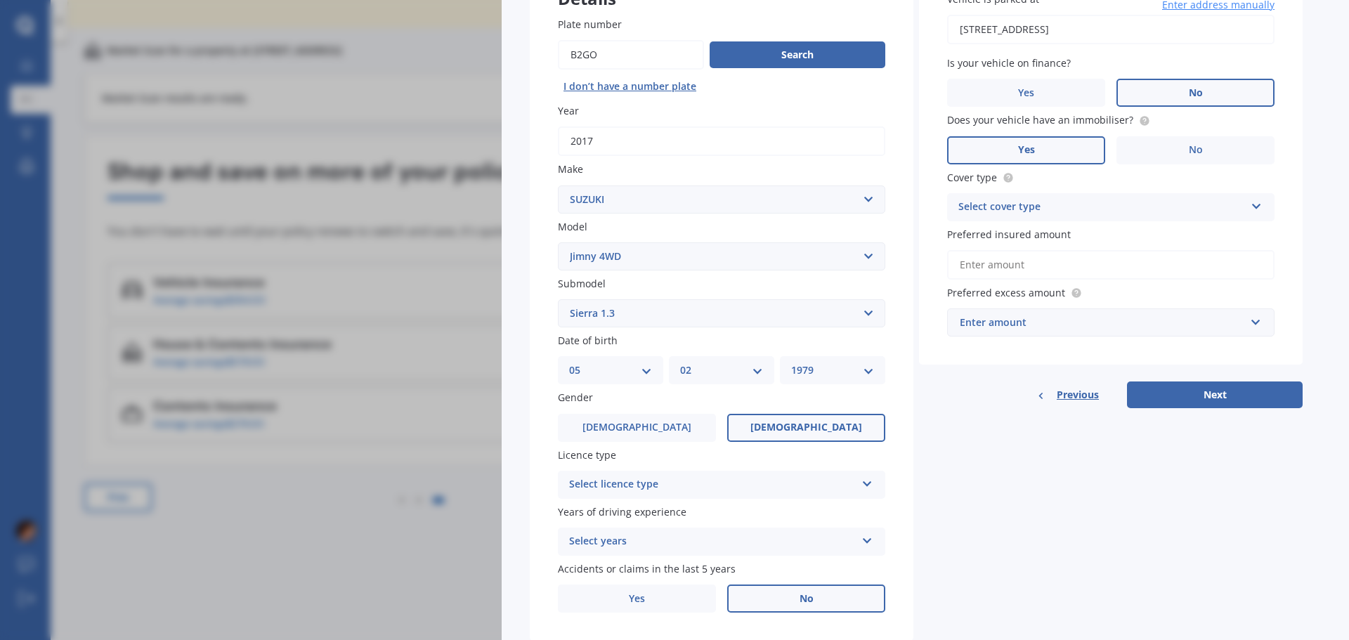
click at [646, 484] on div "Select licence type" at bounding box center [712, 484] width 287 height 17
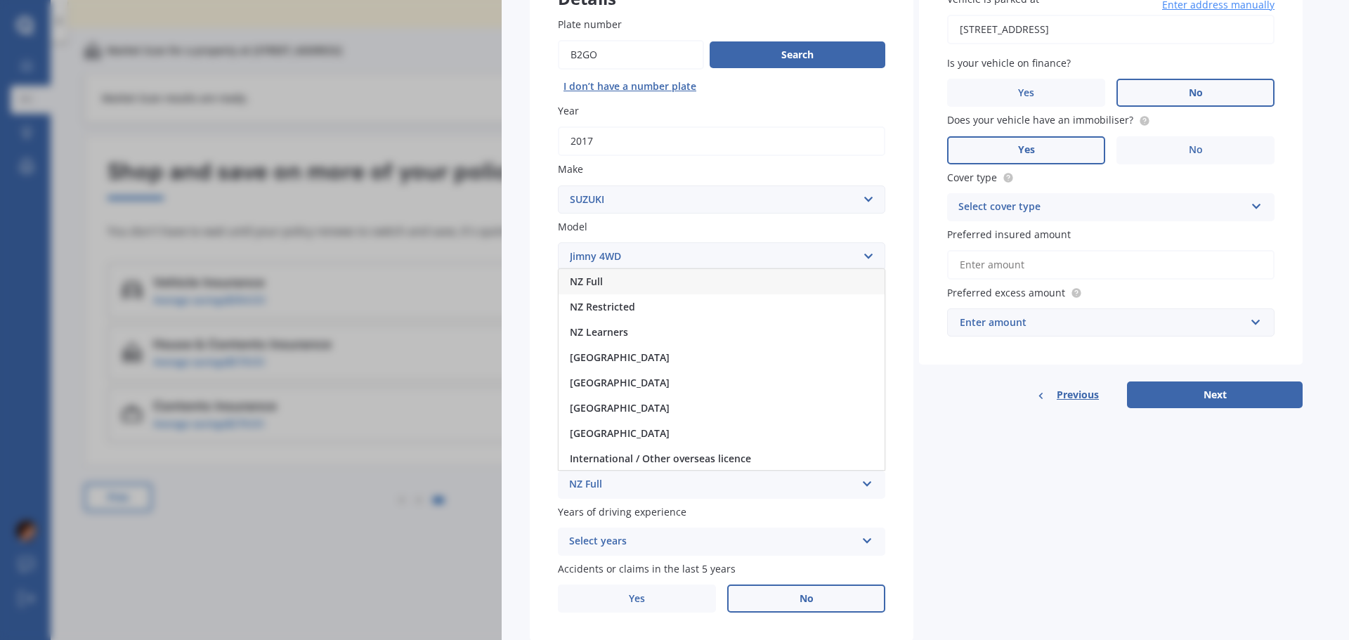
click at [594, 280] on span "NZ Full" at bounding box center [586, 281] width 33 height 13
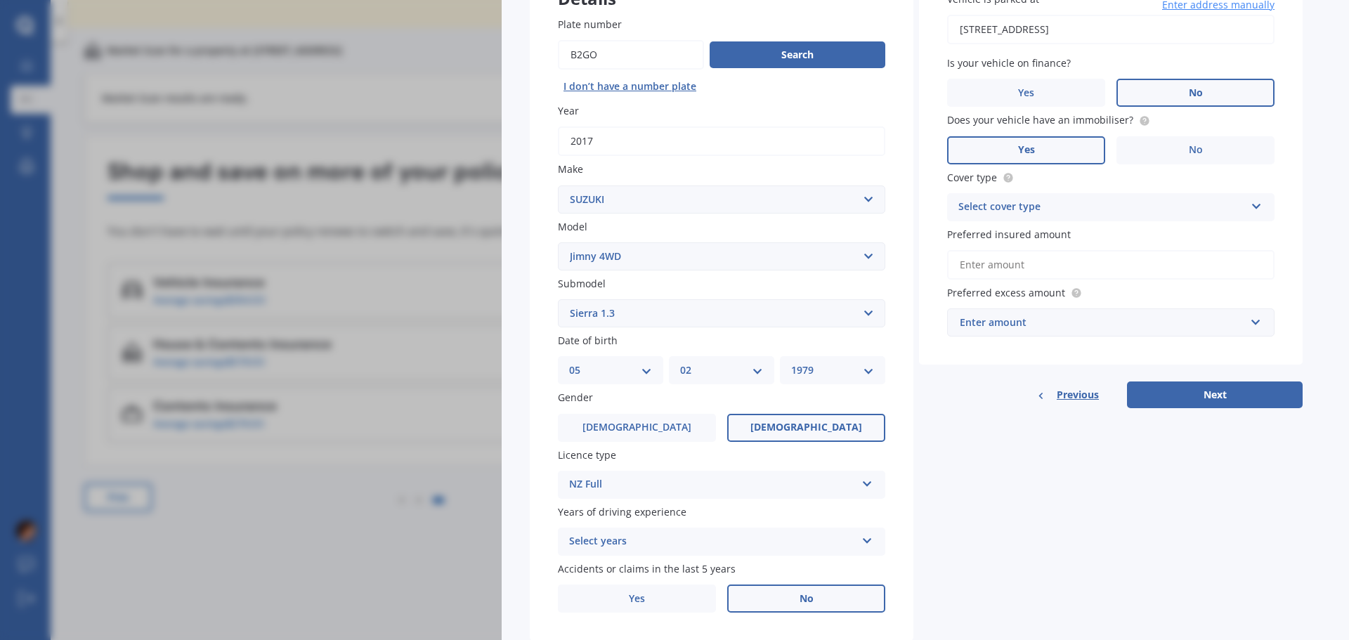
click at [625, 539] on div "Select years" at bounding box center [712, 541] width 287 height 17
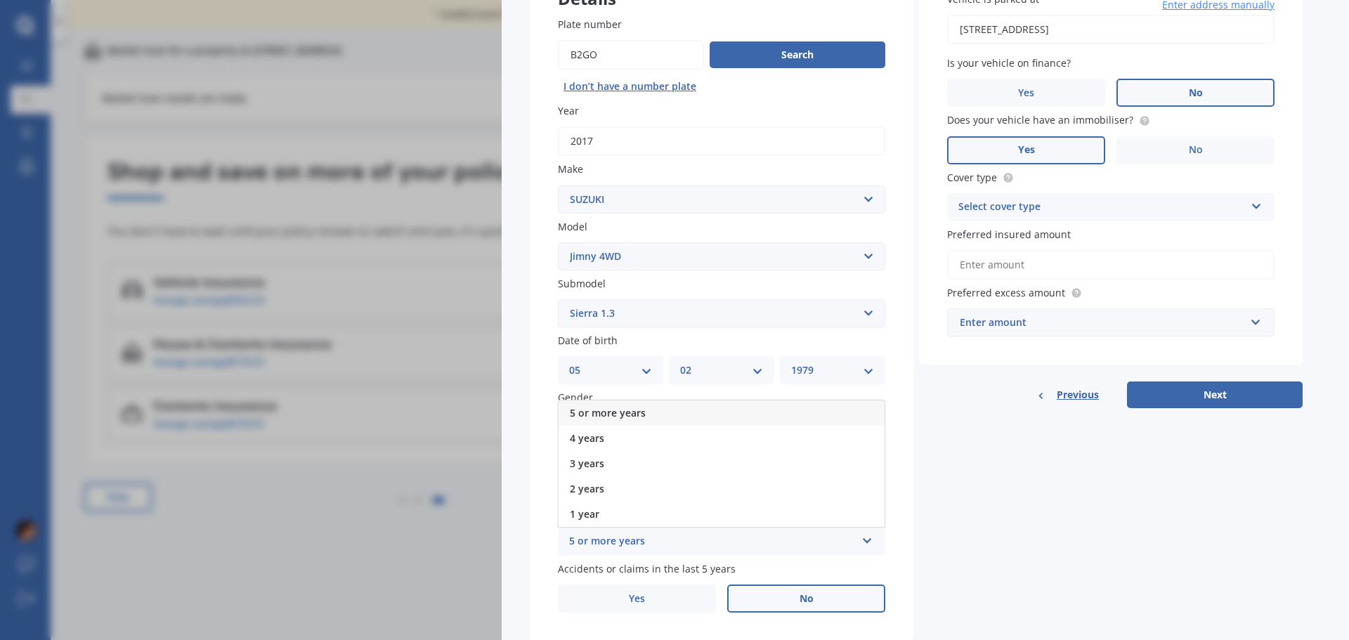
click at [591, 414] on span "5 or more years" at bounding box center [608, 412] width 76 height 13
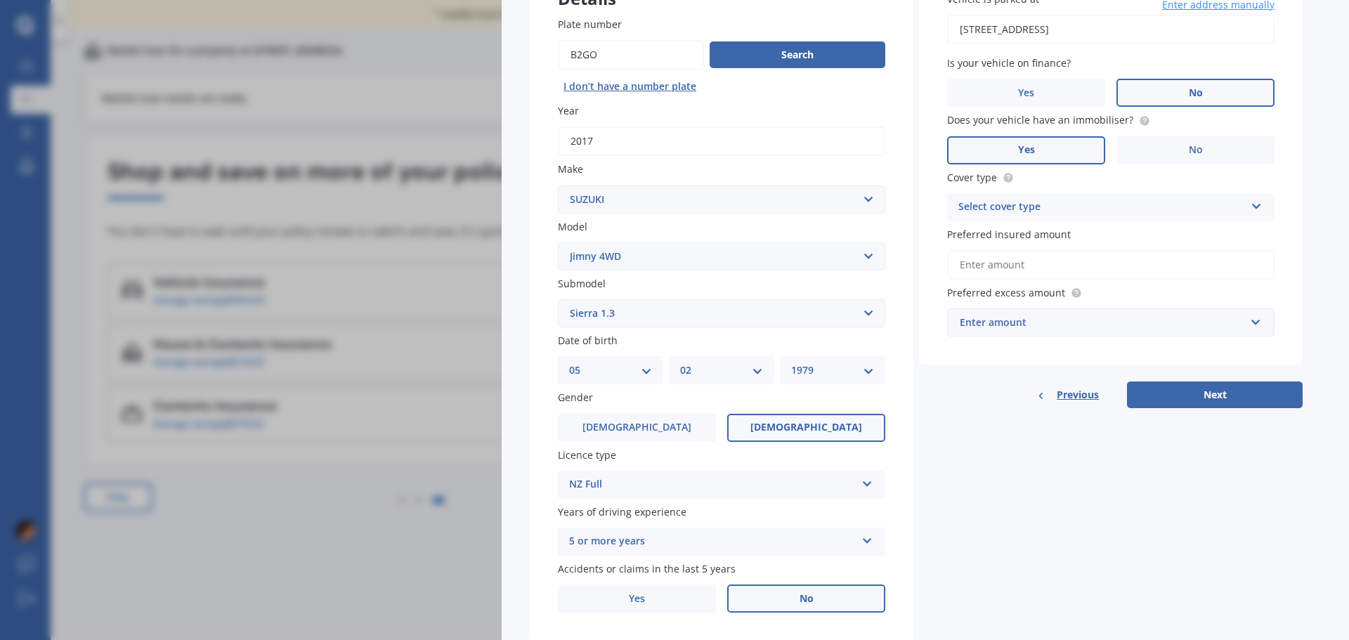
click at [760, 595] on label "No" at bounding box center [806, 599] width 158 height 28
click at [0, 0] on input "No" at bounding box center [0, 0] width 0 height 0
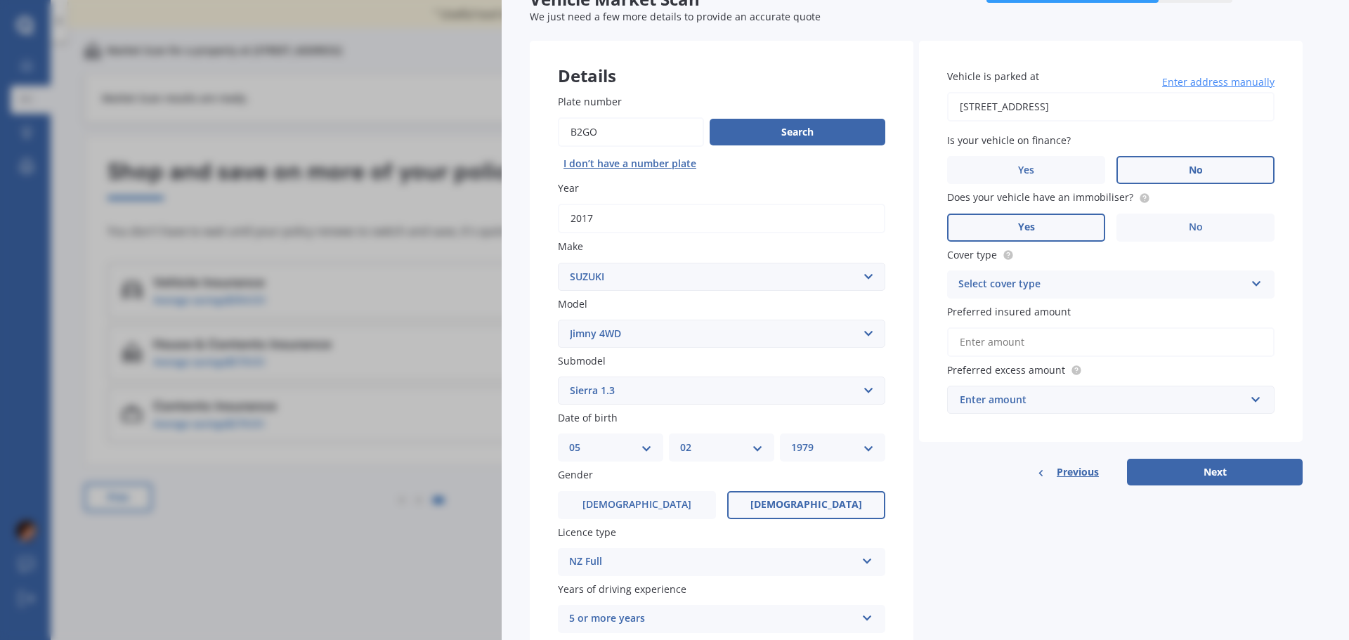
scroll to position [0, 0]
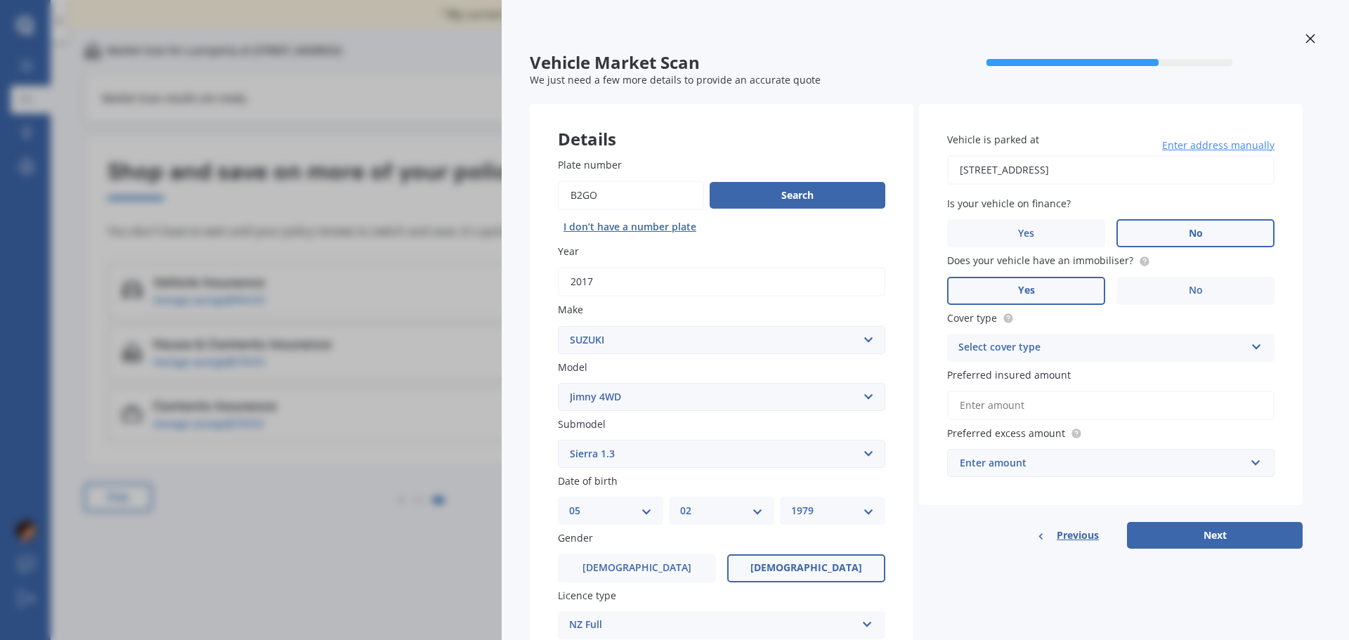
click at [1185, 226] on label "No" at bounding box center [1196, 233] width 158 height 28
click at [0, 0] on input "No" at bounding box center [0, 0] width 0 height 0
click at [1011, 289] on label "Yes" at bounding box center [1026, 291] width 158 height 28
click at [0, 0] on input "Yes" at bounding box center [0, 0] width 0 height 0
click at [1036, 342] on div "Select cover type" at bounding box center [1101, 347] width 287 height 17
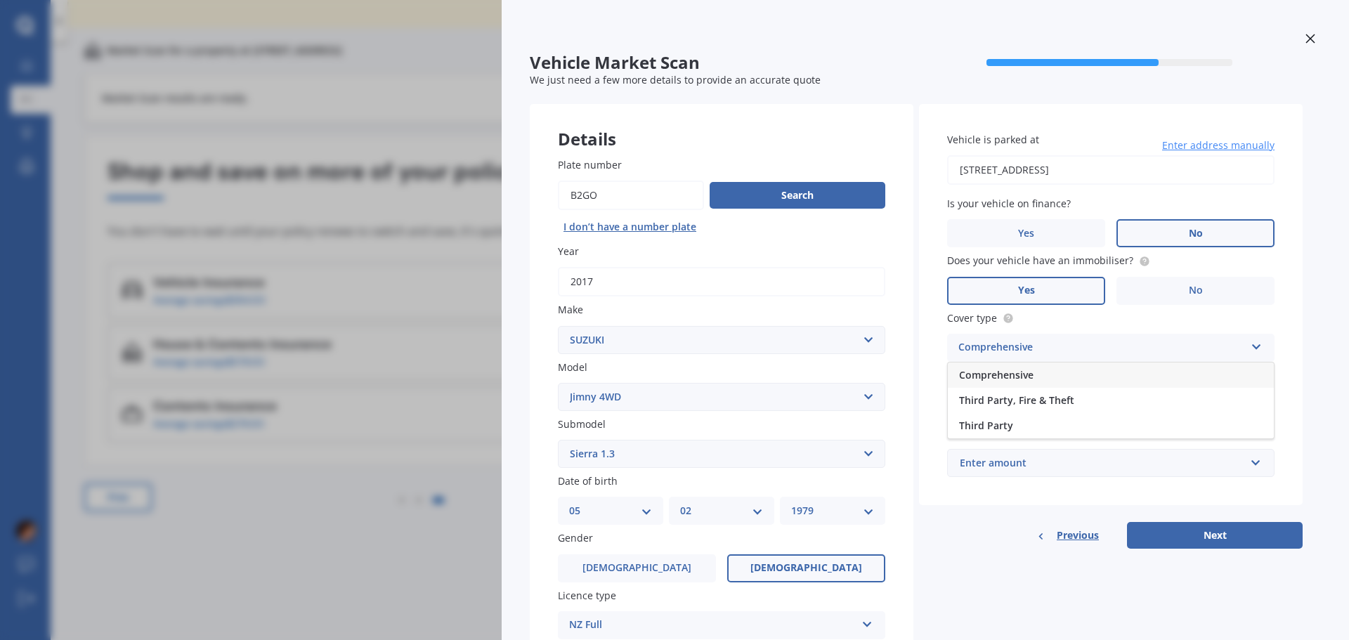
click at [1013, 375] on span "Comprehensive" at bounding box center [996, 374] width 74 height 13
click at [1006, 403] on input "Preferred insured amount" at bounding box center [1110, 406] width 327 height 30
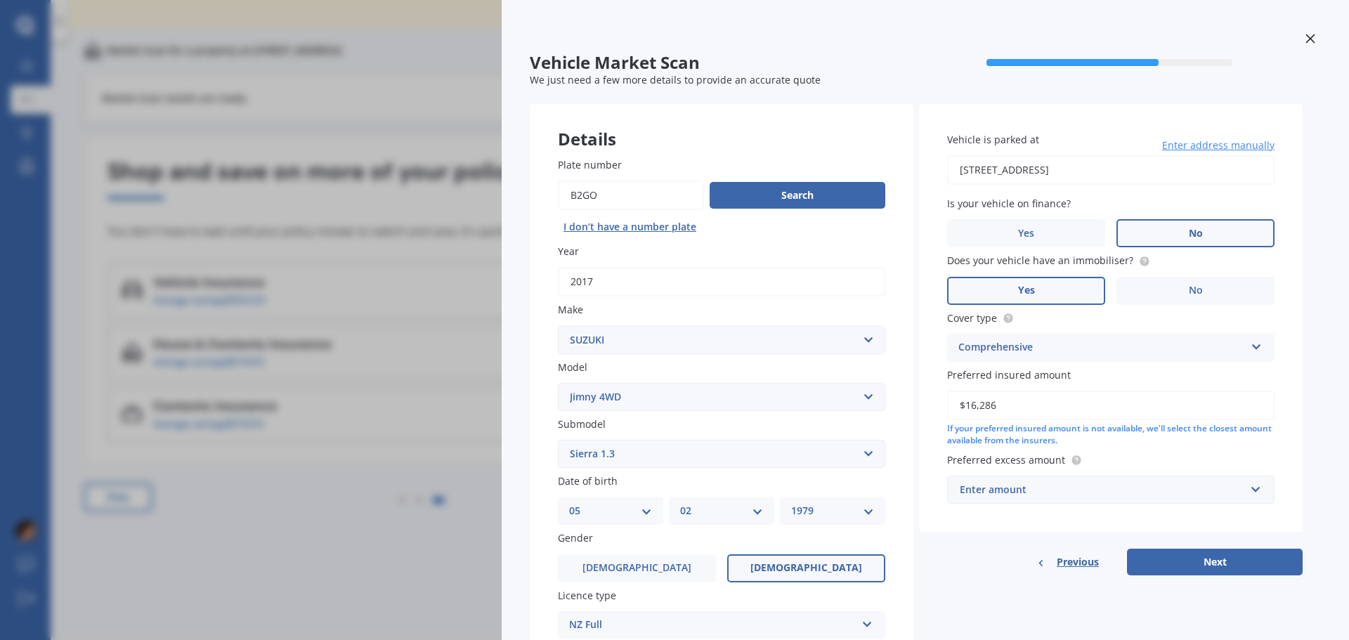
type input "$16,286"
click at [992, 482] on div "Enter amount" at bounding box center [1102, 489] width 285 height 15
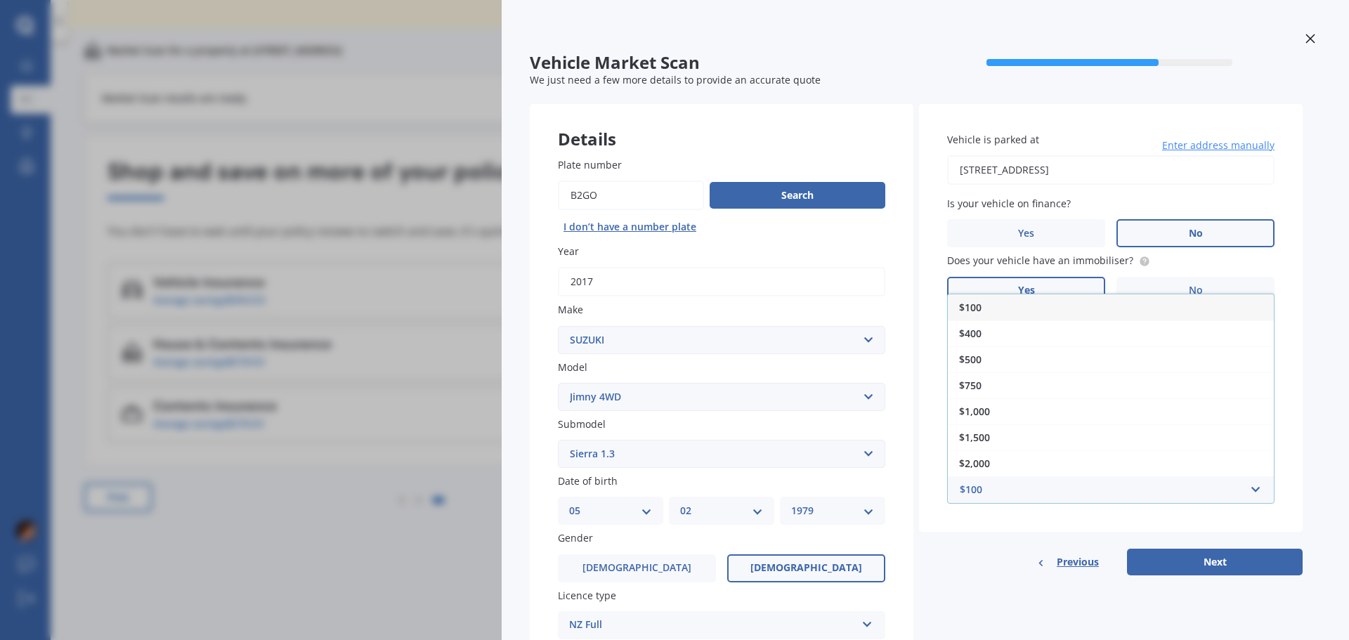
click at [970, 304] on span "$100" at bounding box center [970, 307] width 22 height 13
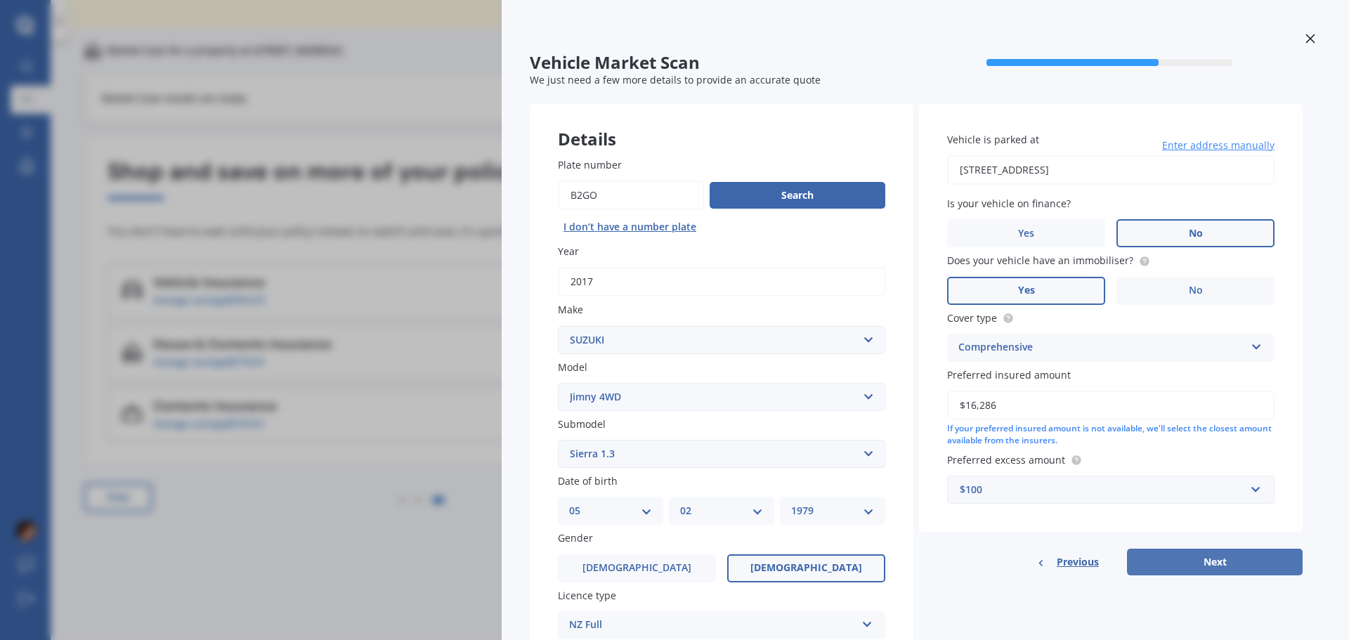
click at [1174, 555] on button "Next" at bounding box center [1215, 562] width 176 height 27
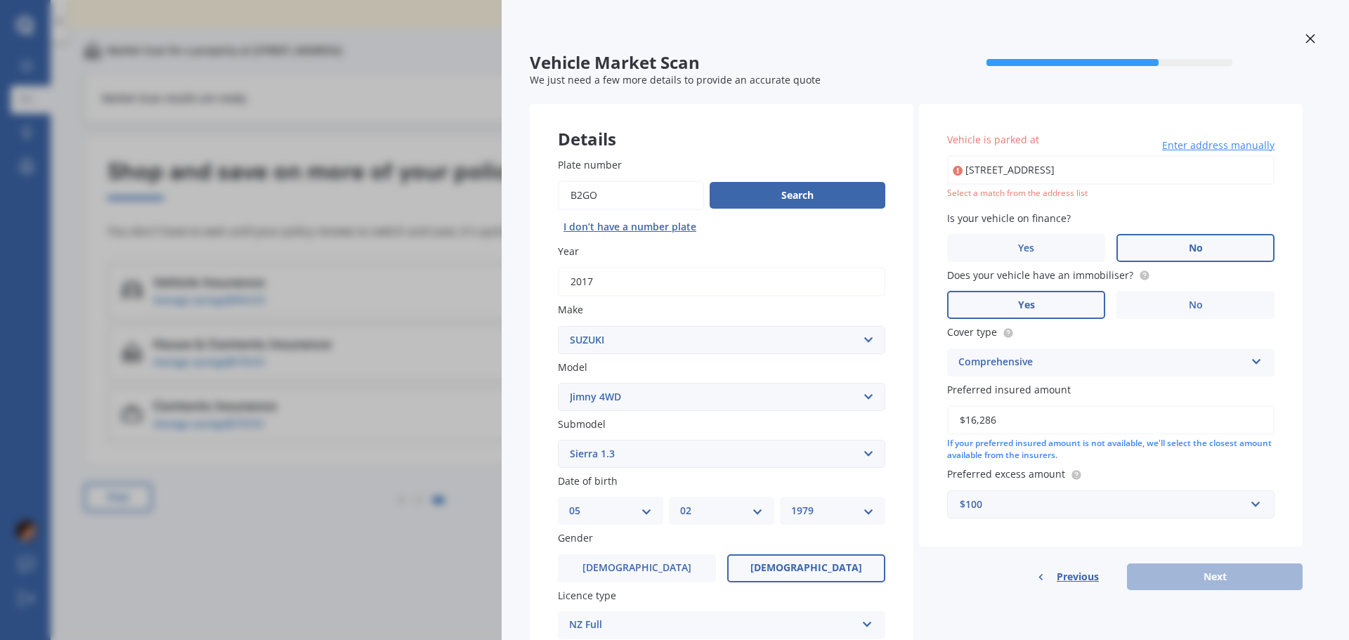
click at [1197, 171] on input "243 Fairway Drive, Te Kamo, Whangārei 0112" at bounding box center [1110, 170] width 327 height 30
click at [975, 165] on input "243 Fairway Drive, Te Kamo, Whangārei 0112" at bounding box center [1110, 170] width 327 height 30
type input "243 Fairway Drive, Te Kamo, Whangārei 0112"
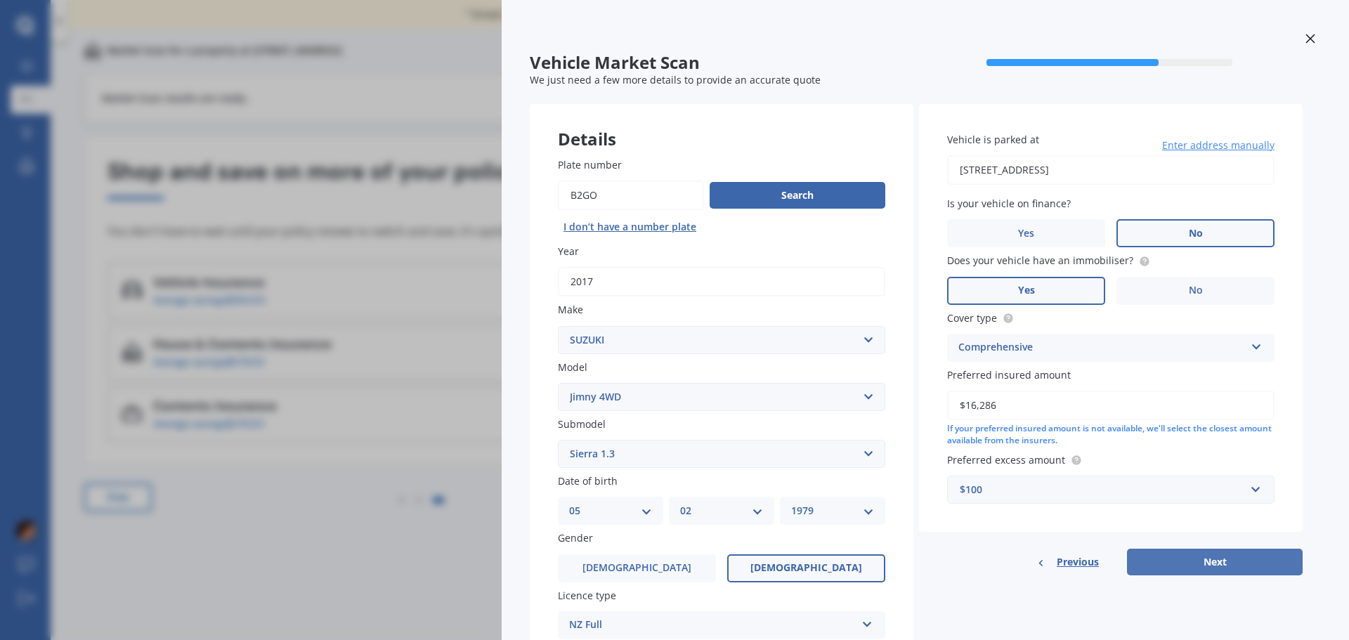
click at [1199, 563] on button "Next" at bounding box center [1215, 562] width 176 height 27
select select "05"
select select "02"
select select "1979"
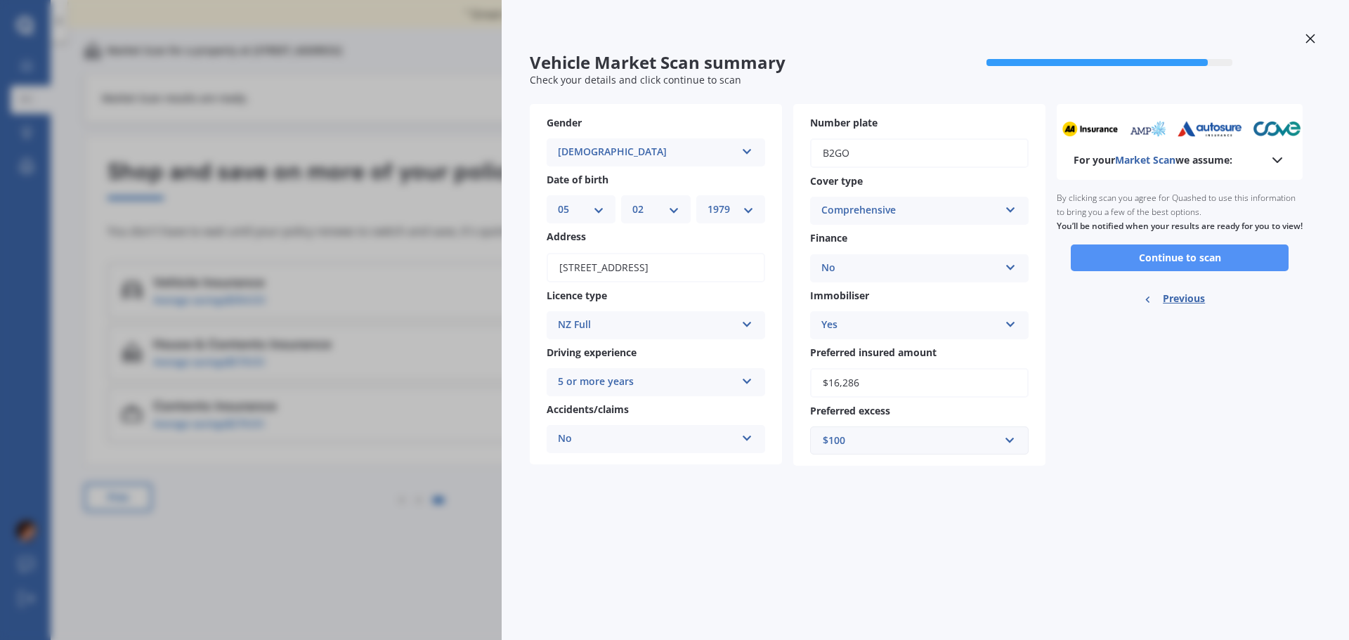
click at [1174, 271] on button "Continue to scan" at bounding box center [1180, 258] width 218 height 27
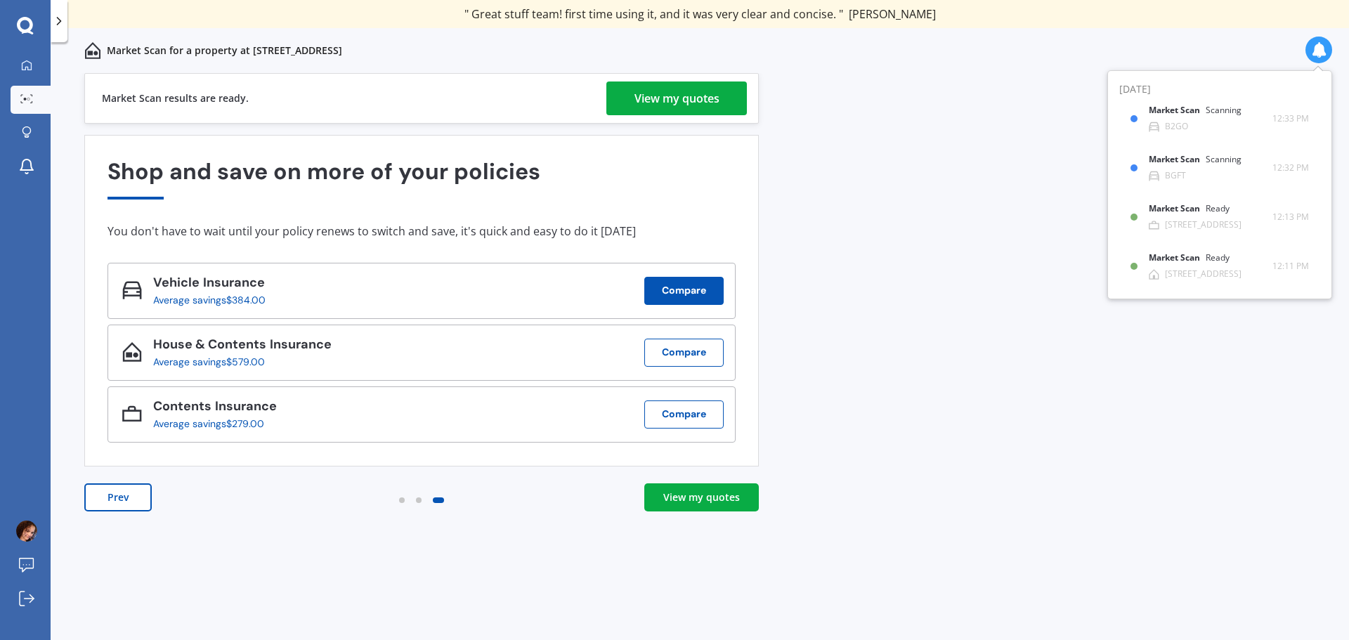
click at [675, 292] on button "Compare" at bounding box center [683, 291] width 79 height 28
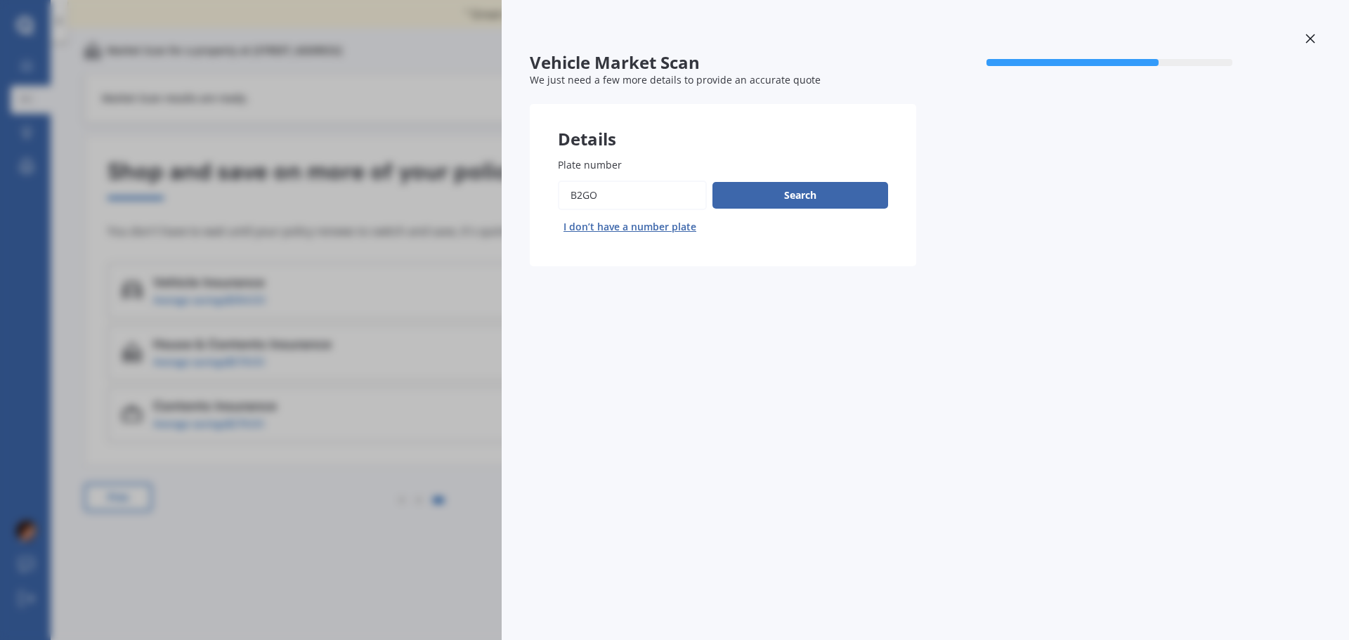
drag, startPoint x: 618, startPoint y: 194, endPoint x: 559, endPoint y: 193, distance: 59.0
click at [559, 193] on input "Plate number" at bounding box center [632, 196] width 149 height 30
type input "K387Z"
click at [795, 179] on div "Plate number Search I don’t have a number plate" at bounding box center [723, 197] width 330 height 81
click at [798, 196] on button "Search" at bounding box center [801, 195] width 176 height 27
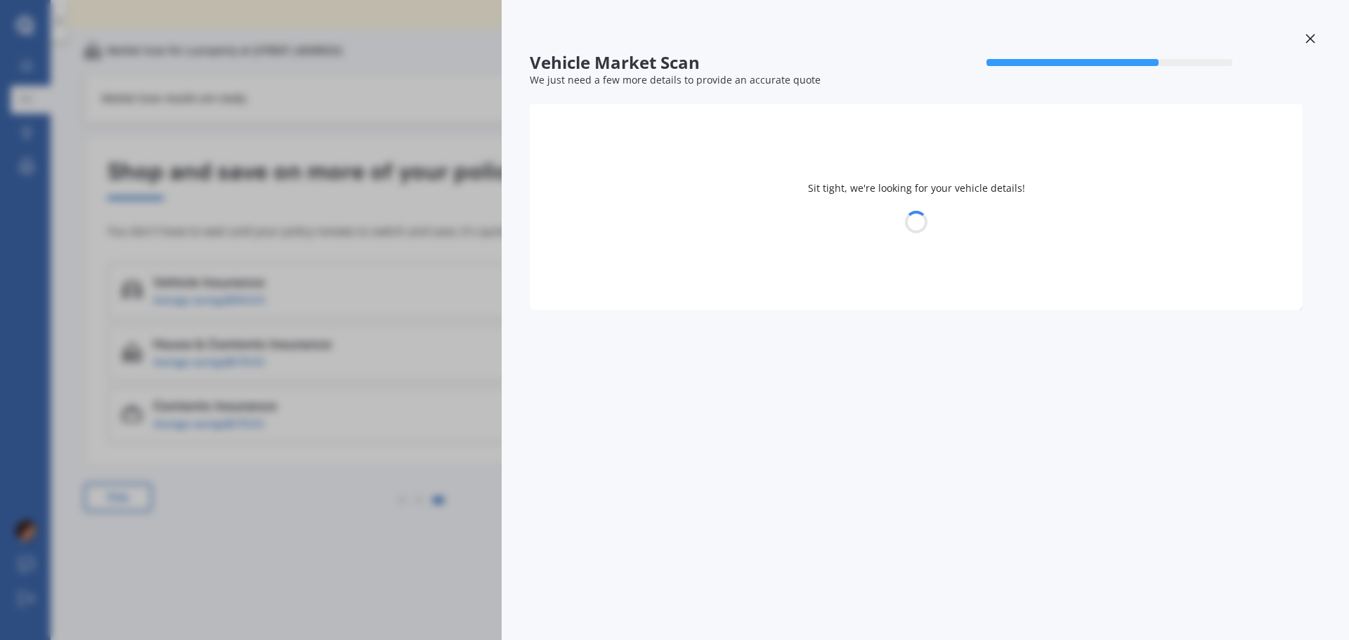
select select "05"
select select "02"
select select "1979"
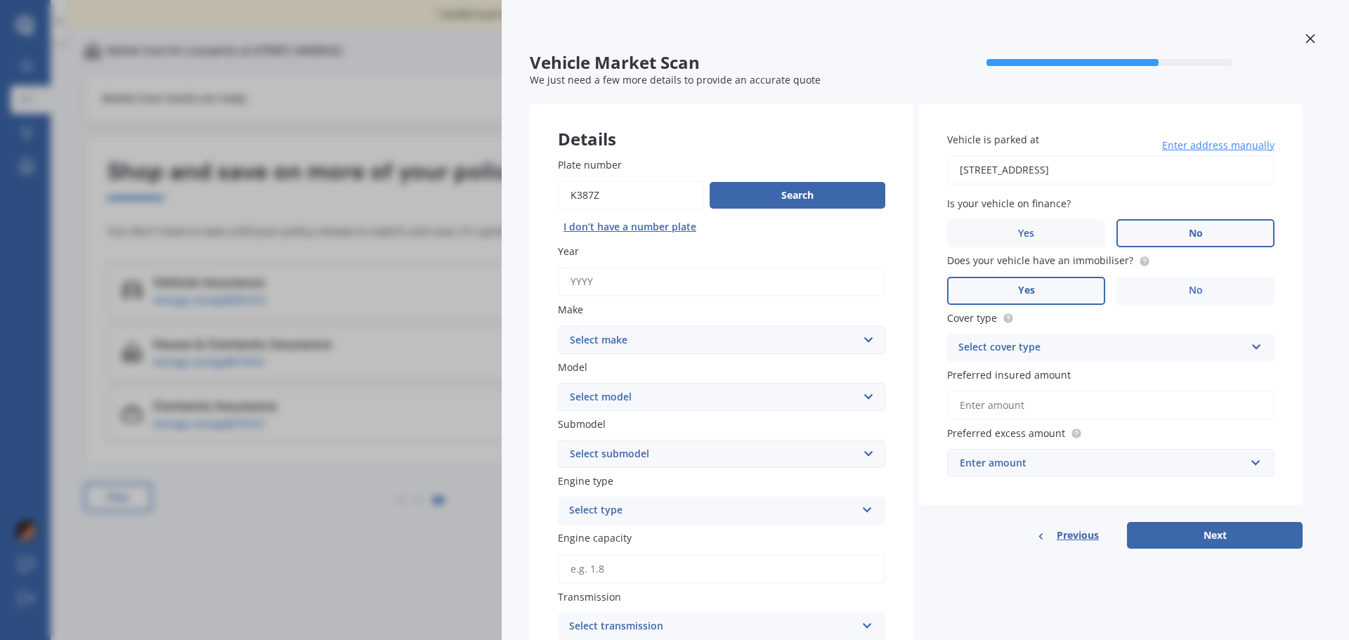
click at [1300, 37] on div at bounding box center [1310, 40] width 21 height 25
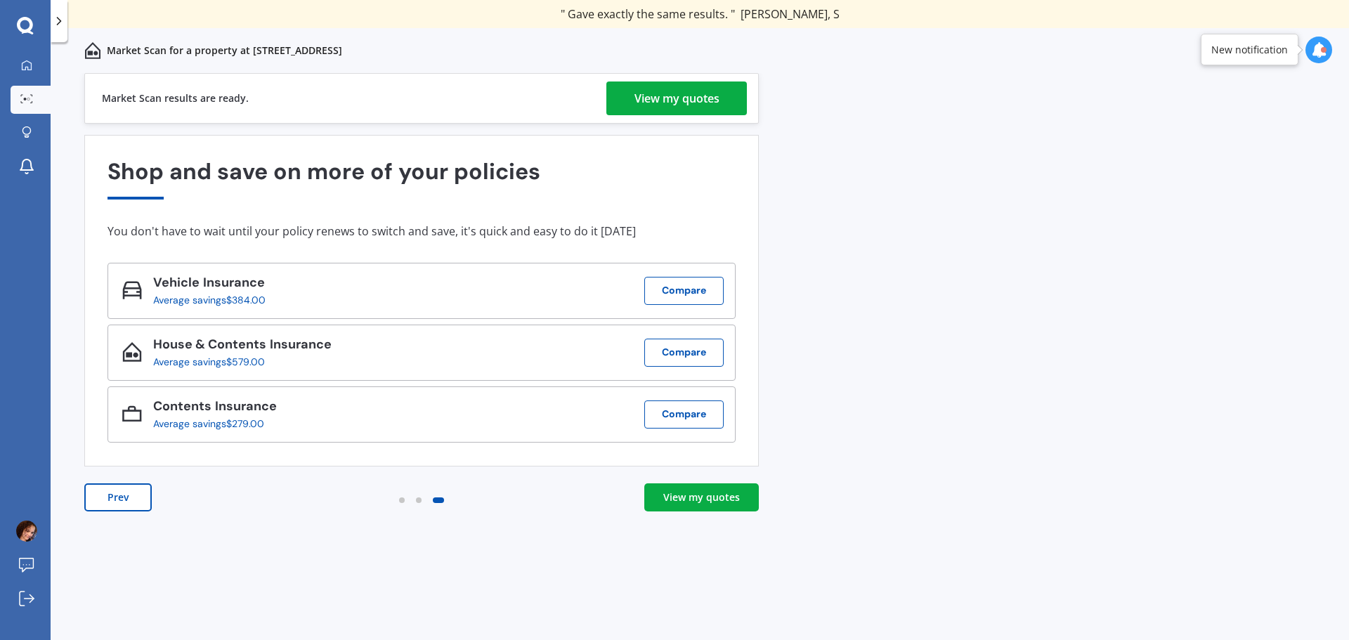
click at [695, 495] on div "View my quotes" at bounding box center [701, 497] width 77 height 14
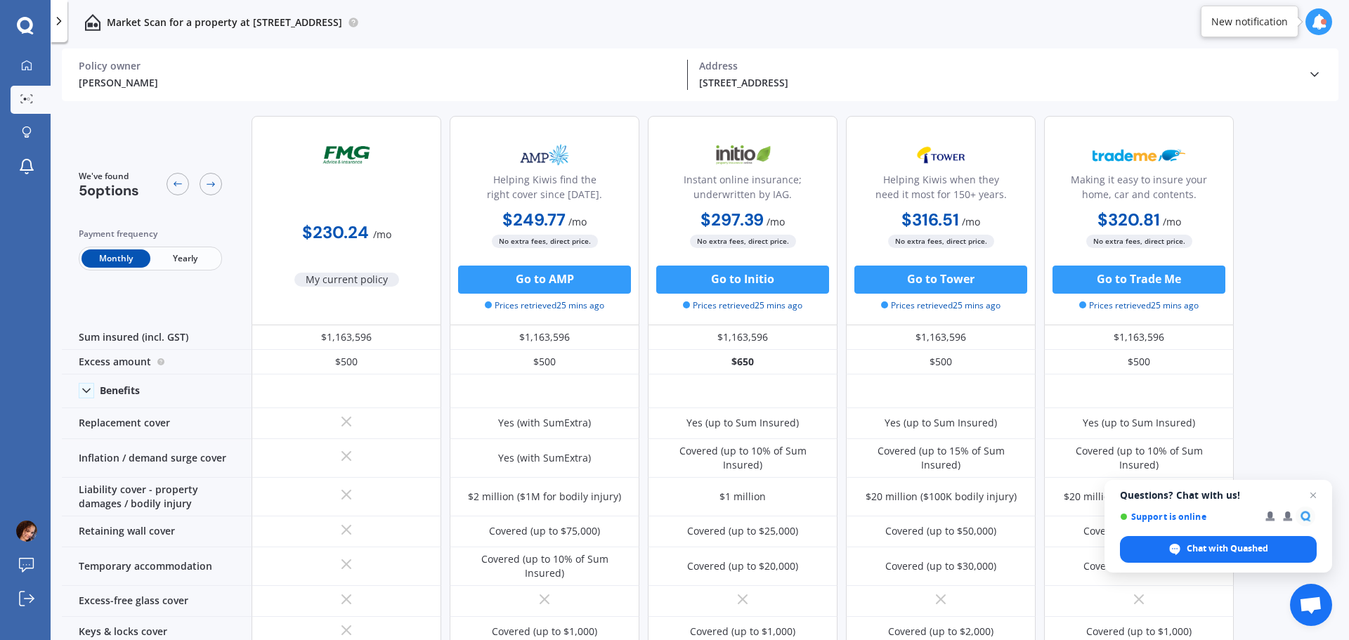
click at [1320, 22] on icon at bounding box center [1318, 21] width 15 height 15
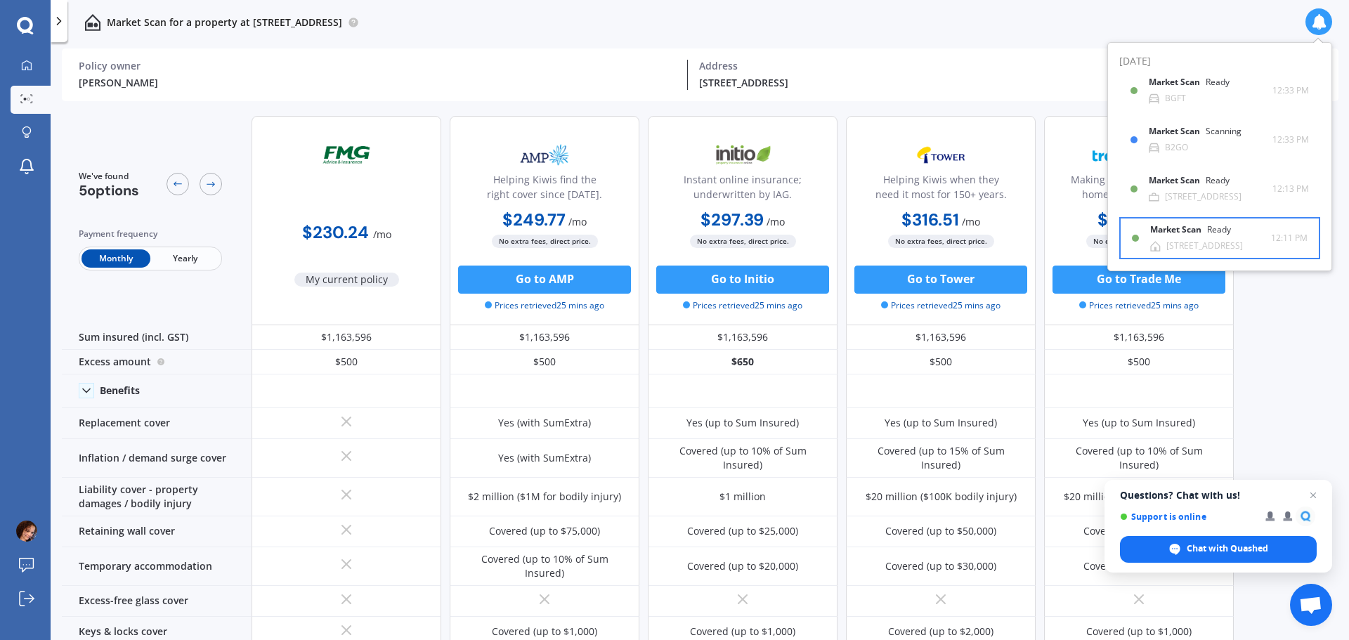
click at [1189, 236] on div "Market Scan Ready" at bounding box center [1199, 232] width 98 height 15
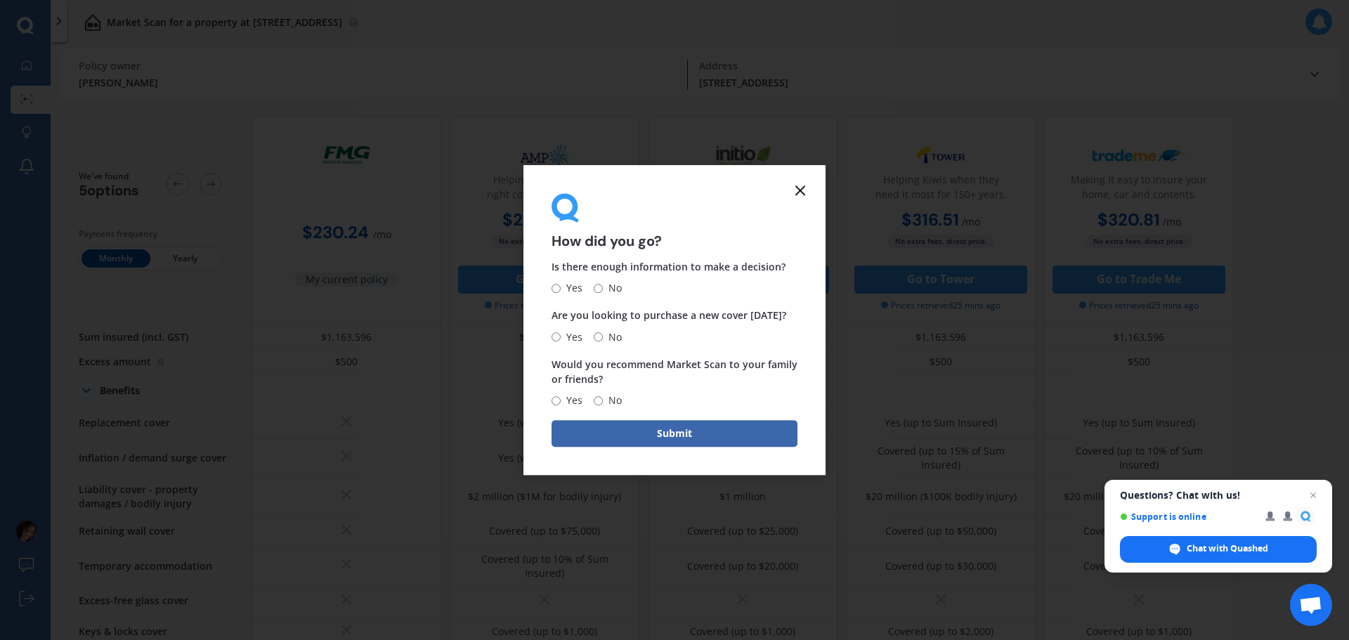
click at [601, 336] on input "No" at bounding box center [598, 336] width 9 height 9
radio input "true"
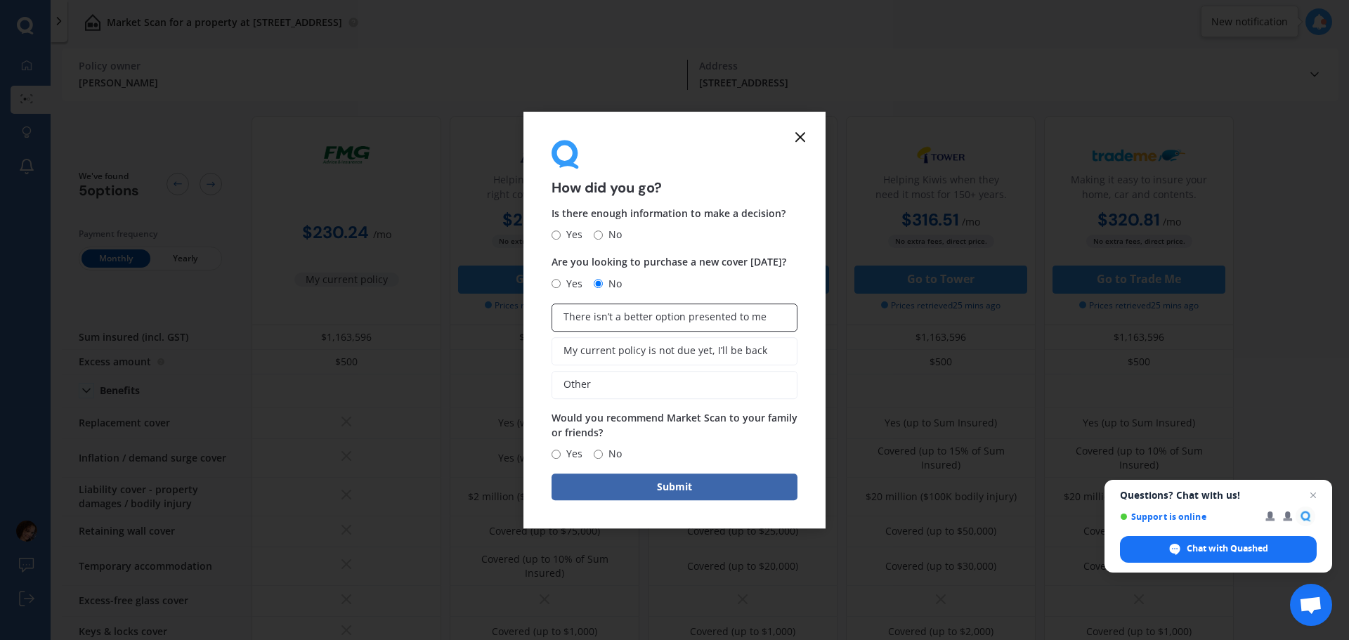
click at [642, 316] on span "There isn’t a better option presented to me" at bounding box center [665, 317] width 203 height 12
click at [0, 0] on input "There isn’t a better option presented to me" at bounding box center [0, 0] width 0 height 0
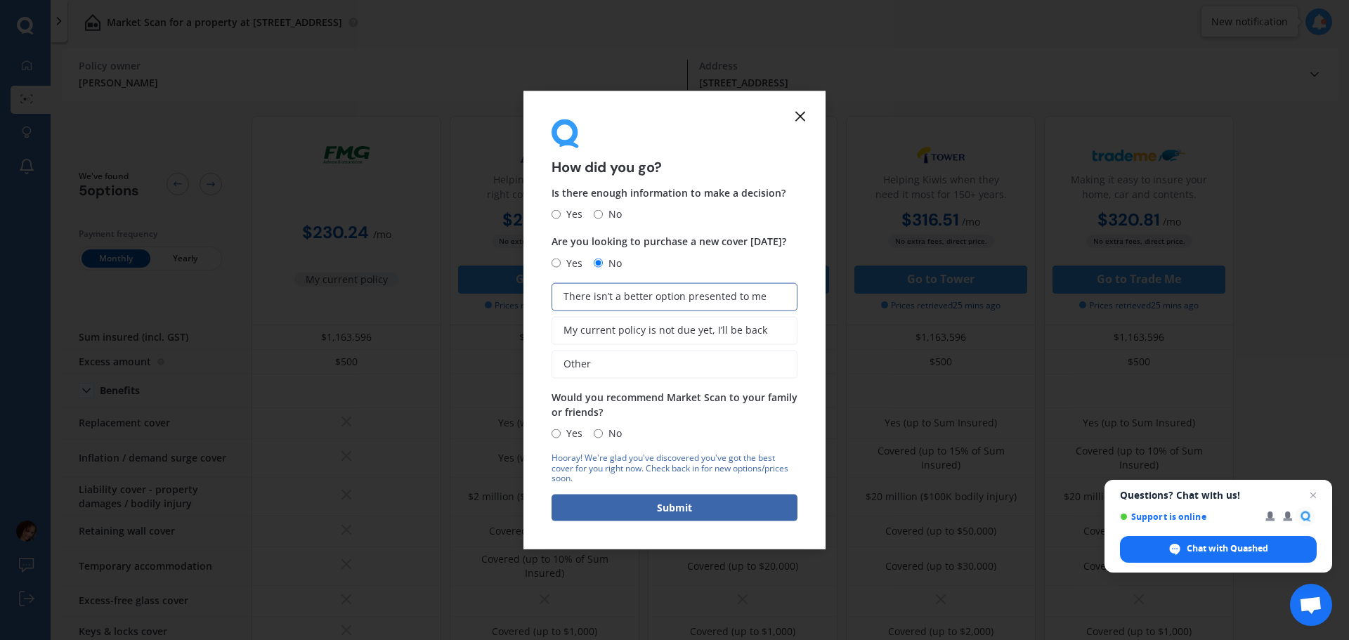
click at [560, 434] on input "Yes" at bounding box center [556, 433] width 9 height 9
radio input "true"
click at [632, 503] on button "Submit" at bounding box center [675, 508] width 246 height 27
click at [611, 212] on input "No" at bounding box center [612, 213] width 9 height 9
radio input "true"
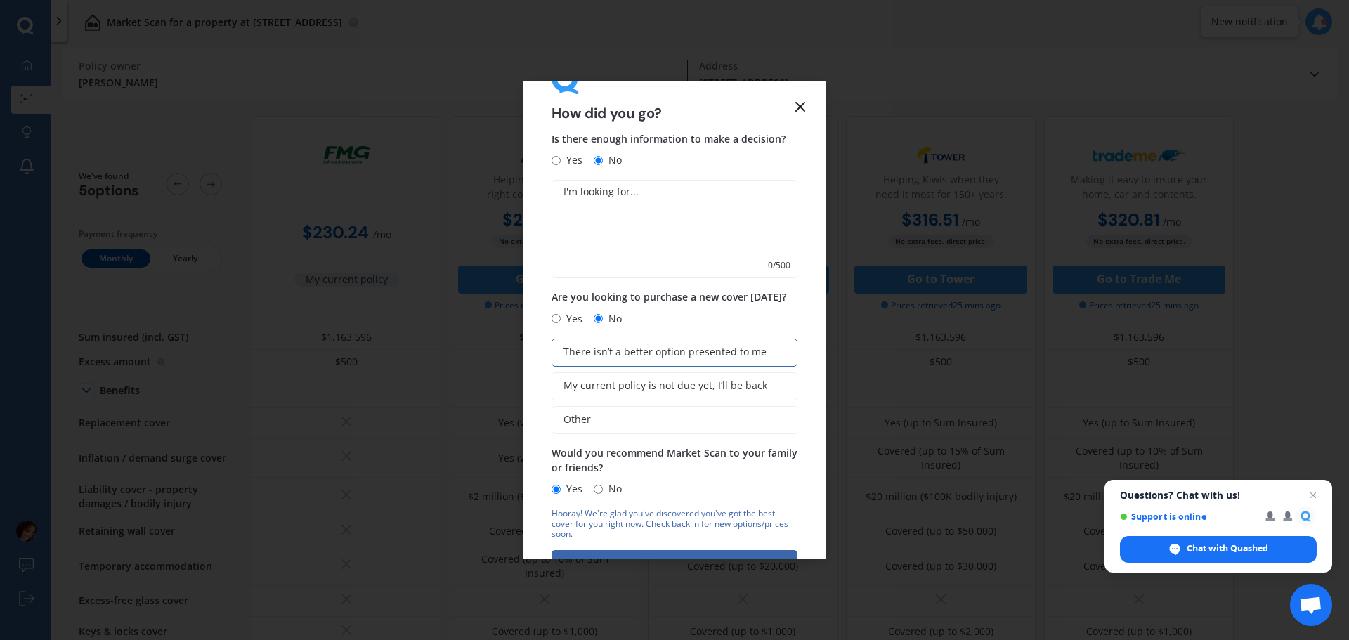
scroll to position [90, 0]
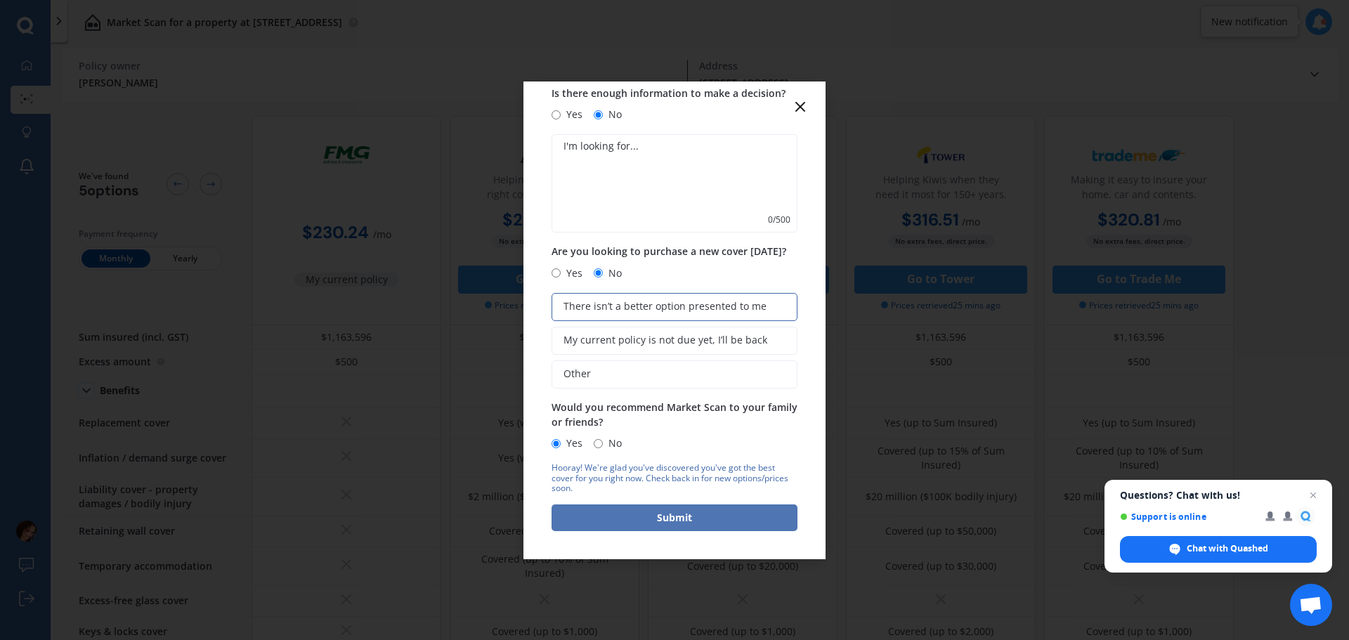
click at [679, 511] on button "Submit" at bounding box center [675, 518] width 246 height 27
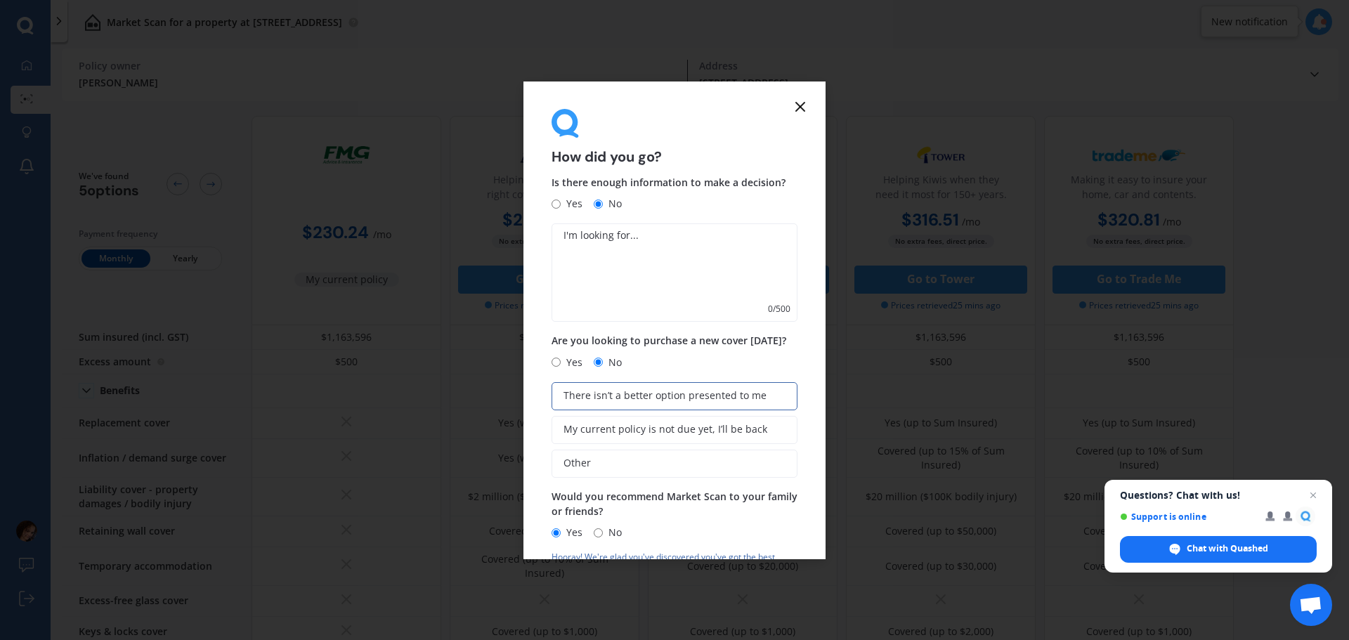
scroll to position [0, 0]
click at [554, 204] on input "Yes" at bounding box center [556, 204] width 9 height 9
radio input "true"
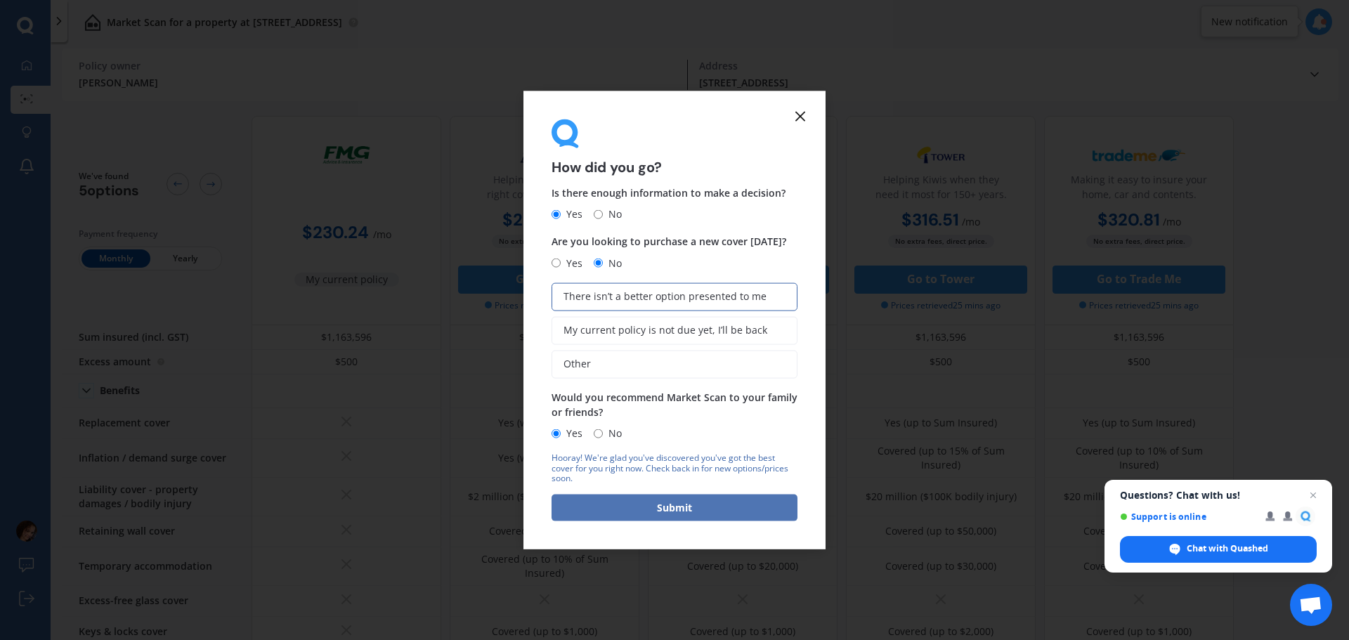
click at [658, 499] on button "Submit" at bounding box center [675, 508] width 246 height 27
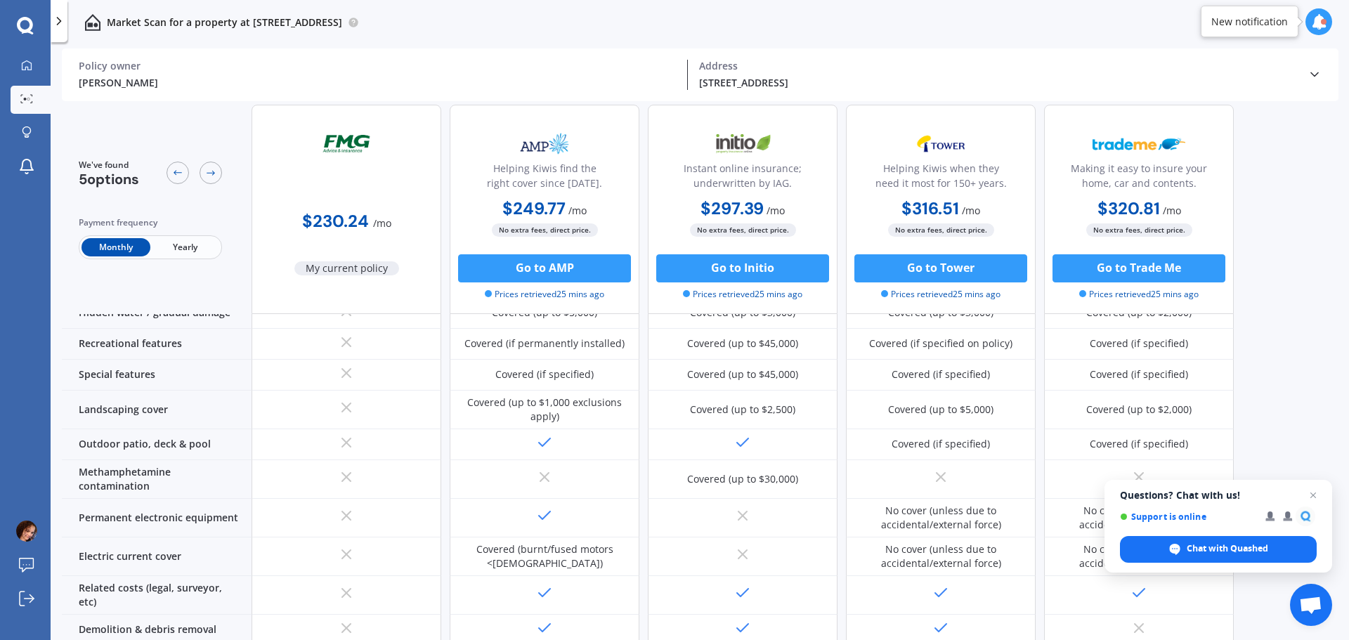
scroll to position [492, 0]
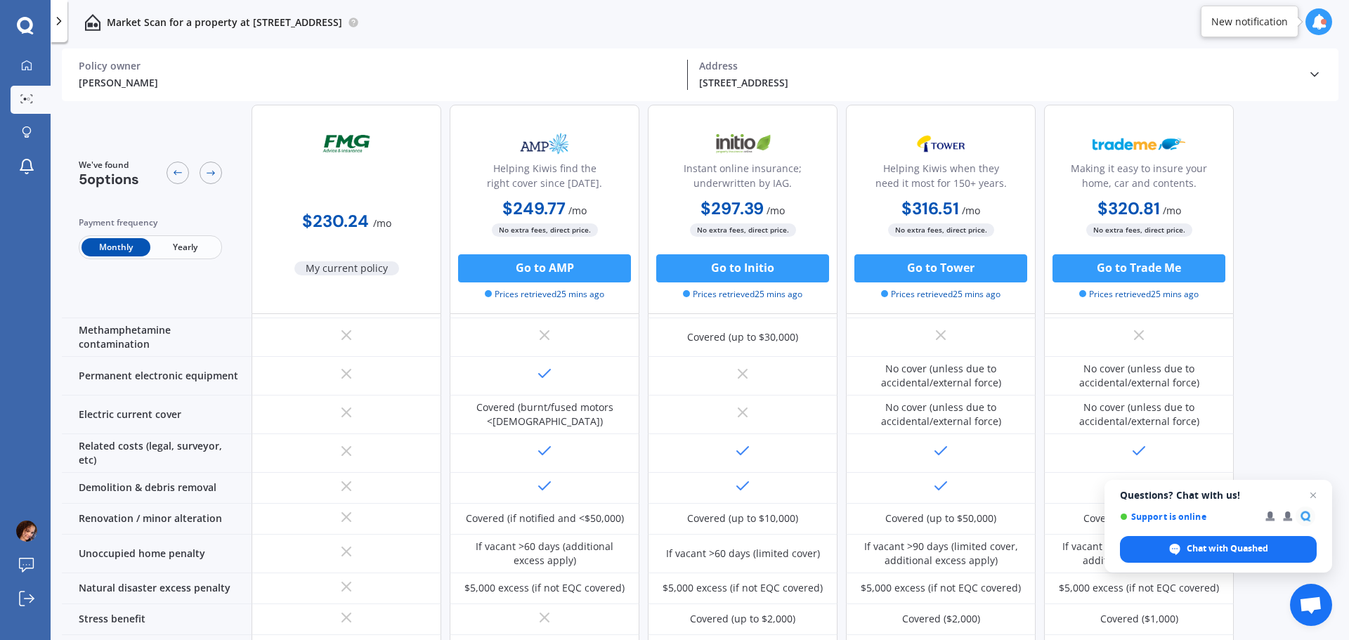
click at [62, 15] on icon at bounding box center [59, 21] width 14 height 14
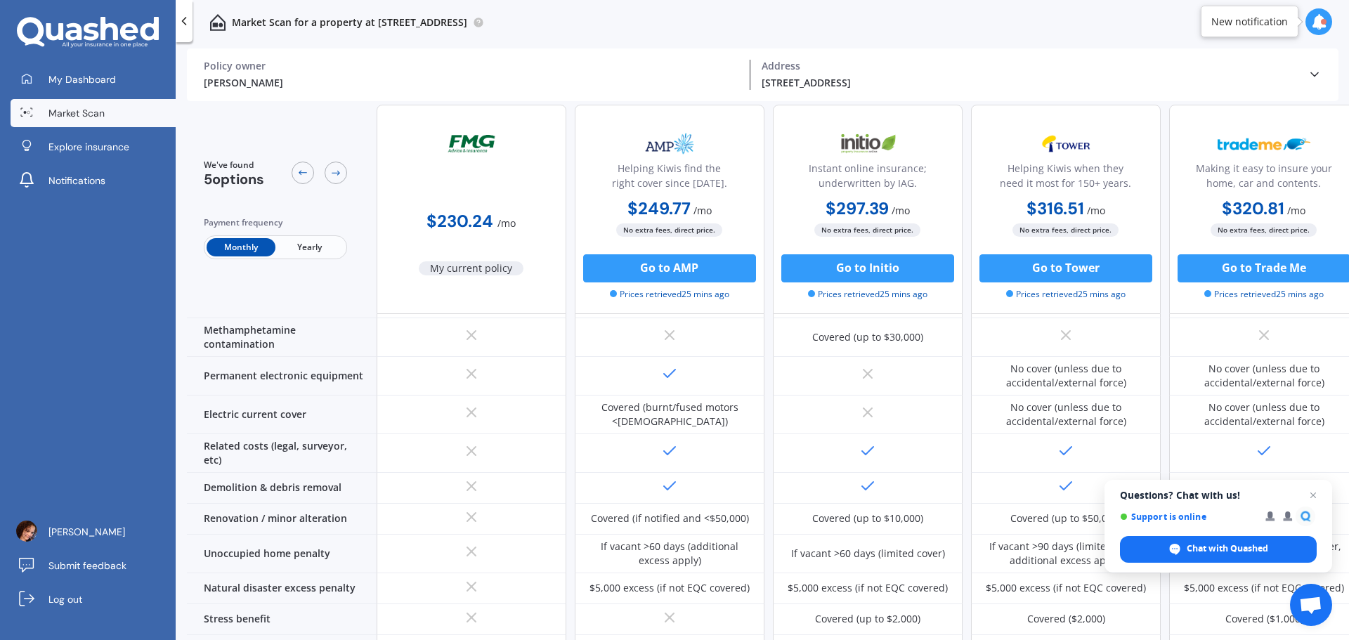
click at [58, 113] on span "Market Scan" at bounding box center [76, 113] width 56 height 14
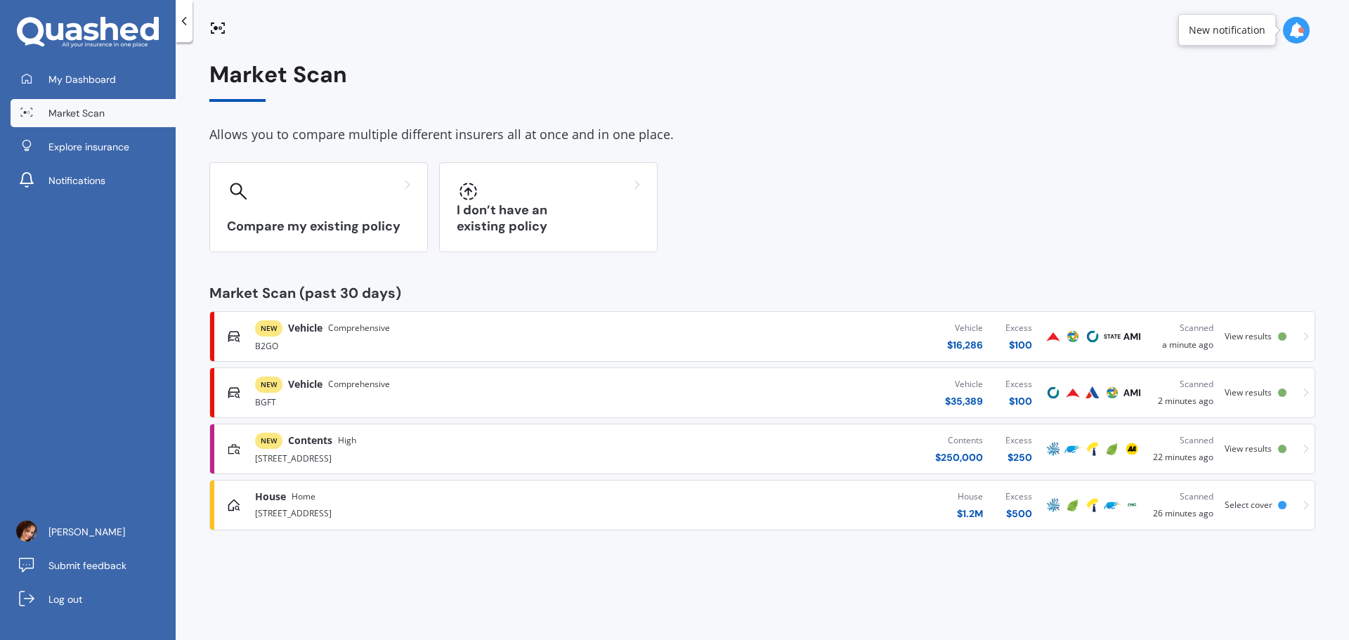
click at [1282, 450] on div at bounding box center [1282, 449] width 8 height 8
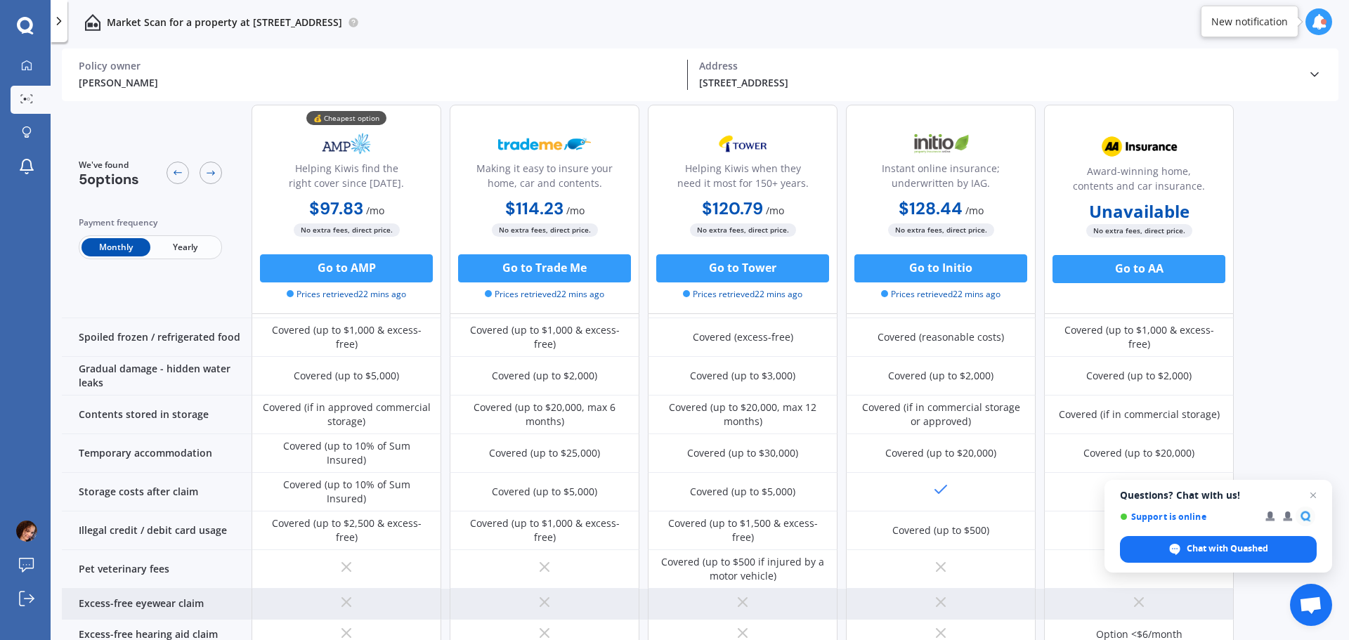
scroll to position [929, 0]
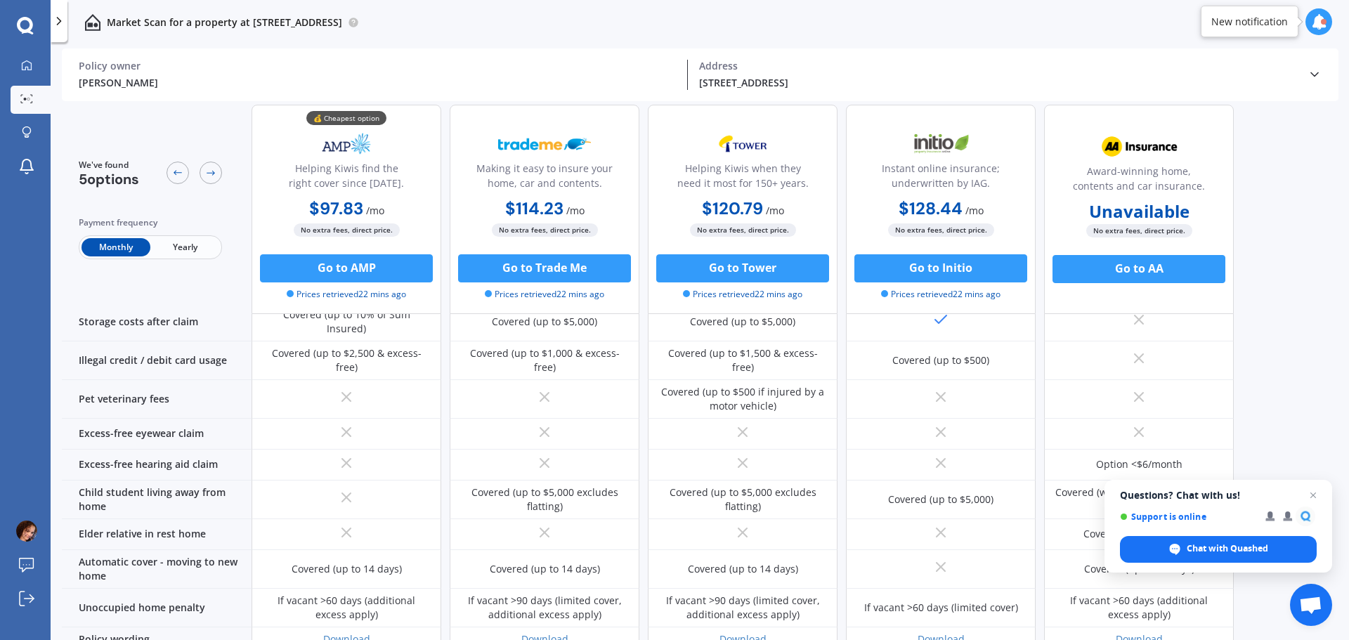
click at [55, 20] on icon at bounding box center [59, 21] width 14 height 14
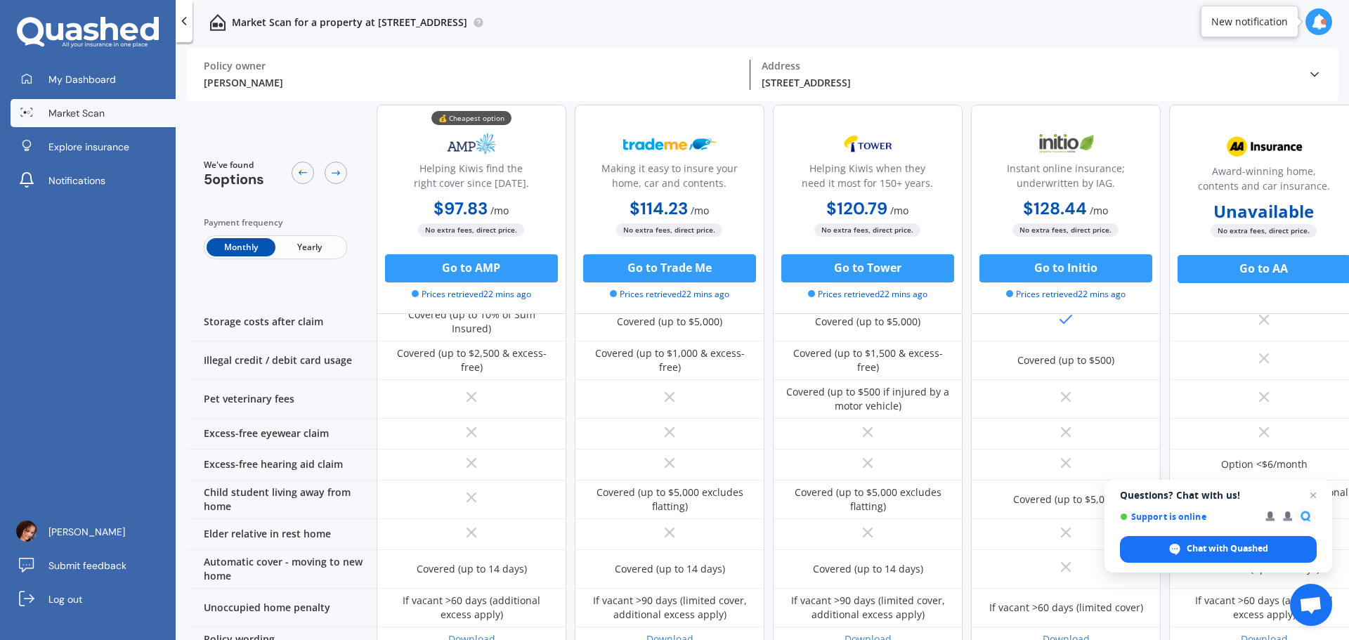
click at [60, 110] on span "Market Scan" at bounding box center [76, 113] width 56 height 14
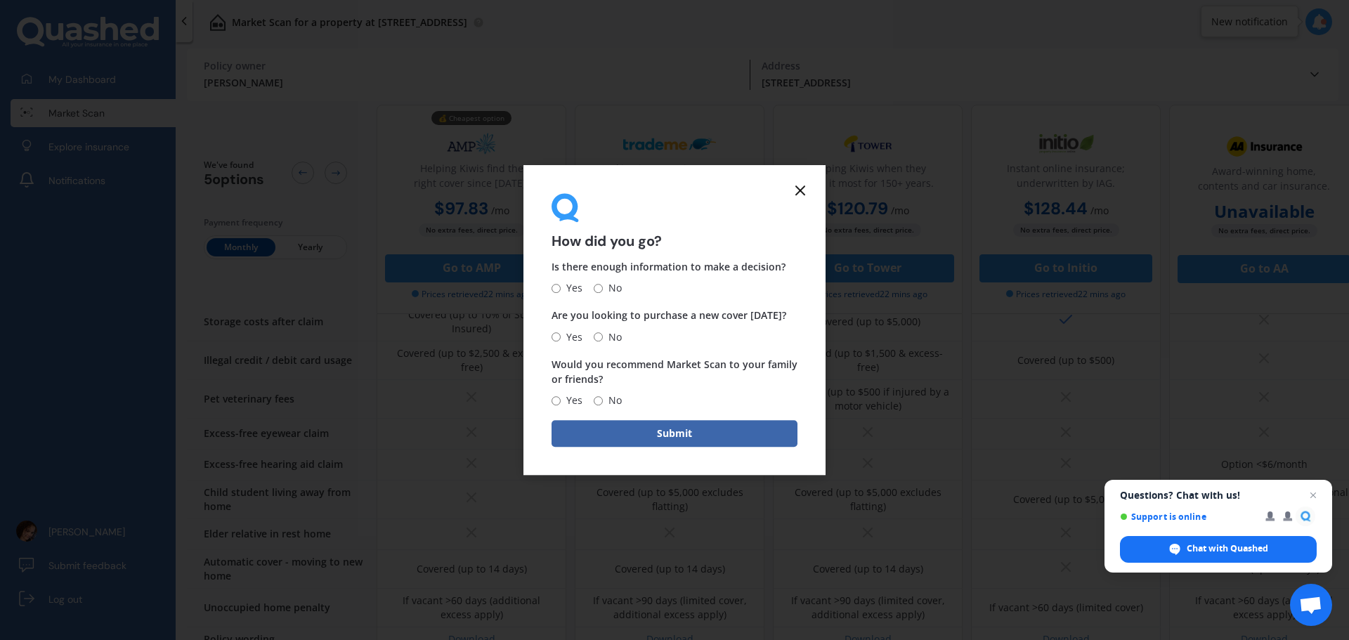
click at [557, 285] on input "Yes" at bounding box center [556, 288] width 9 height 9
radio input "true"
click at [597, 337] on input "No" at bounding box center [598, 336] width 9 height 9
radio input "true"
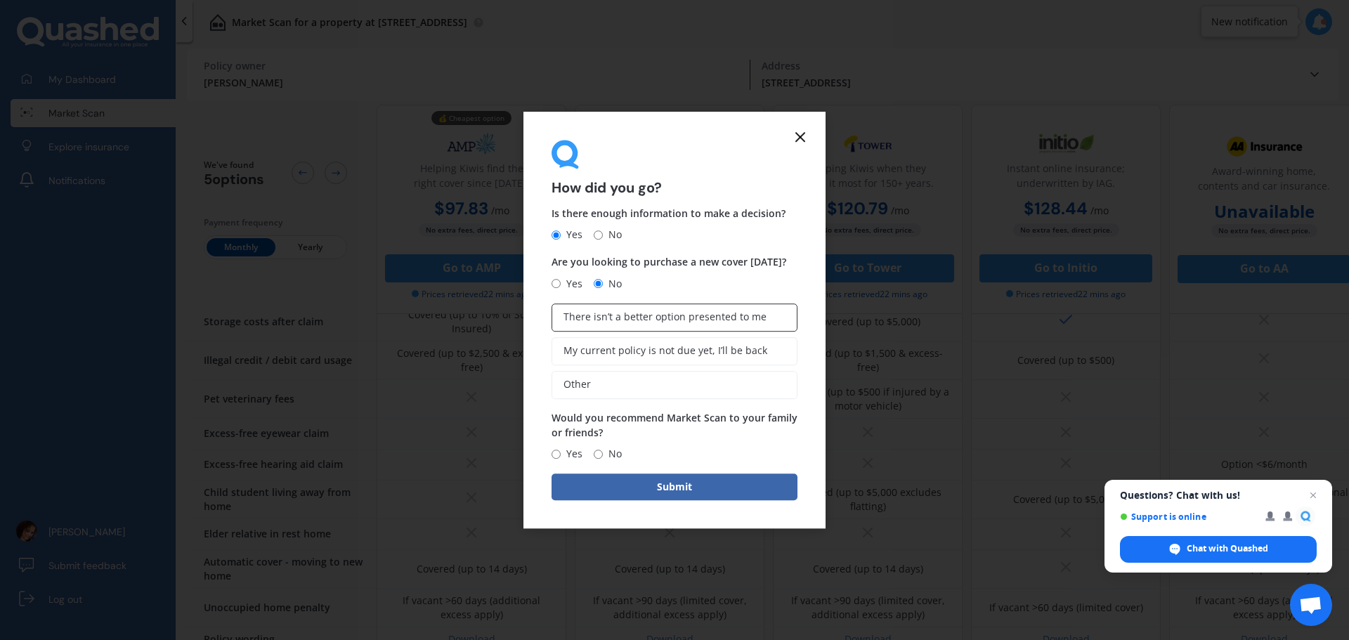
click at [567, 324] on label "There isn’t a better option presented to me" at bounding box center [675, 318] width 246 height 28
click at [0, 0] on input "There isn’t a better option presented to me" at bounding box center [0, 0] width 0 height 0
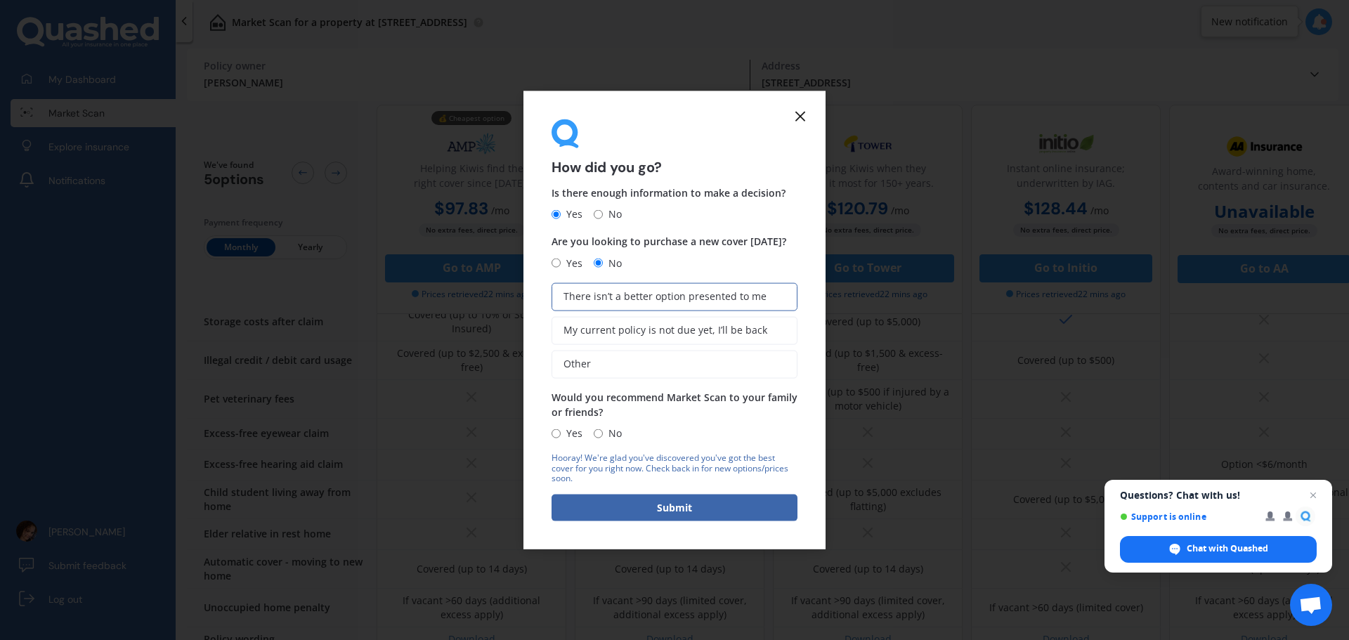
click at [554, 432] on input "Yes" at bounding box center [556, 433] width 9 height 9
radio input "true"
click at [639, 512] on button "Submit" at bounding box center [675, 508] width 246 height 27
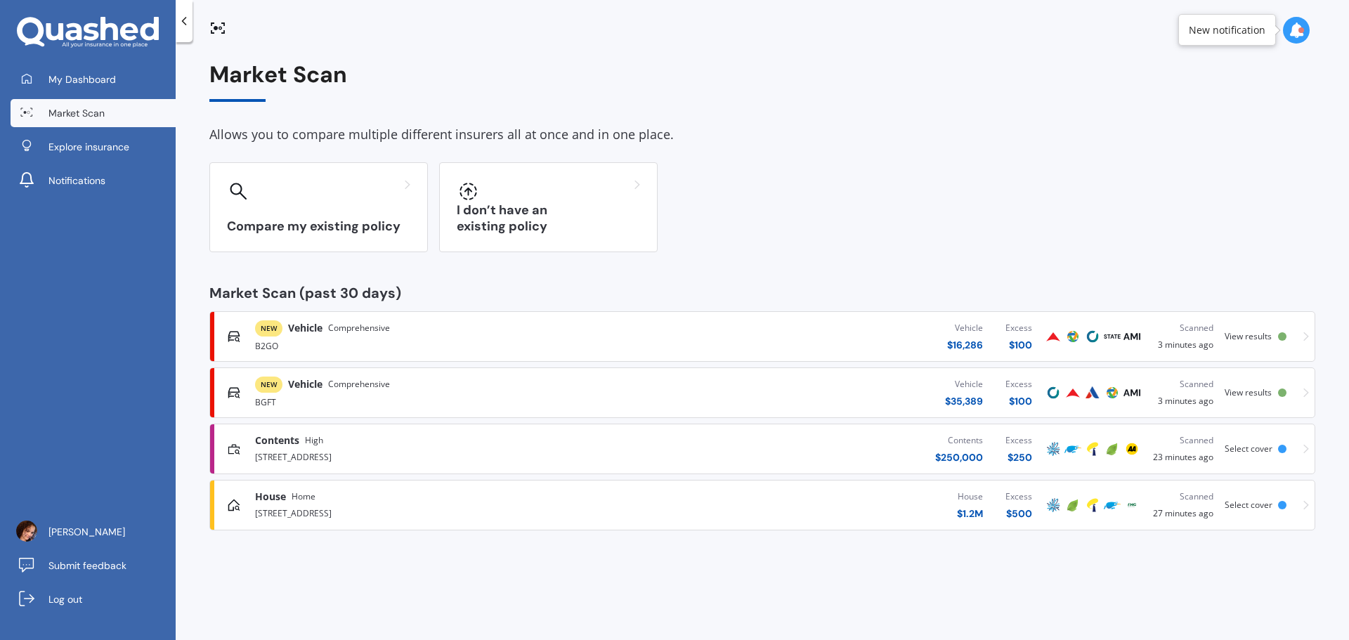
click at [266, 380] on span "NEW" at bounding box center [268, 385] width 27 height 16
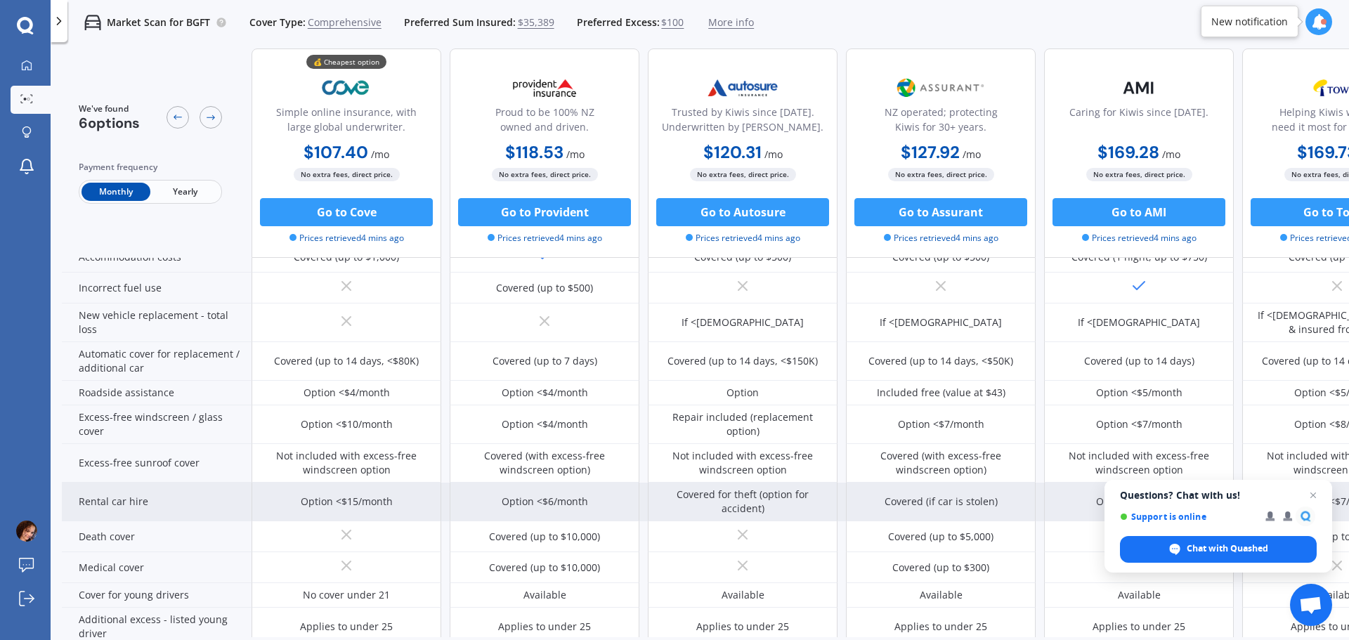
scroll to position [619, 0]
